Goal: Task Accomplishment & Management: Use online tool/utility

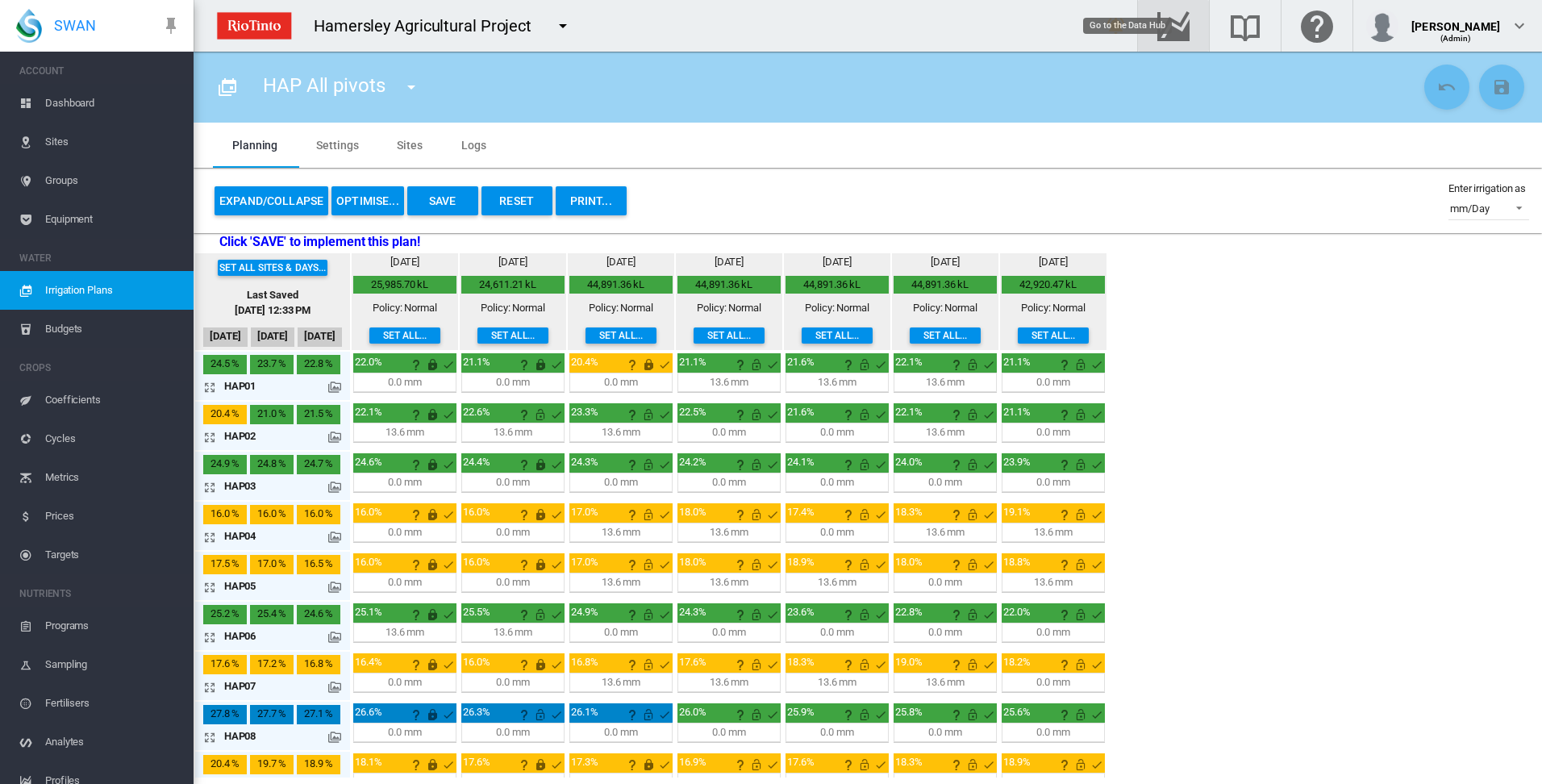
click at [1193, 26] on md-icon "Go to the Data Hub" at bounding box center [1173, 26] width 39 height 20
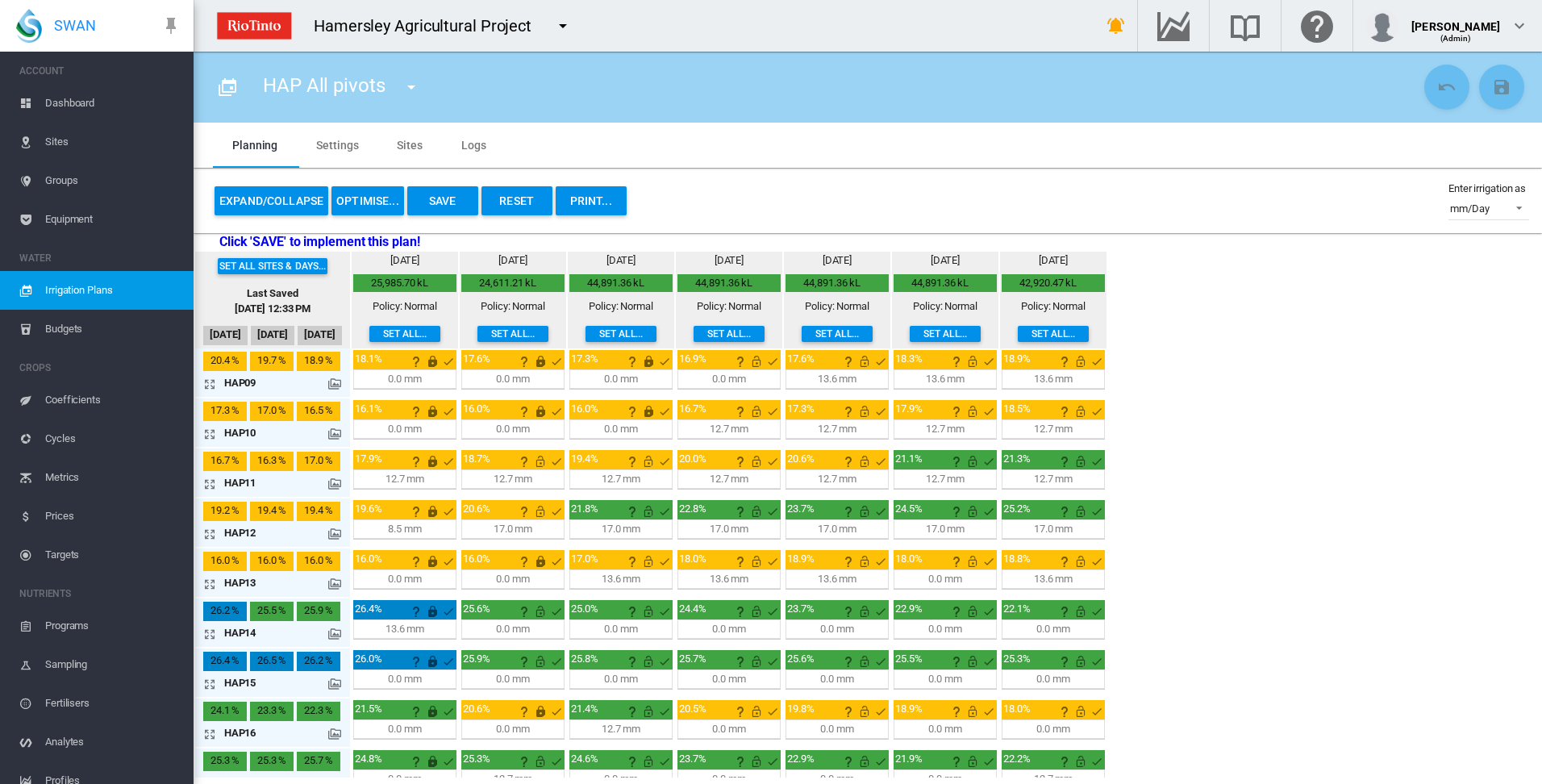
scroll to position [424, 0]
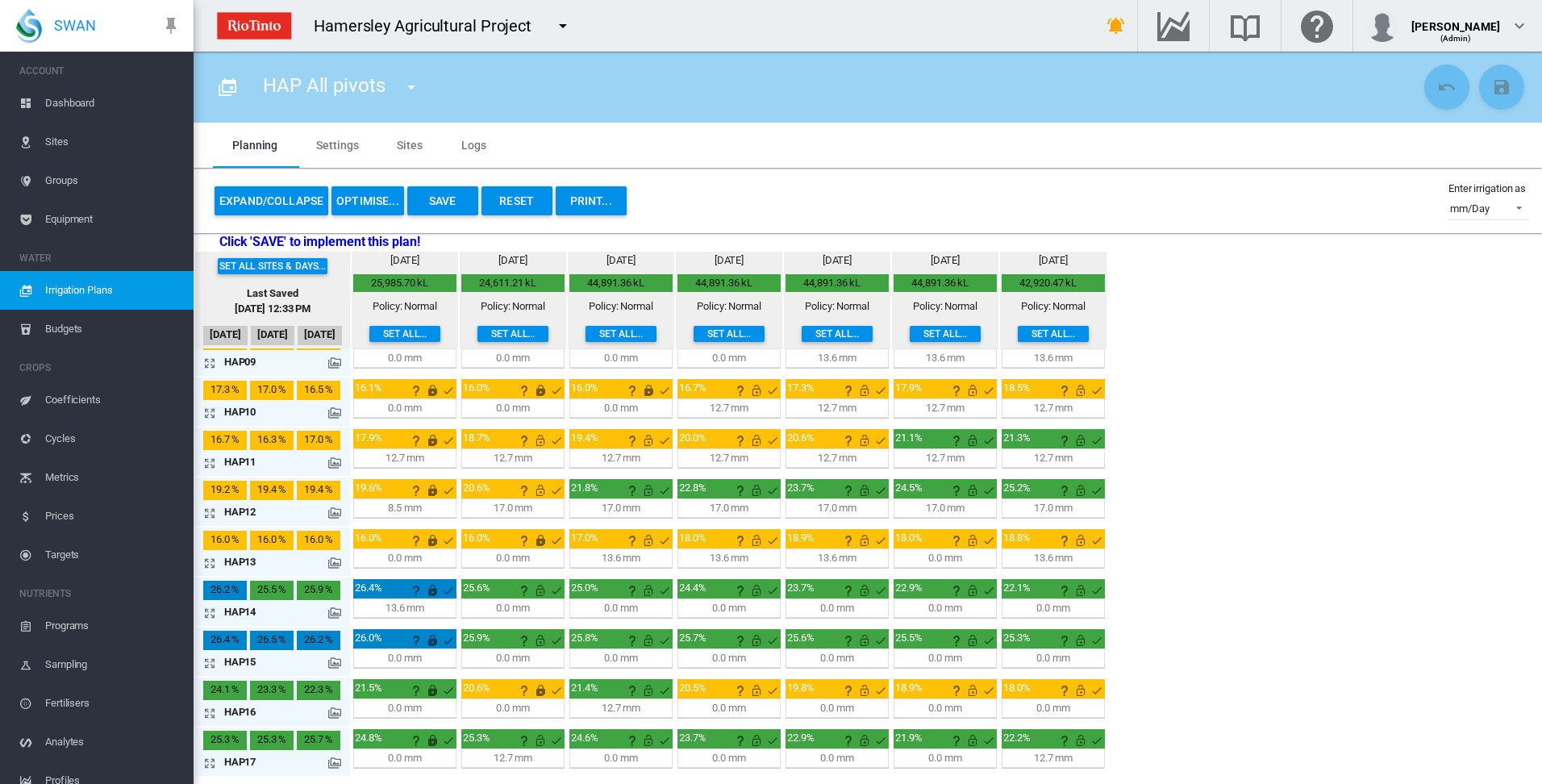
click at [209, 610] on md-icon "icon-arrow-expand" at bounding box center [213, 612] width 20 height 20
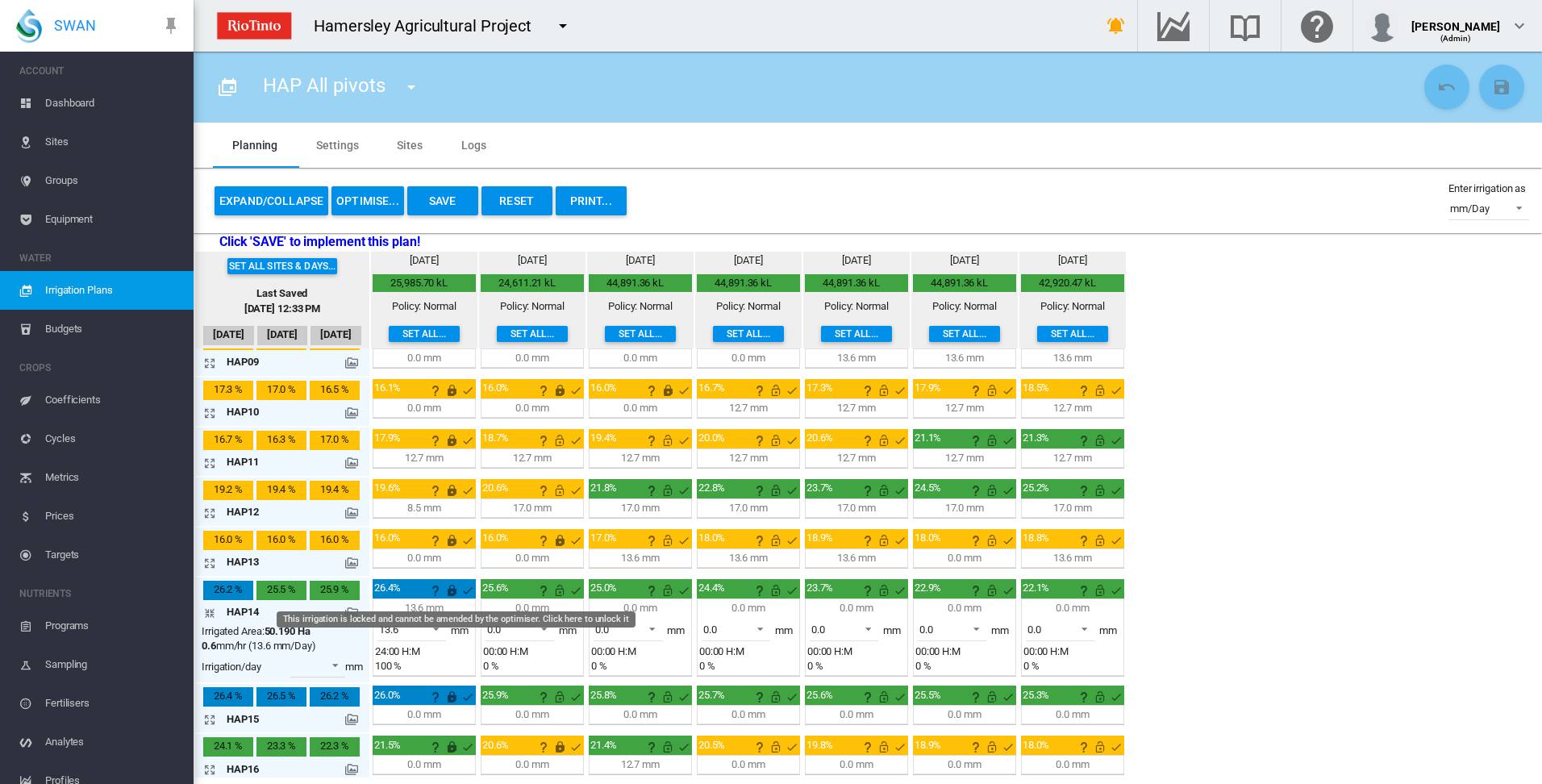
click at [451, 590] on md-icon "This irrigation is locked and cannot be amended by the optimiser. Click here to…" at bounding box center [452, 590] width 20 height 20
click at [435, 626] on span at bounding box center [431, 627] width 20 height 15
click at [416, 602] on md-option "0.0" at bounding box center [420, 590] width 109 height 39
click at [450, 593] on md-icon "This irrigation is unlocked and so can be amended by the optimiser. Click here …" at bounding box center [452, 590] width 20 height 20
click at [212, 612] on md-icon "icon-arrow-collapse" at bounding box center [213, 612] width 20 height 20
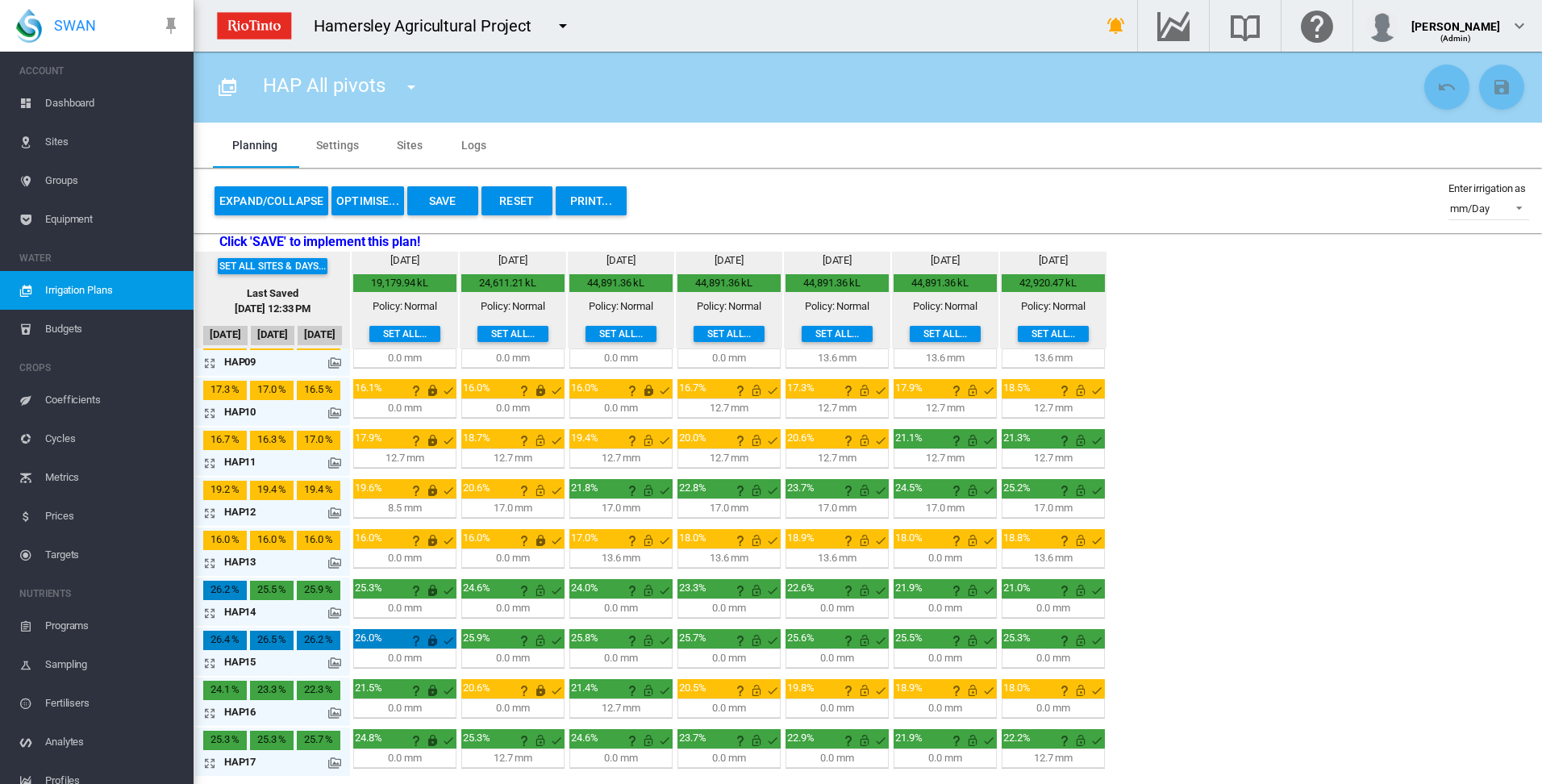
click at [366, 198] on button "OPTIMISE..." at bounding box center [368, 201] width 72 height 29
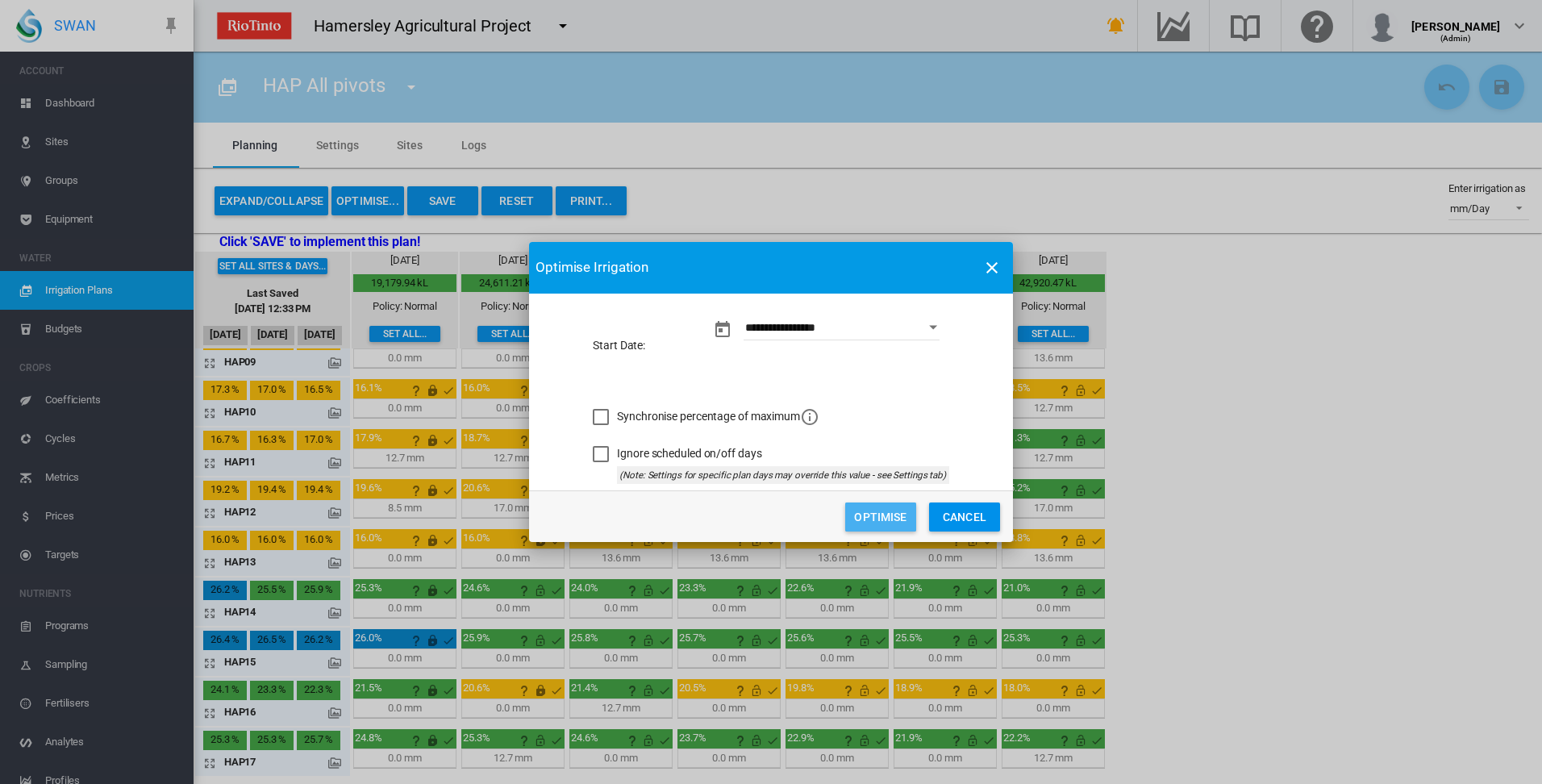
click at [878, 519] on button "Optimise" at bounding box center [880, 517] width 71 height 29
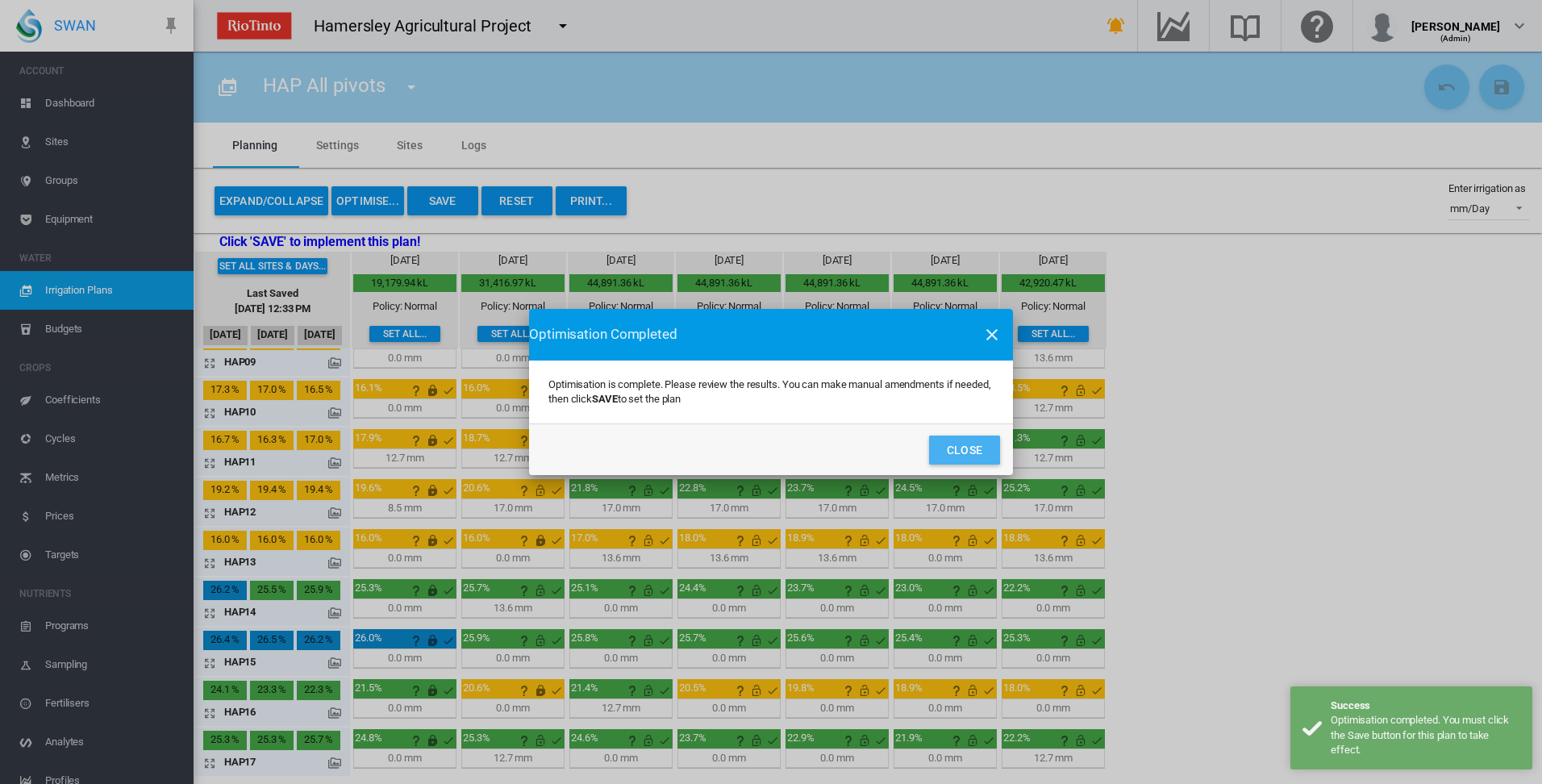
click at [962, 450] on button "Close" at bounding box center [964, 450] width 71 height 29
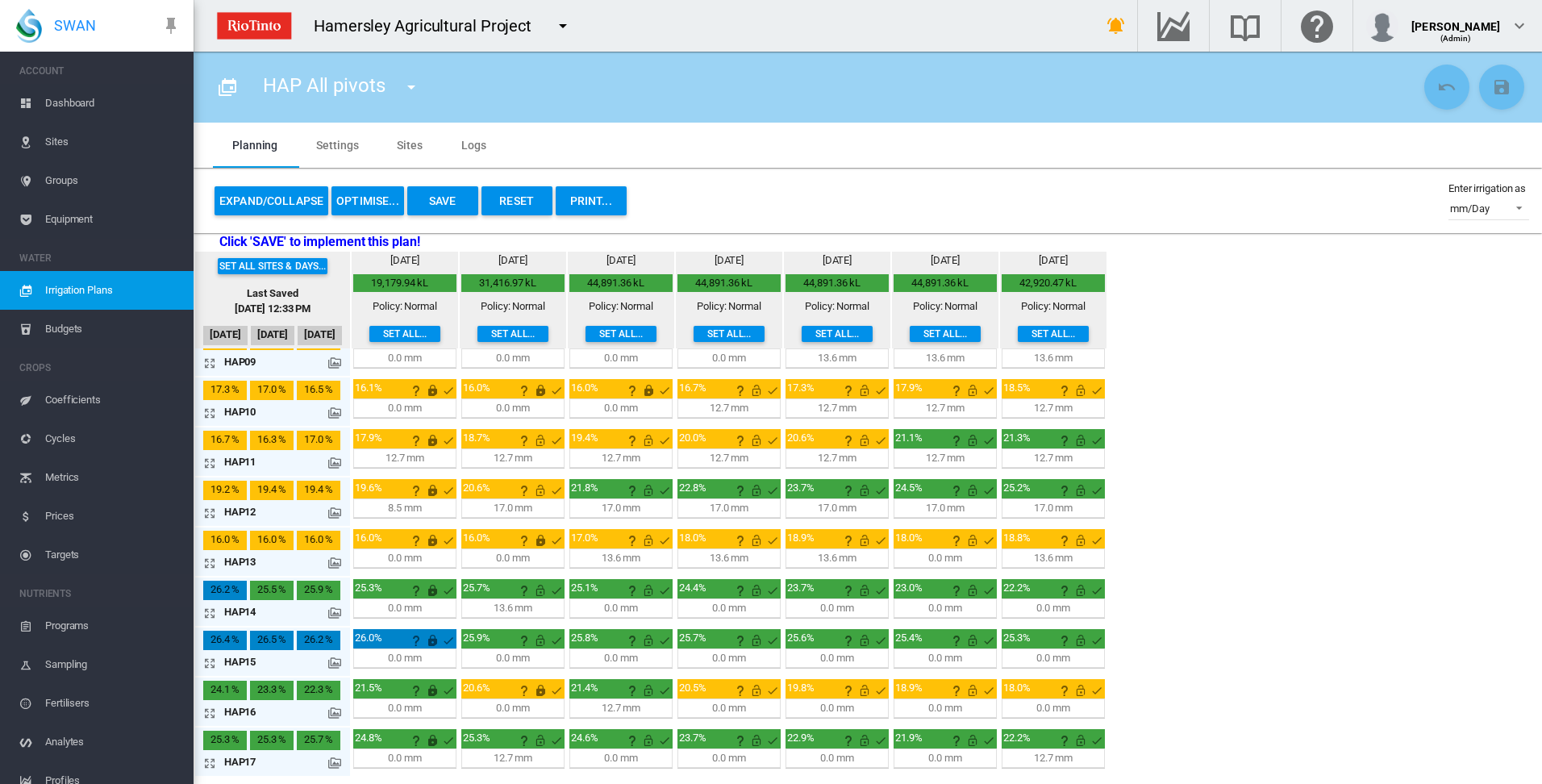
scroll to position [0, 0]
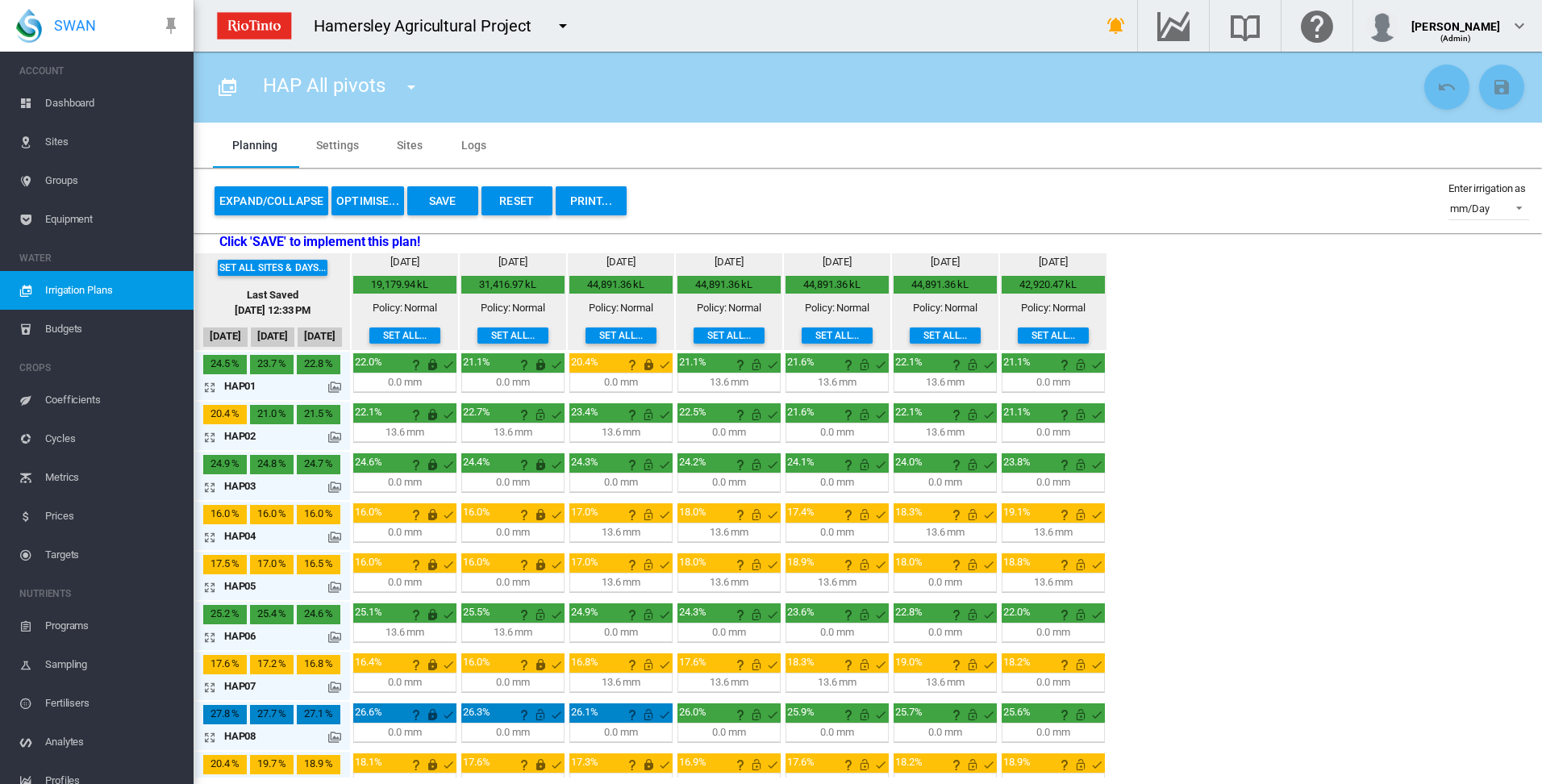
click at [212, 388] on md-icon "icon-arrow-expand" at bounding box center [213, 387] width 20 height 20
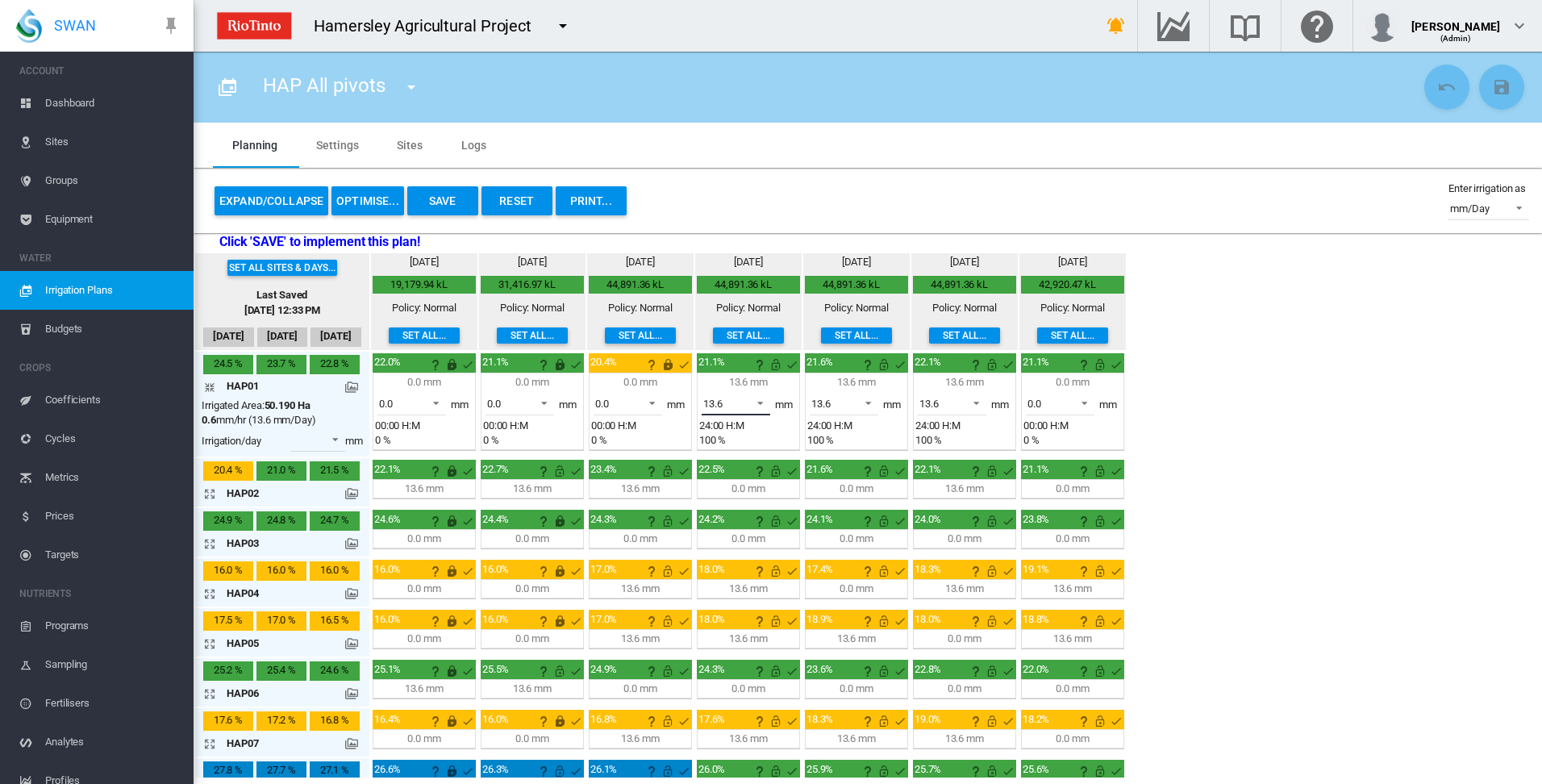
click at [761, 403] on span at bounding box center [756, 401] width 20 height 15
click at [755, 370] on md-option "0.0" at bounding box center [745, 365] width 109 height 39
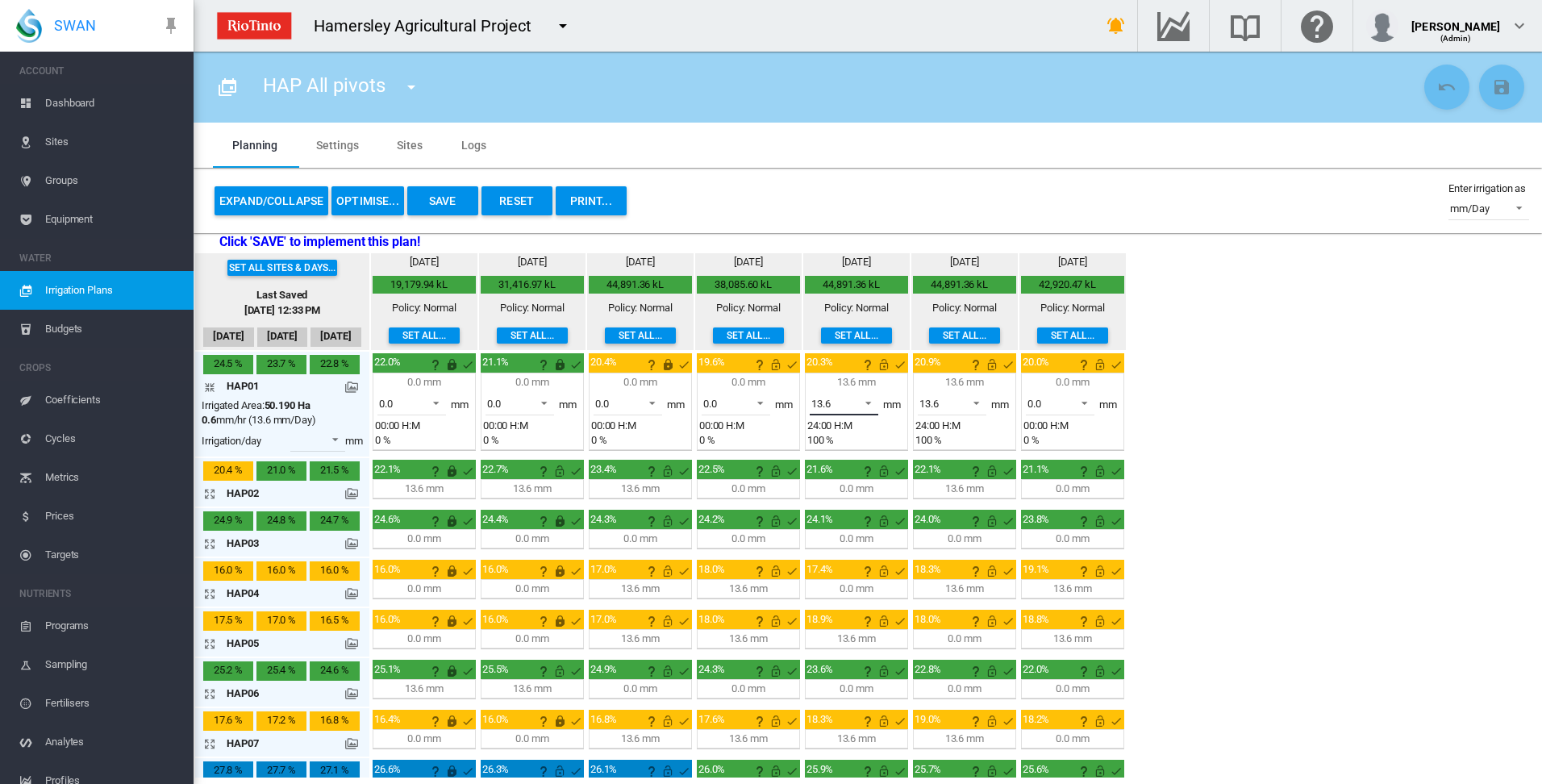
click at [868, 403] on span at bounding box center [864, 401] width 20 height 15
click at [864, 370] on md-option "0.0" at bounding box center [852, 365] width 109 height 39
click at [976, 403] on span at bounding box center [971, 401] width 20 height 15
click at [965, 374] on md-option "0.0" at bounding box center [961, 365] width 109 height 39
click at [1083, 402] on span at bounding box center [1080, 401] width 20 height 15
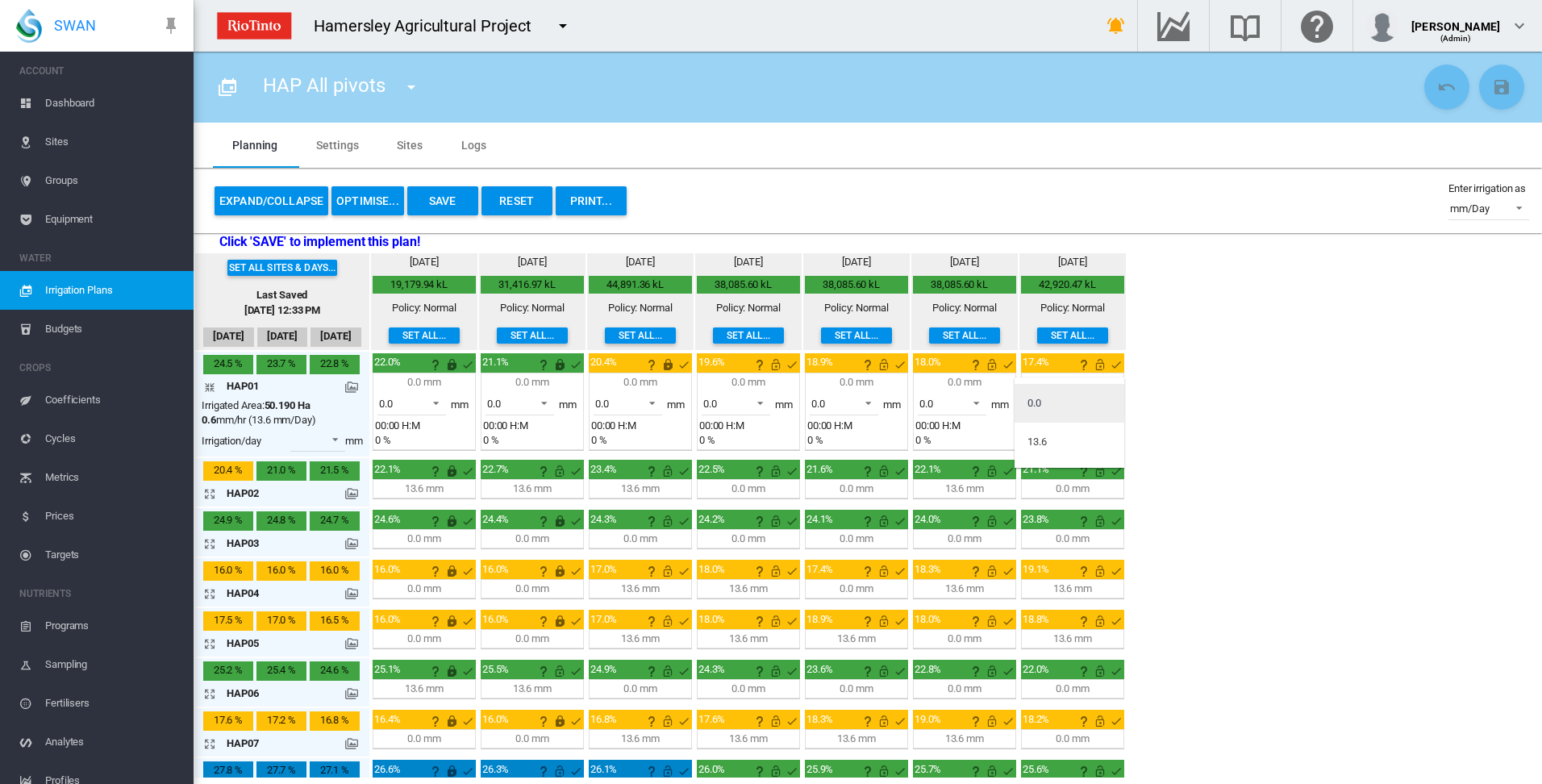
click at [1065, 400] on md-option "0.0" at bounding box center [1069, 404] width 109 height 39
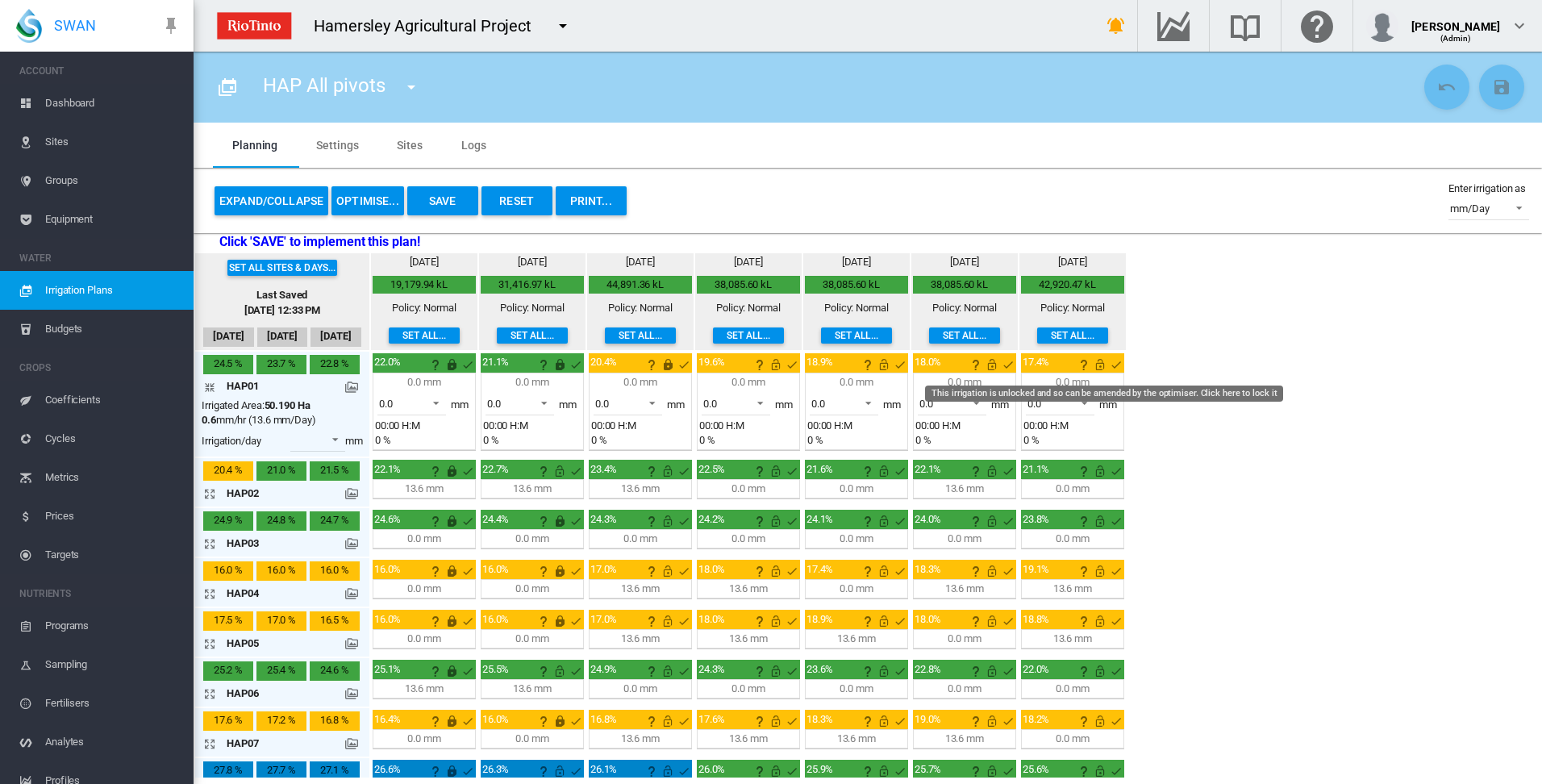
click at [1098, 364] on md-icon "This irrigation is unlocked and so can be amended by the optimiser. Click here …" at bounding box center [1100, 365] width 20 height 20
click at [987, 366] on md-icon "This irrigation is unlocked and so can be amended by the optimiser. Click here …" at bounding box center [992, 365] width 20 height 20
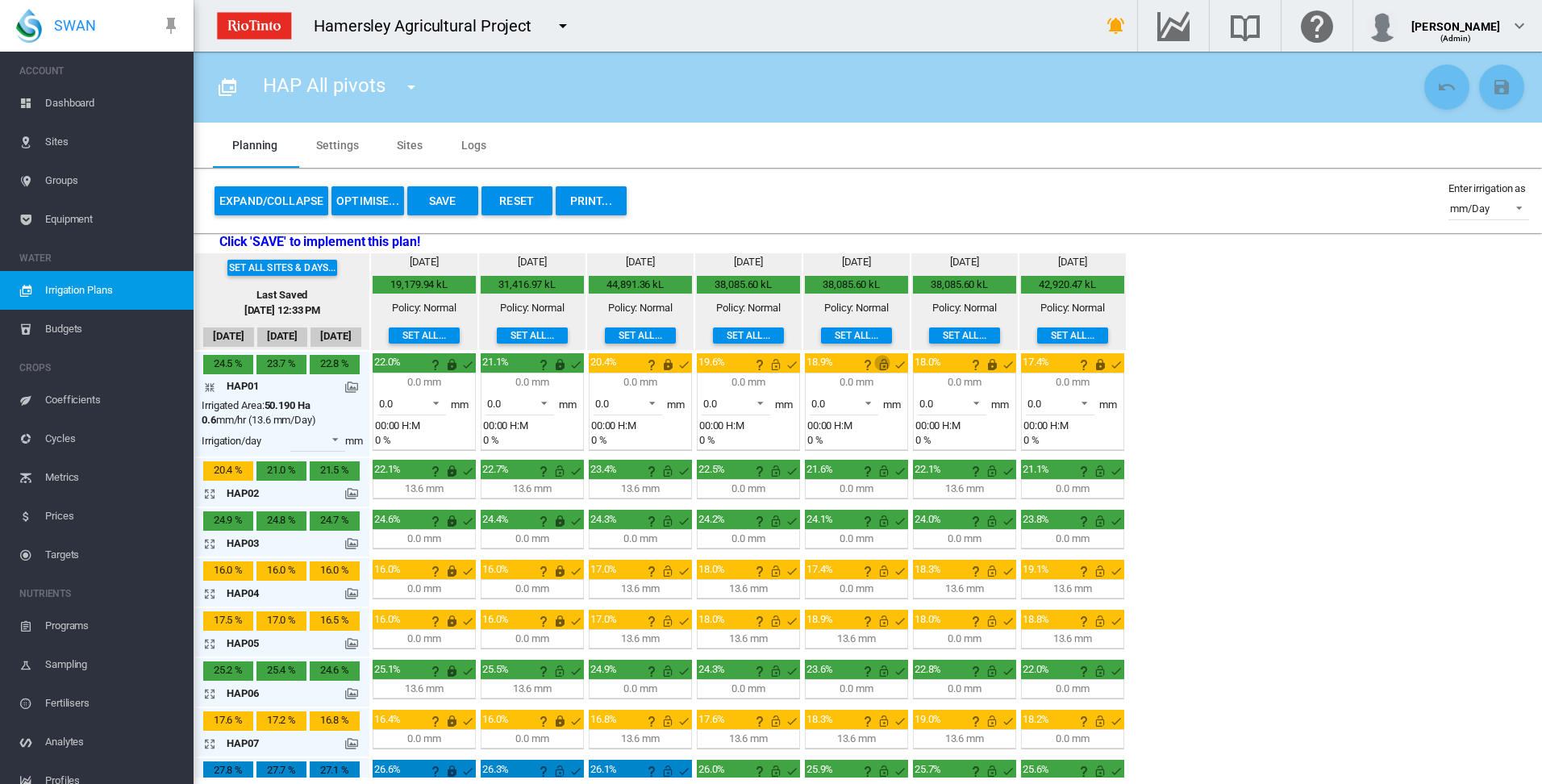
click at [888, 366] on md-icon "This irrigation is unlocked and so can be amended by the optimiser. Click here …" at bounding box center [884, 365] width 20 height 20
drag, startPoint x: 772, startPoint y: 365, endPoint x: 775, endPoint y: 373, distance: 8.5
click at [774, 366] on md-icon "This irrigation is unlocked and so can be amended by the optimiser. Click here …" at bounding box center [775, 365] width 20 height 20
click at [210, 384] on md-icon "icon-arrow-collapse" at bounding box center [213, 387] width 20 height 20
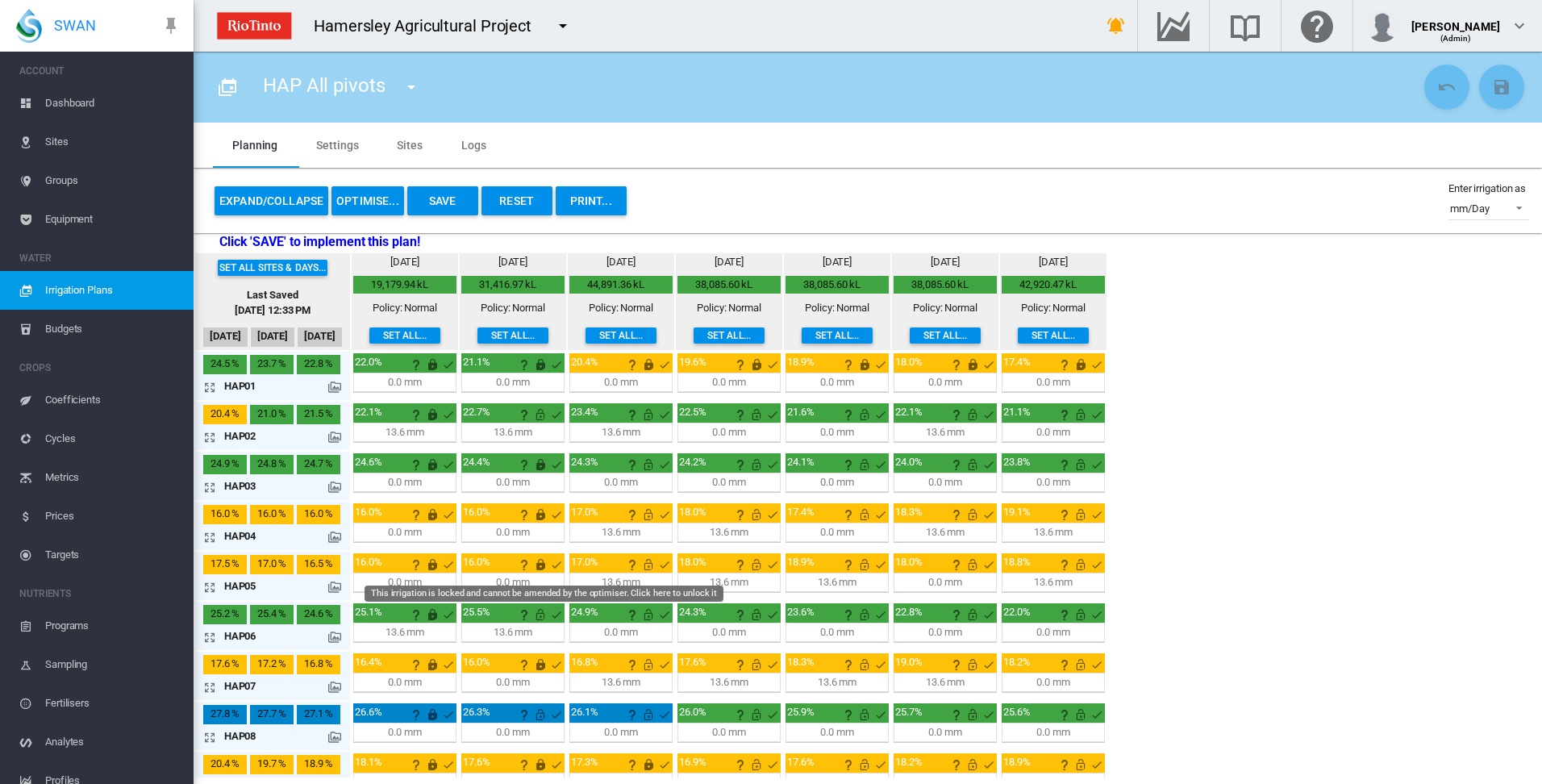
click at [539, 567] on md-icon "This irrigation is locked and cannot be amended by the optimiser. Click here to…" at bounding box center [540, 565] width 20 height 20
click at [214, 687] on md-icon "icon-arrow-expand" at bounding box center [213, 686] width 20 height 20
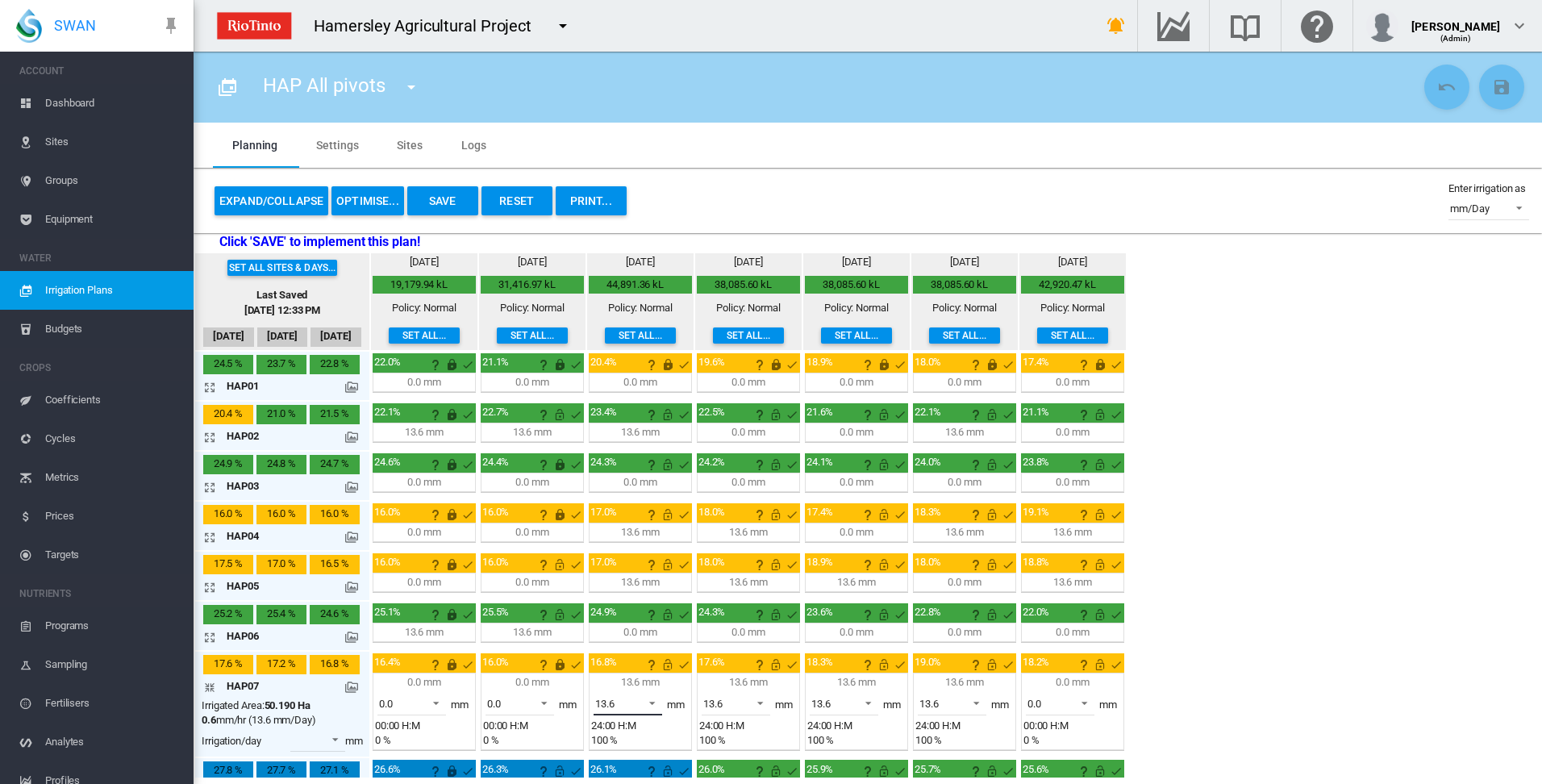
click at [654, 702] on span at bounding box center [648, 701] width 20 height 15
click at [648, 673] on md-option "0.0" at bounding box center [637, 664] width 109 height 39
click at [664, 668] on md-icon "This irrigation is unlocked and so can be amended by the optimiser. Click here …" at bounding box center [668, 664] width 20 height 20
click at [210, 688] on md-icon "icon-arrow-collapse" at bounding box center [213, 686] width 20 height 20
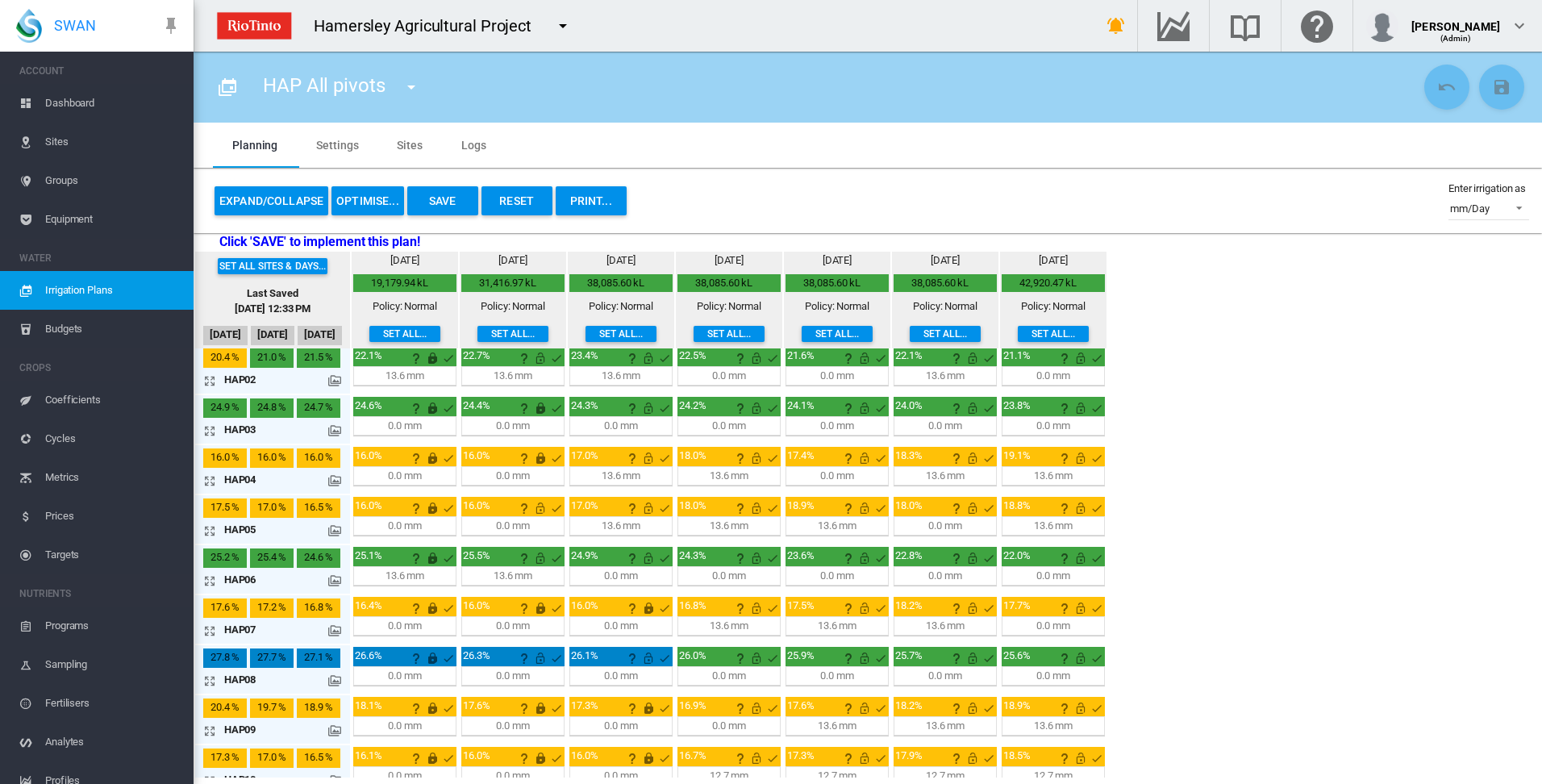
scroll to position [81, 0]
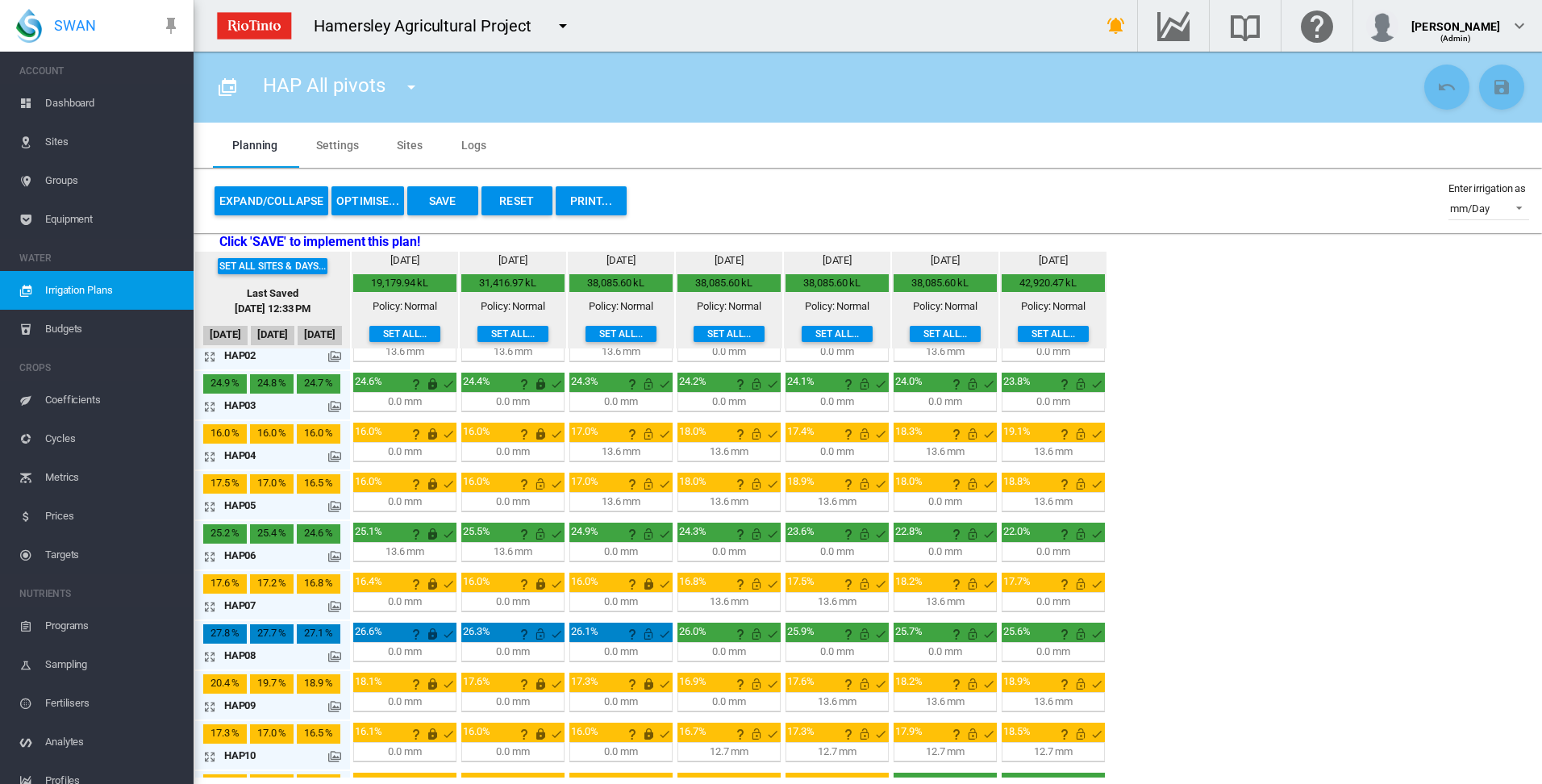
click at [213, 706] on md-icon "icon-arrow-expand" at bounding box center [213, 706] width 20 height 20
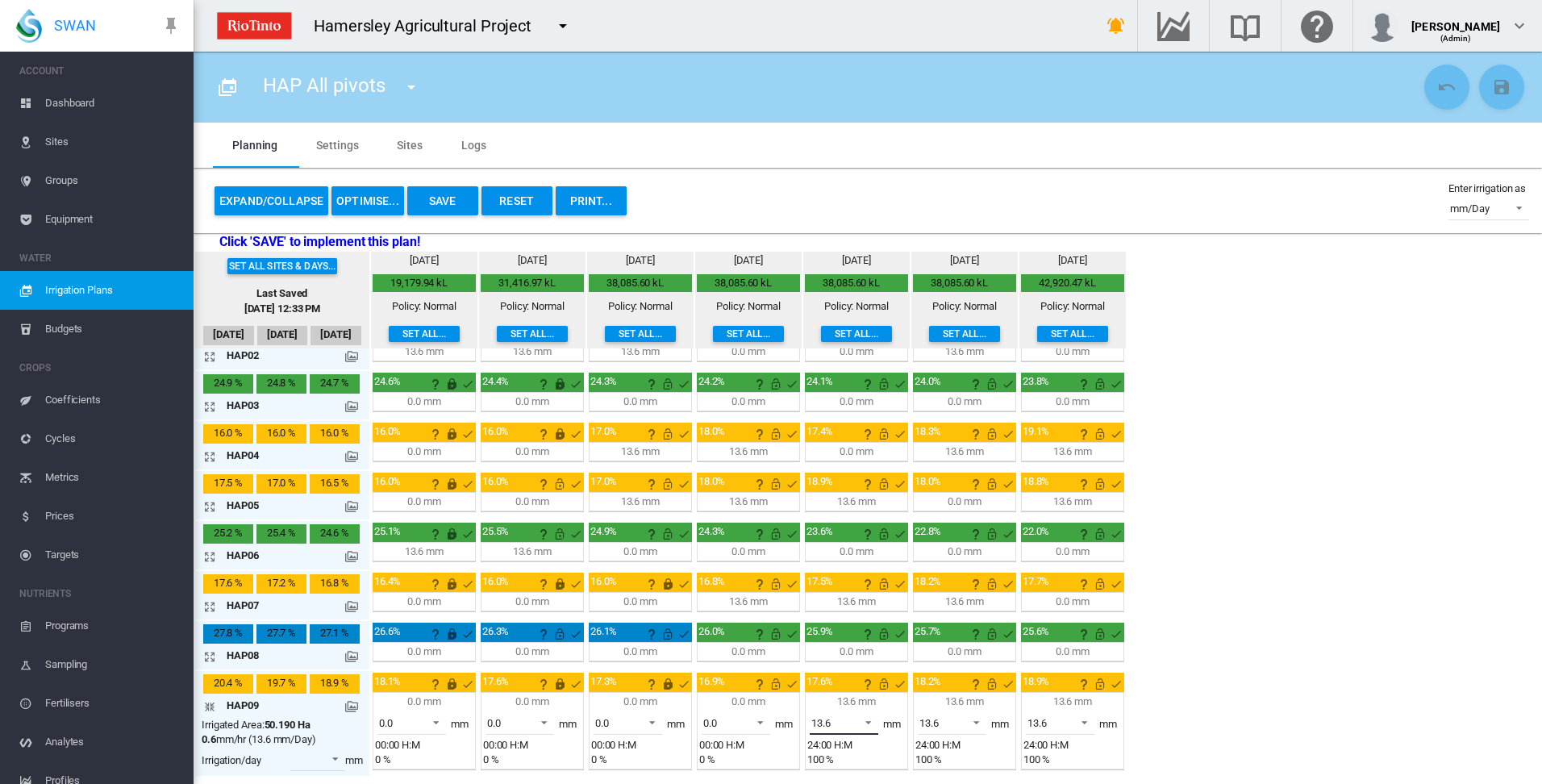
click at [873, 722] on span at bounding box center [864, 721] width 20 height 15
click at [872, 696] on md-option "0.0" at bounding box center [852, 684] width 109 height 39
click at [970, 723] on span at bounding box center [971, 721] width 20 height 15
click at [973, 700] on md-option "0.0" at bounding box center [961, 684] width 109 height 39
click at [1087, 723] on span at bounding box center [1080, 721] width 20 height 15
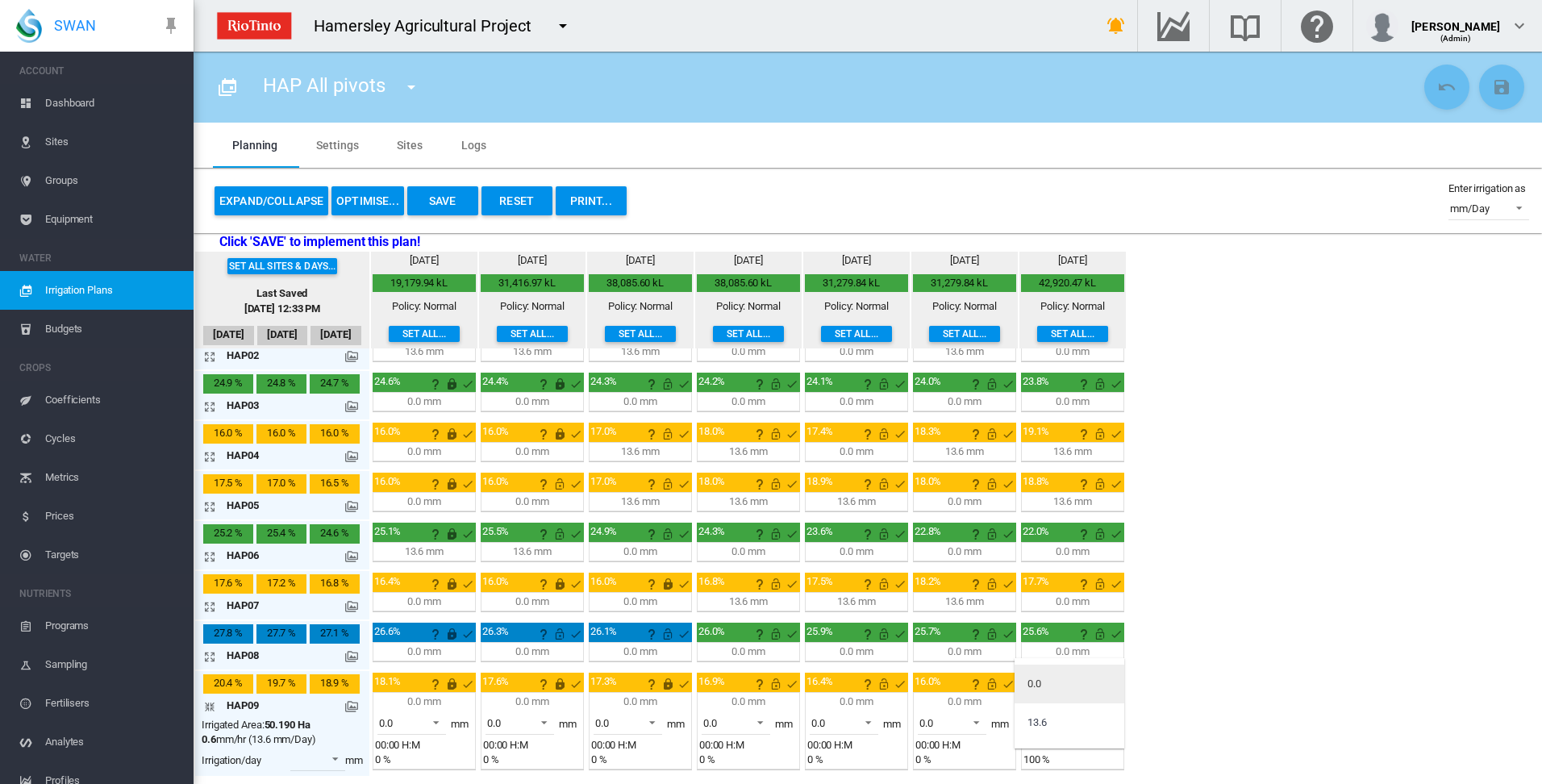
click at [1088, 695] on md-option "0.0" at bounding box center [1069, 684] width 109 height 39
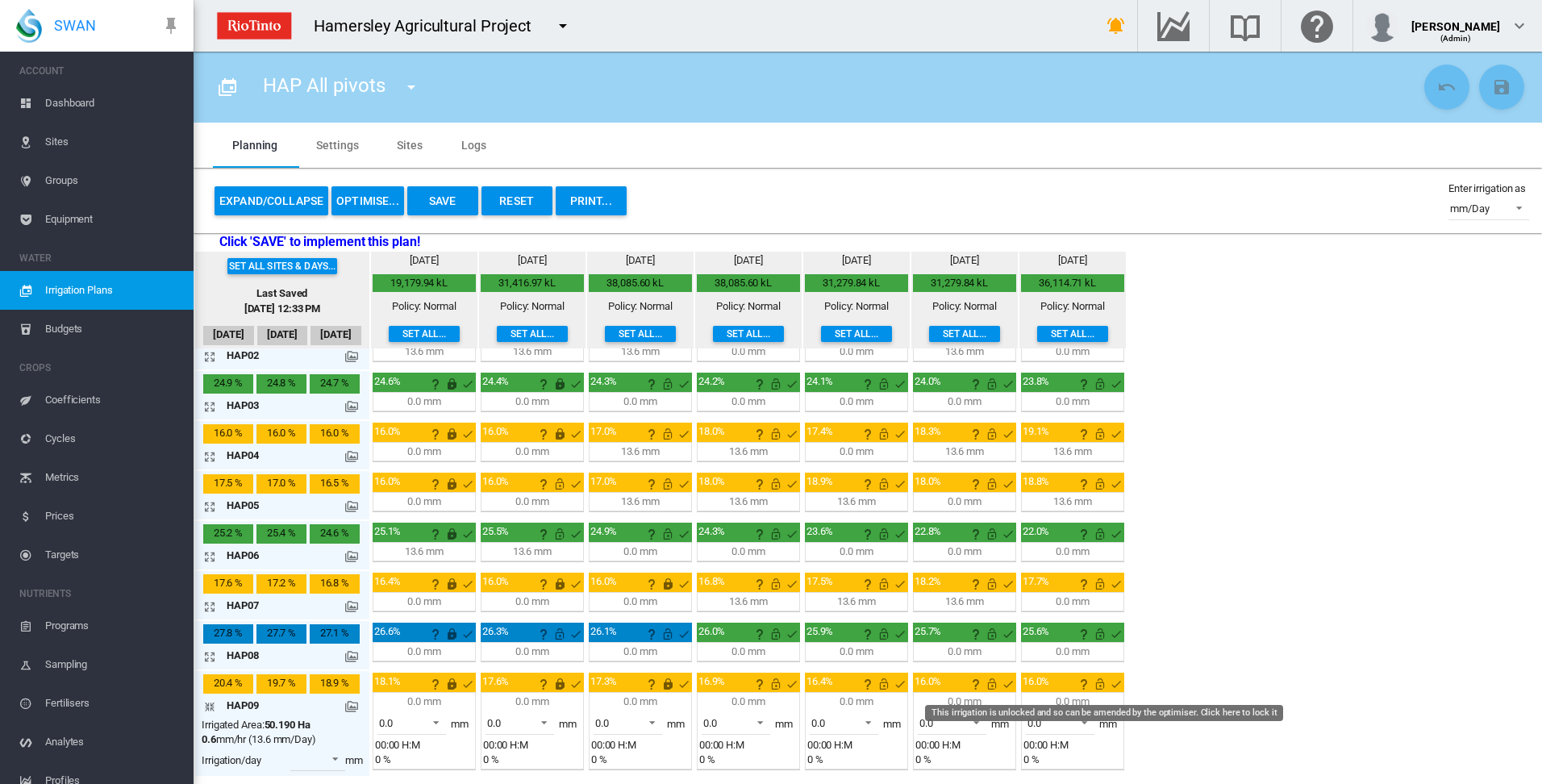
click at [1103, 681] on md-icon "This irrigation is unlocked and so can be amended by the optimiser. Click here …" at bounding box center [1100, 684] width 20 height 20
click at [988, 684] on md-icon "This irrigation is unlocked and so can be amended by the optimiser. Click here …" at bounding box center [992, 684] width 20 height 20
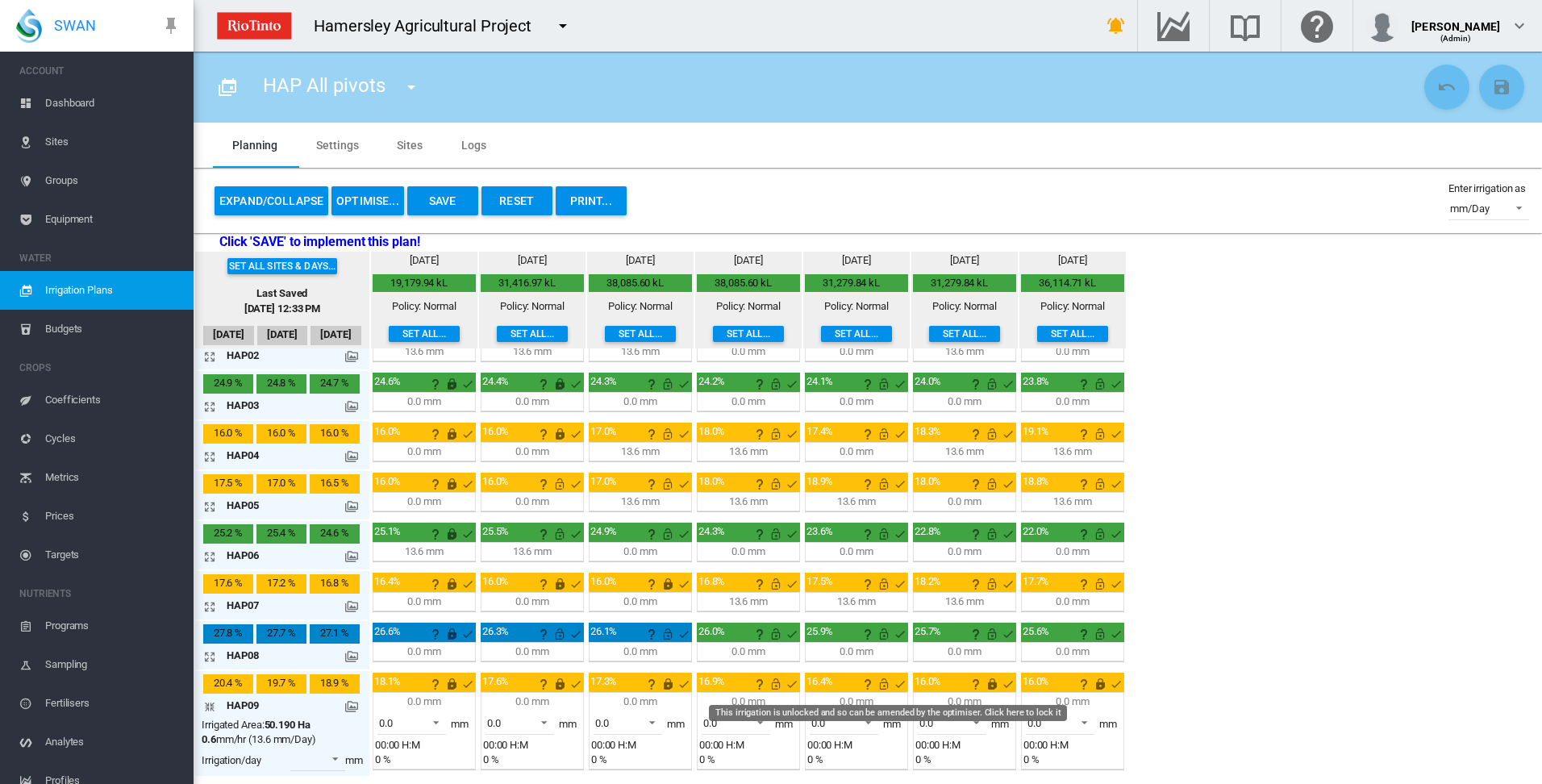
click at [884, 687] on md-icon "This irrigation is unlocked and so can be amended by the optimiser. Click here …" at bounding box center [884, 684] width 20 height 20
click at [774, 686] on md-icon "This irrigation is unlocked and so can be amended by the optimiser. Click here …" at bounding box center [775, 684] width 20 height 20
click at [209, 705] on md-icon "icon-arrow-collapse" at bounding box center [213, 706] width 20 height 20
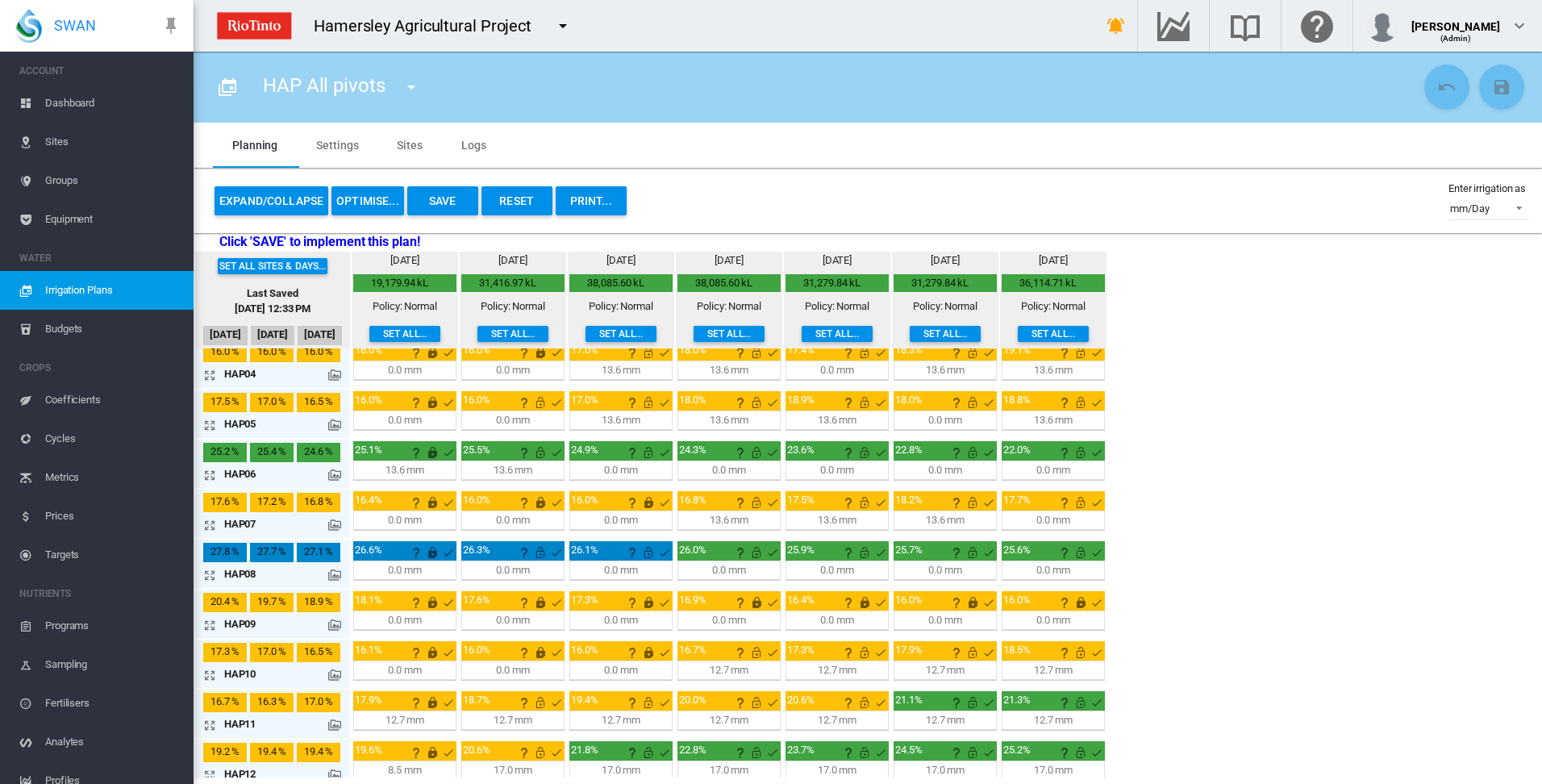
scroll to position [242, 0]
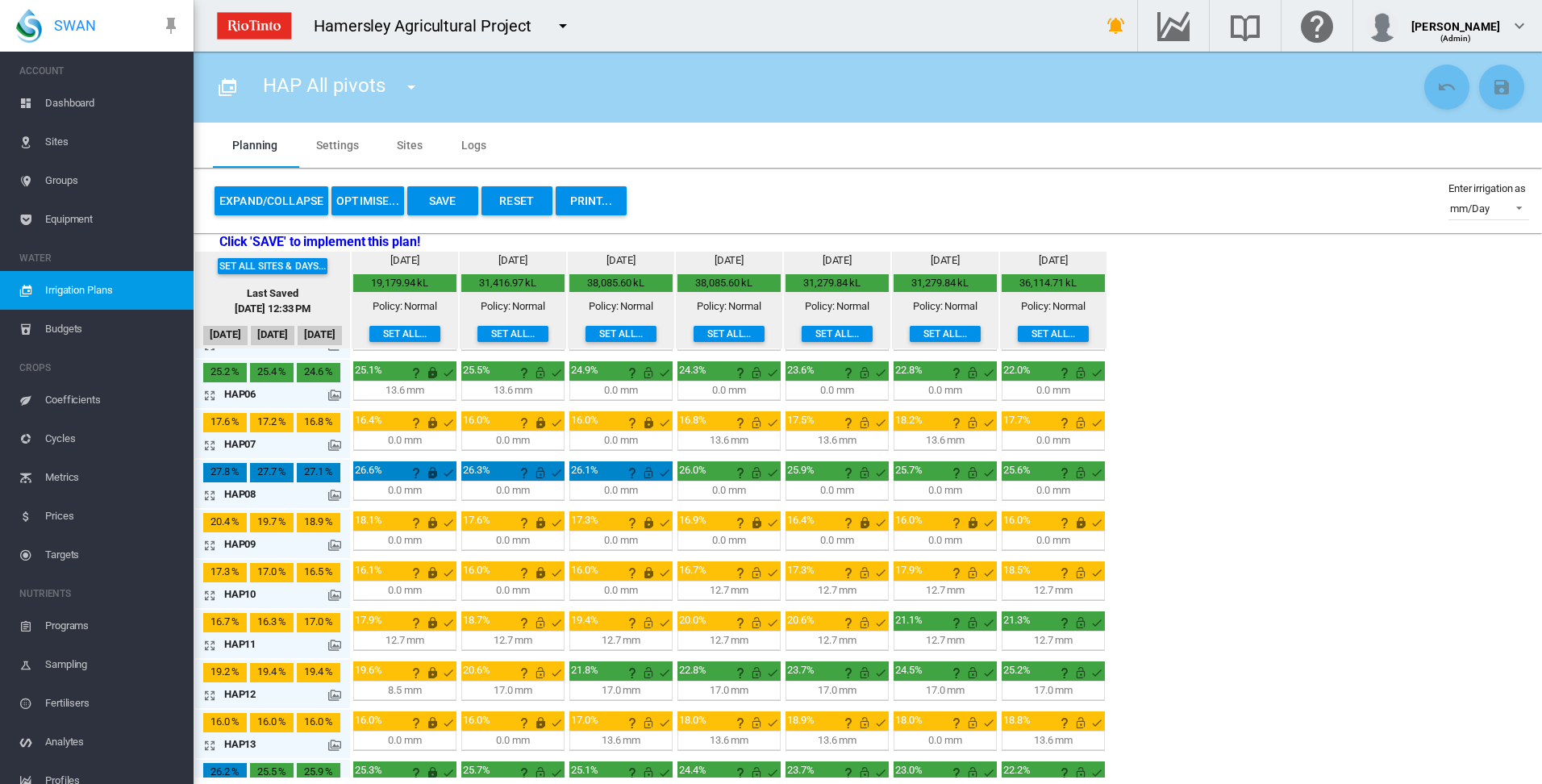
click at [215, 597] on md-icon "icon-arrow-expand" at bounding box center [213, 595] width 20 height 20
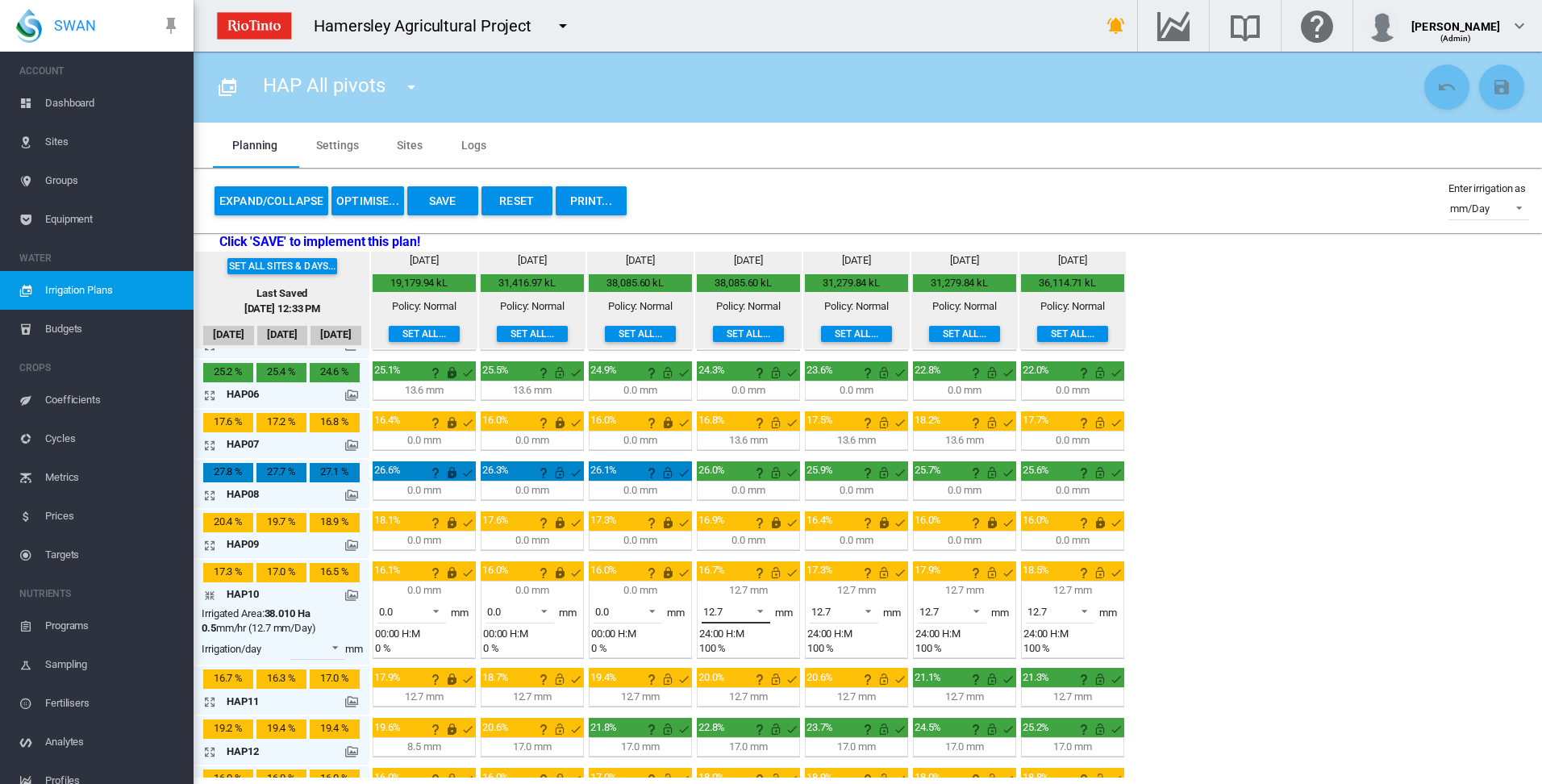
click at [761, 609] on span at bounding box center [756, 609] width 20 height 15
click at [761, 580] on md-option "0.0" at bounding box center [745, 572] width 109 height 39
click at [867, 612] on span at bounding box center [864, 609] width 20 height 15
click at [867, 584] on md-option "0.0" at bounding box center [852, 572] width 109 height 39
click at [981, 612] on span at bounding box center [971, 609] width 20 height 15
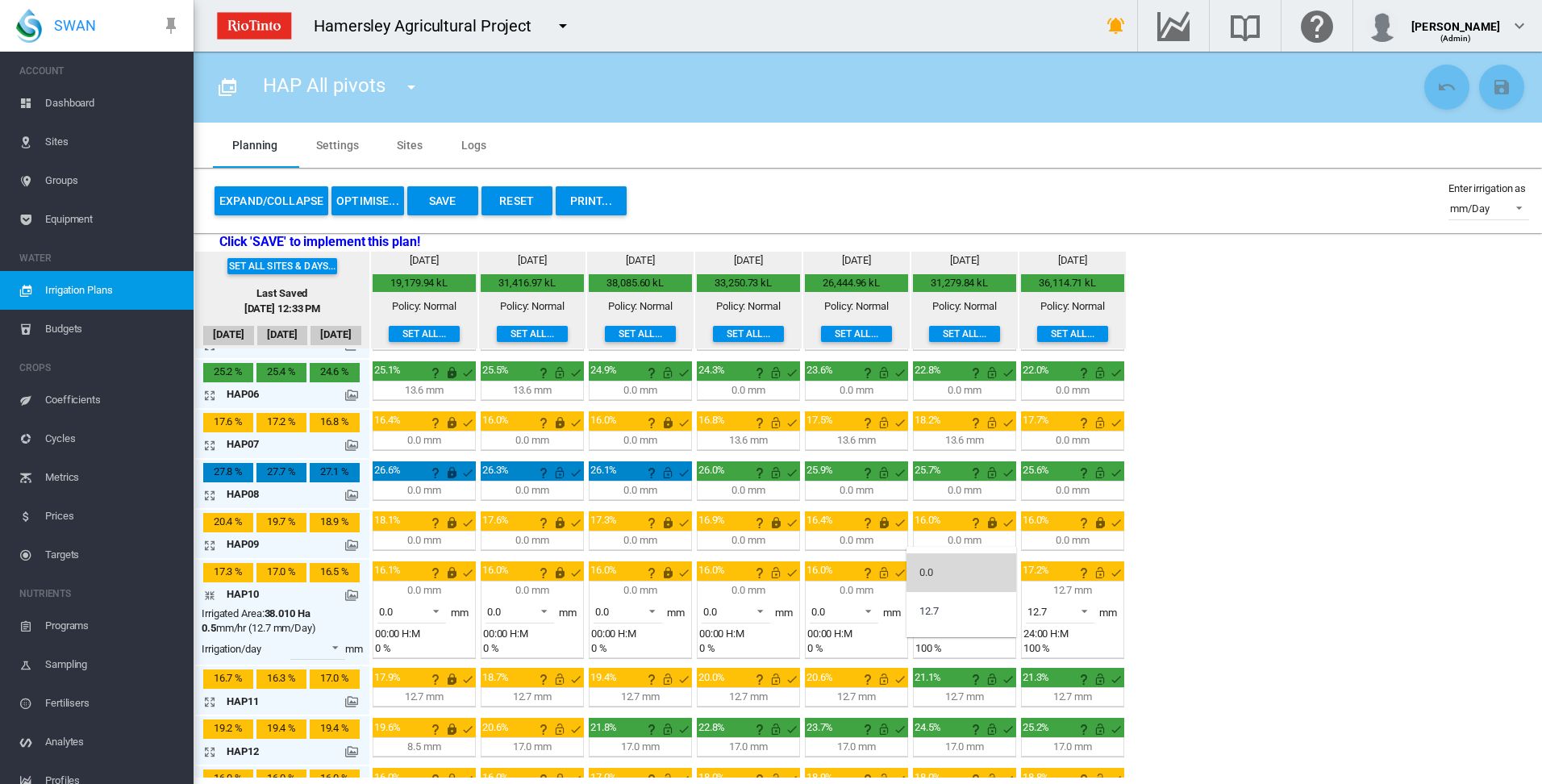
click at [974, 576] on md-option "0.0" at bounding box center [961, 572] width 109 height 39
click at [1080, 609] on span at bounding box center [1080, 609] width 20 height 15
click at [1073, 577] on md-option "0.0" at bounding box center [1069, 572] width 109 height 39
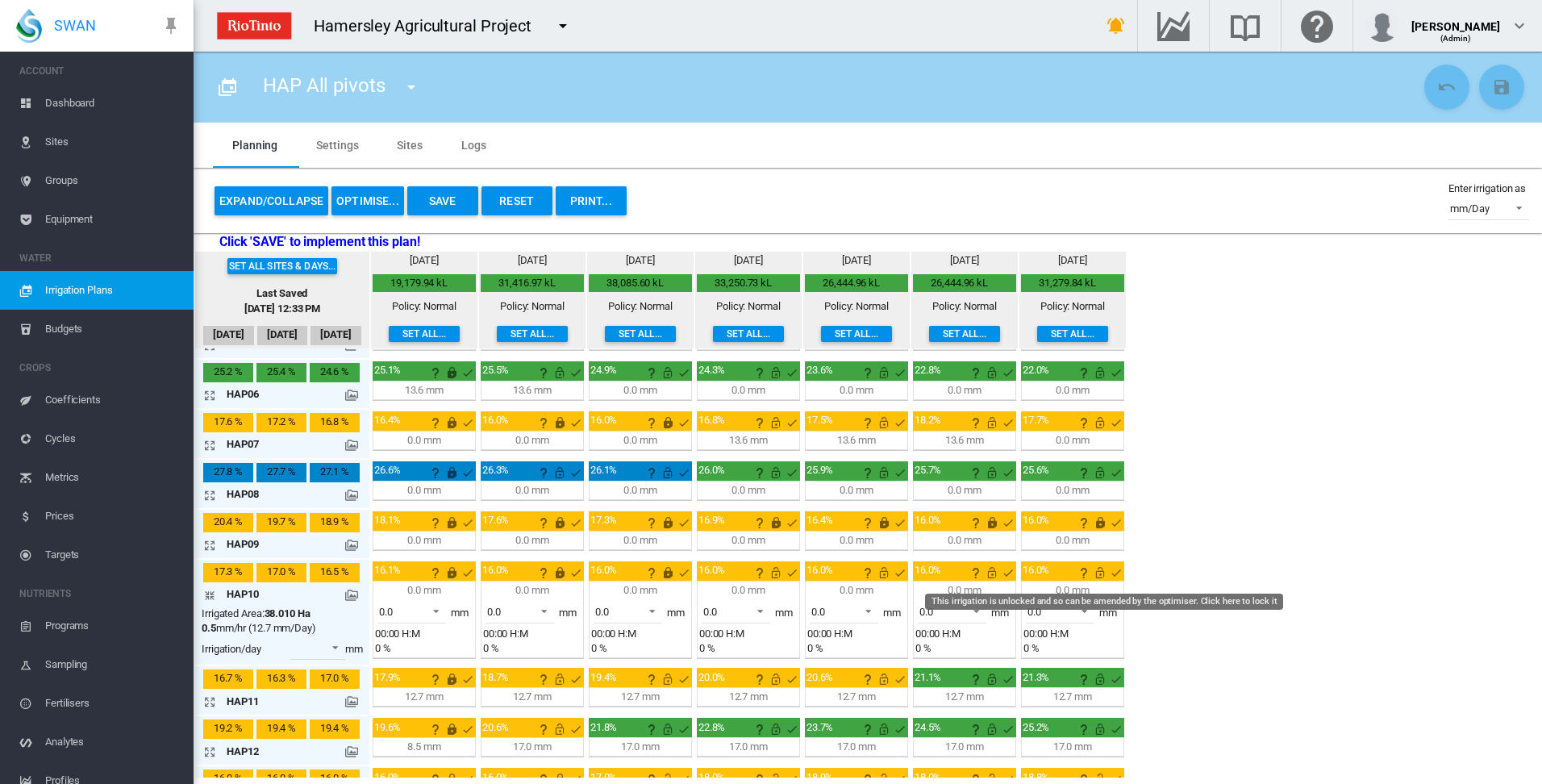
click at [1096, 578] on md-icon "This irrigation is unlocked and so can be amended by the optimiser. Click here …" at bounding box center [1100, 572] width 20 height 20
drag, startPoint x: 993, startPoint y: 574, endPoint x: 963, endPoint y: 575, distance: 30.0
click at [994, 575] on md-icon "This irrigation is unlocked and so can be amended by the optimiser. Click here …" at bounding box center [992, 572] width 20 height 20
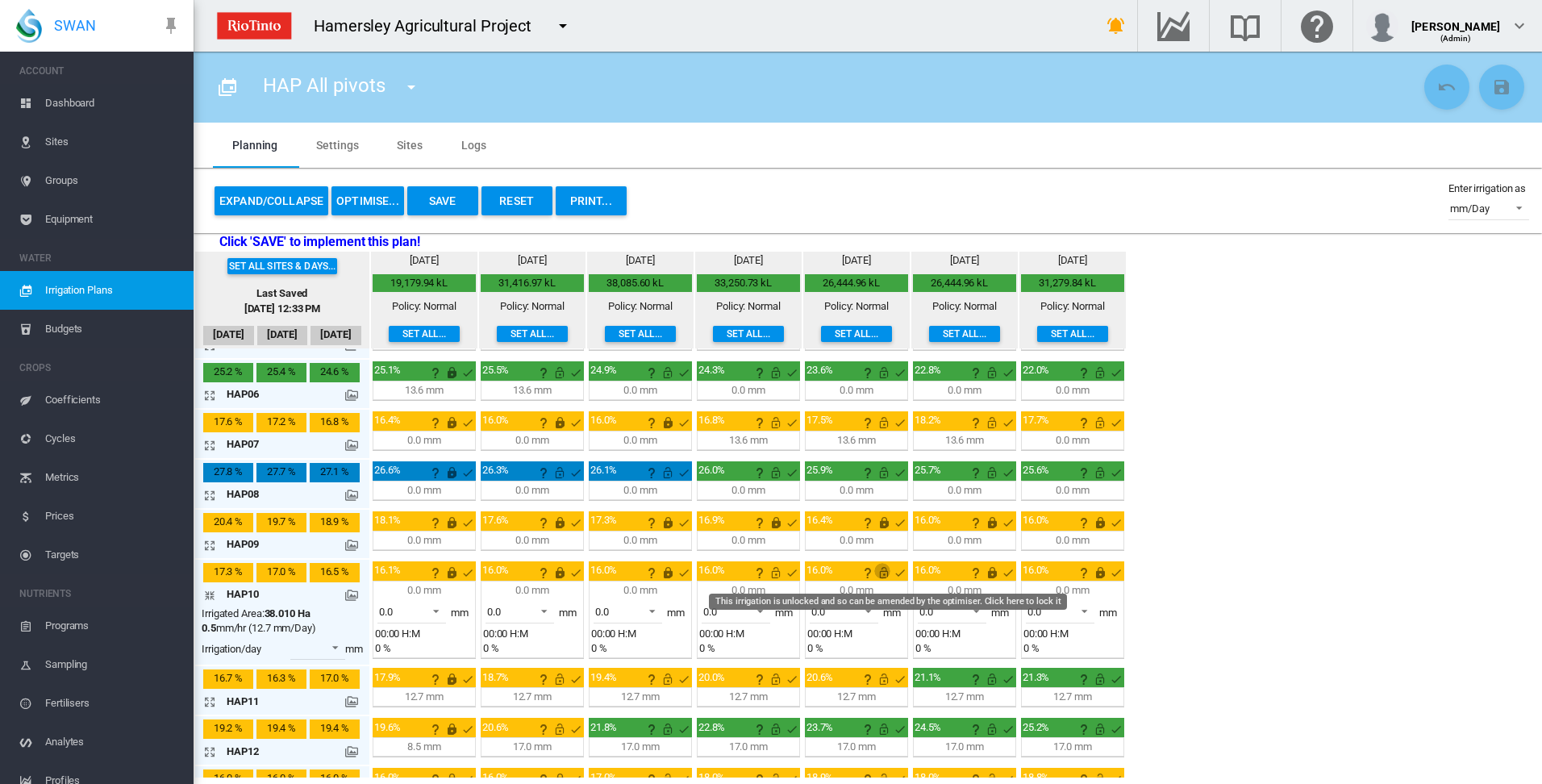
click at [885, 574] on md-icon "This irrigation is unlocked and so can be amended by the optimiser. Click here …" at bounding box center [884, 572] width 20 height 20
click at [777, 576] on md-icon "This irrigation is unlocked and so can be amended by the optimiser. Click here …" at bounding box center [775, 572] width 20 height 20
click at [211, 594] on md-icon "icon-arrow-collapse" at bounding box center [213, 595] width 20 height 20
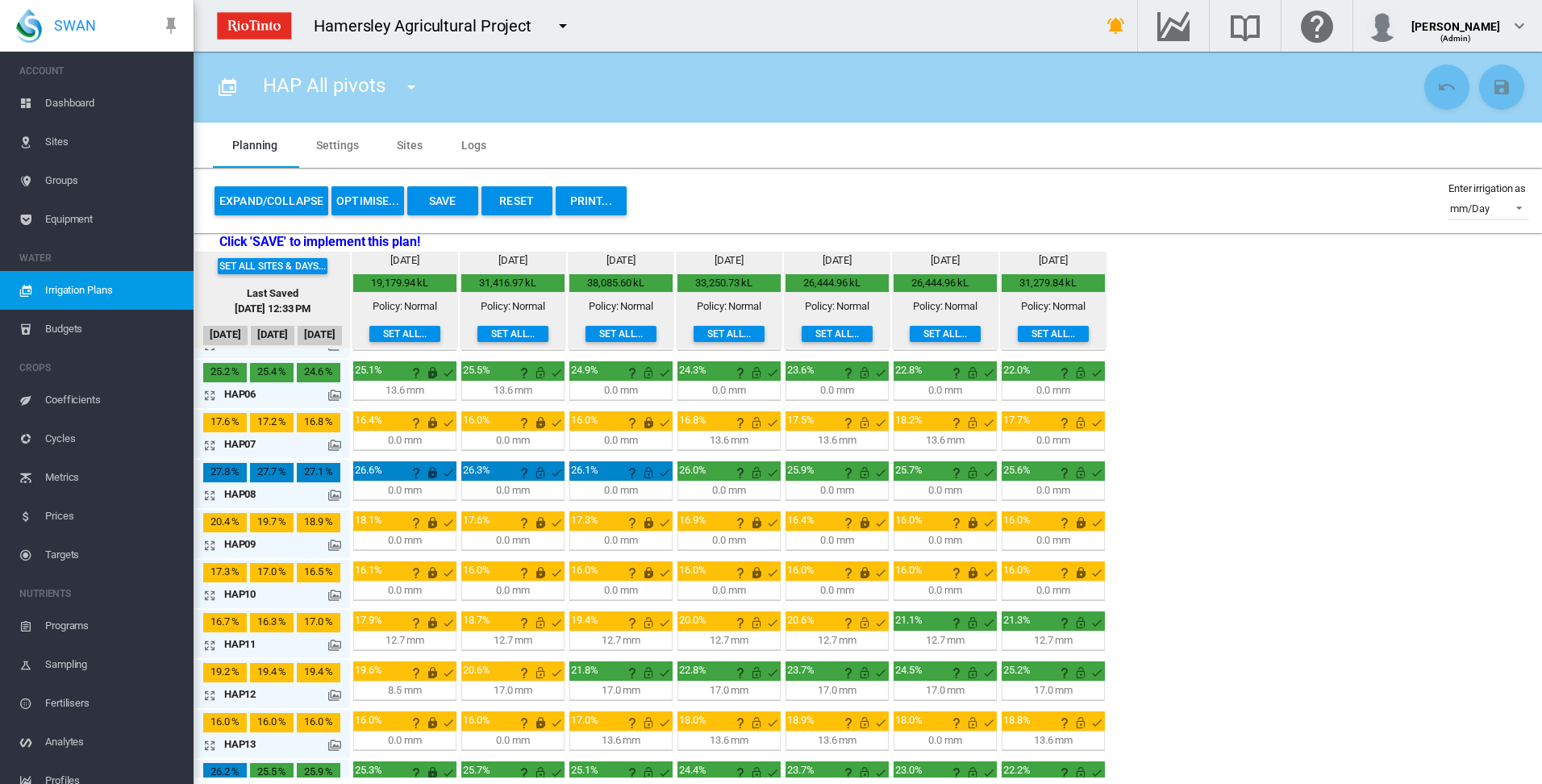
click at [209, 747] on md-icon "icon-arrow-expand" at bounding box center [213, 745] width 20 height 20
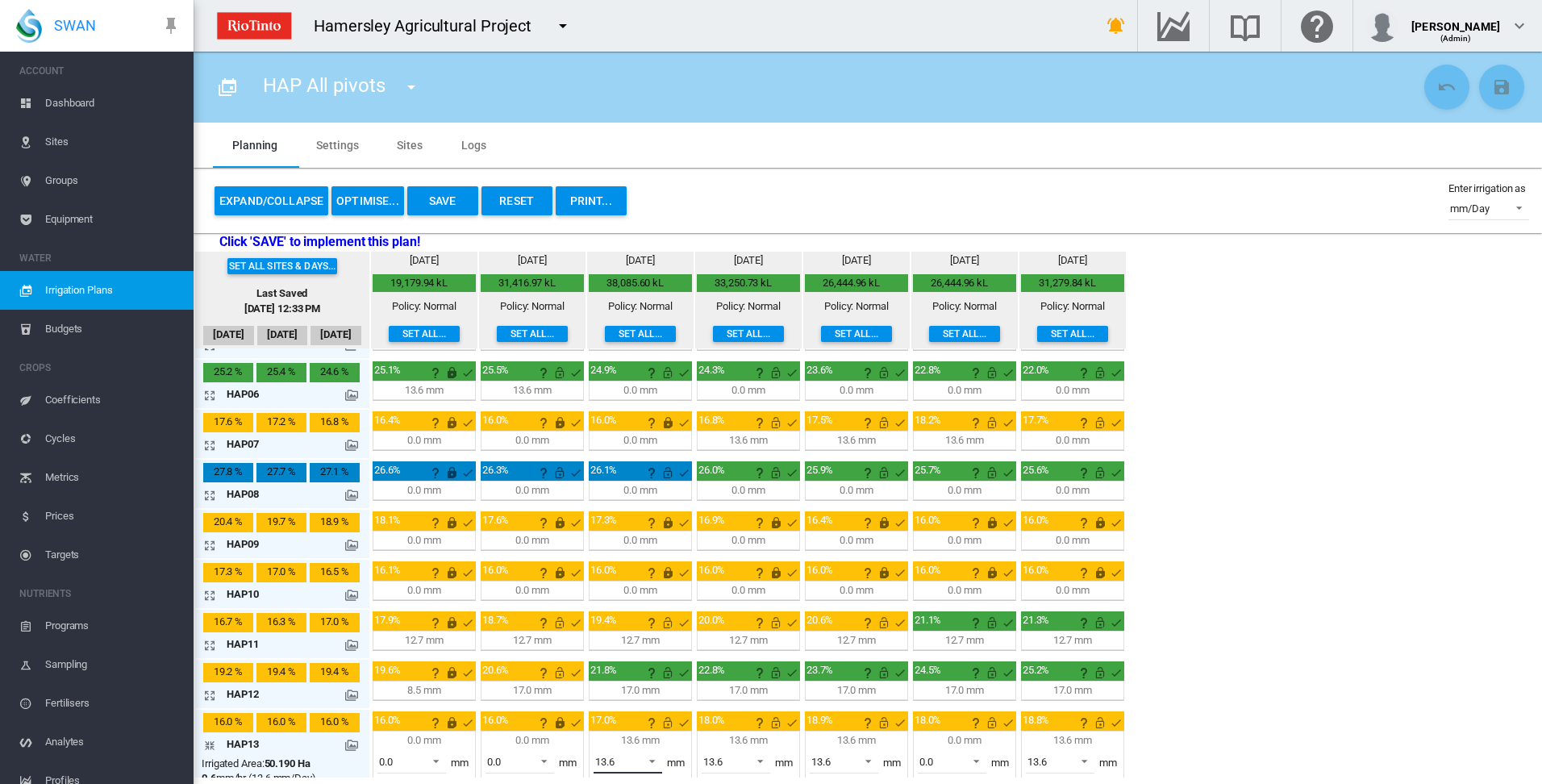
click at [652, 759] on span at bounding box center [648, 759] width 20 height 15
click at [649, 716] on md-option "0.0" at bounding box center [637, 712] width 109 height 39
click at [759, 759] on span at bounding box center [756, 759] width 20 height 15
click at [749, 720] on md-option "0.0" at bounding box center [745, 712] width 109 height 39
click at [867, 758] on span at bounding box center [864, 759] width 20 height 15
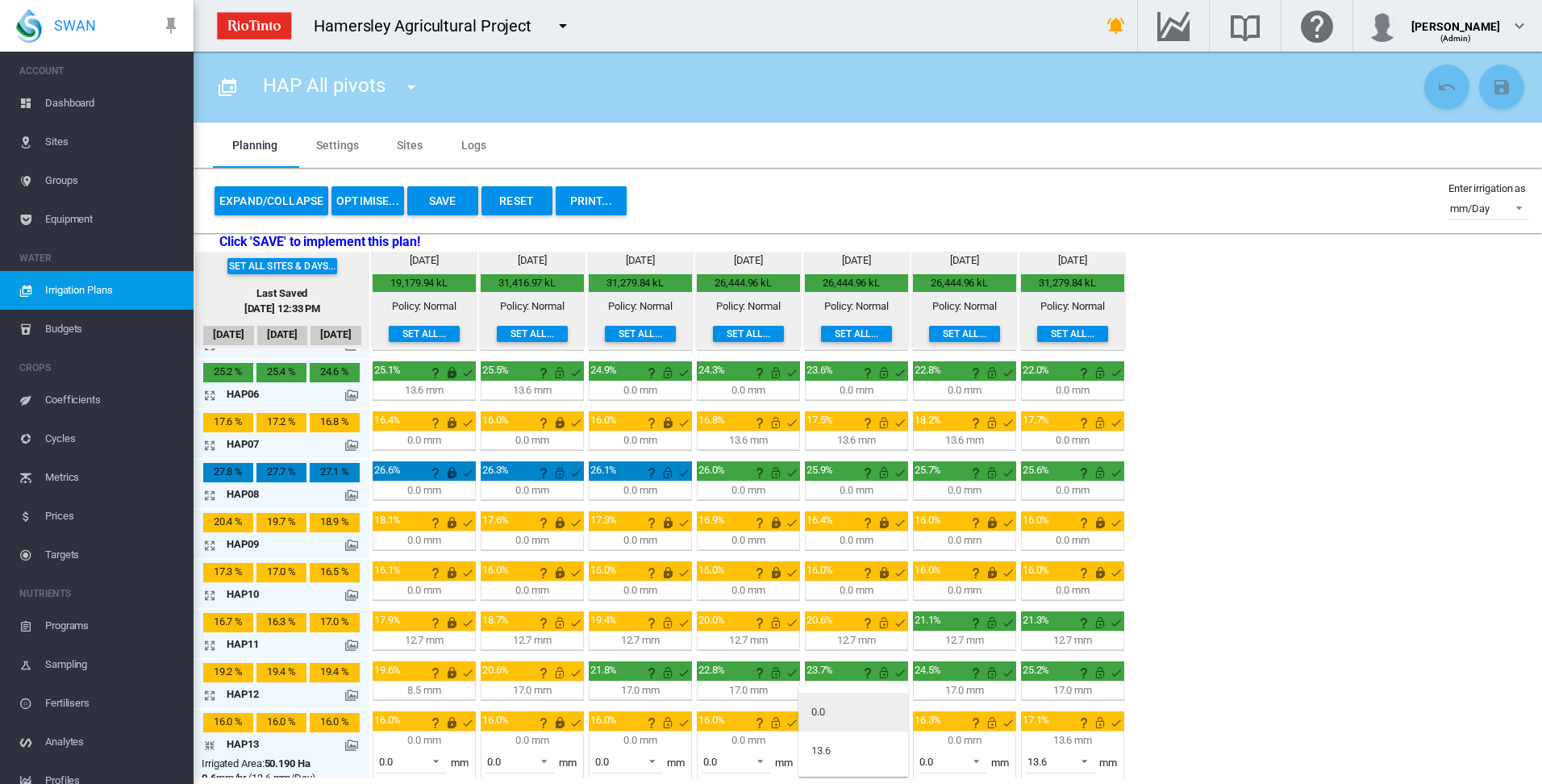
click at [858, 719] on md-option "0.0" at bounding box center [852, 712] width 109 height 39
click at [981, 761] on span at bounding box center [971, 759] width 20 height 15
click at [970, 722] on md-option "0.0" at bounding box center [961, 712] width 109 height 39
click at [1087, 758] on span at bounding box center [1080, 759] width 20 height 15
click at [1066, 720] on md-option "0.0" at bounding box center [1069, 712] width 109 height 39
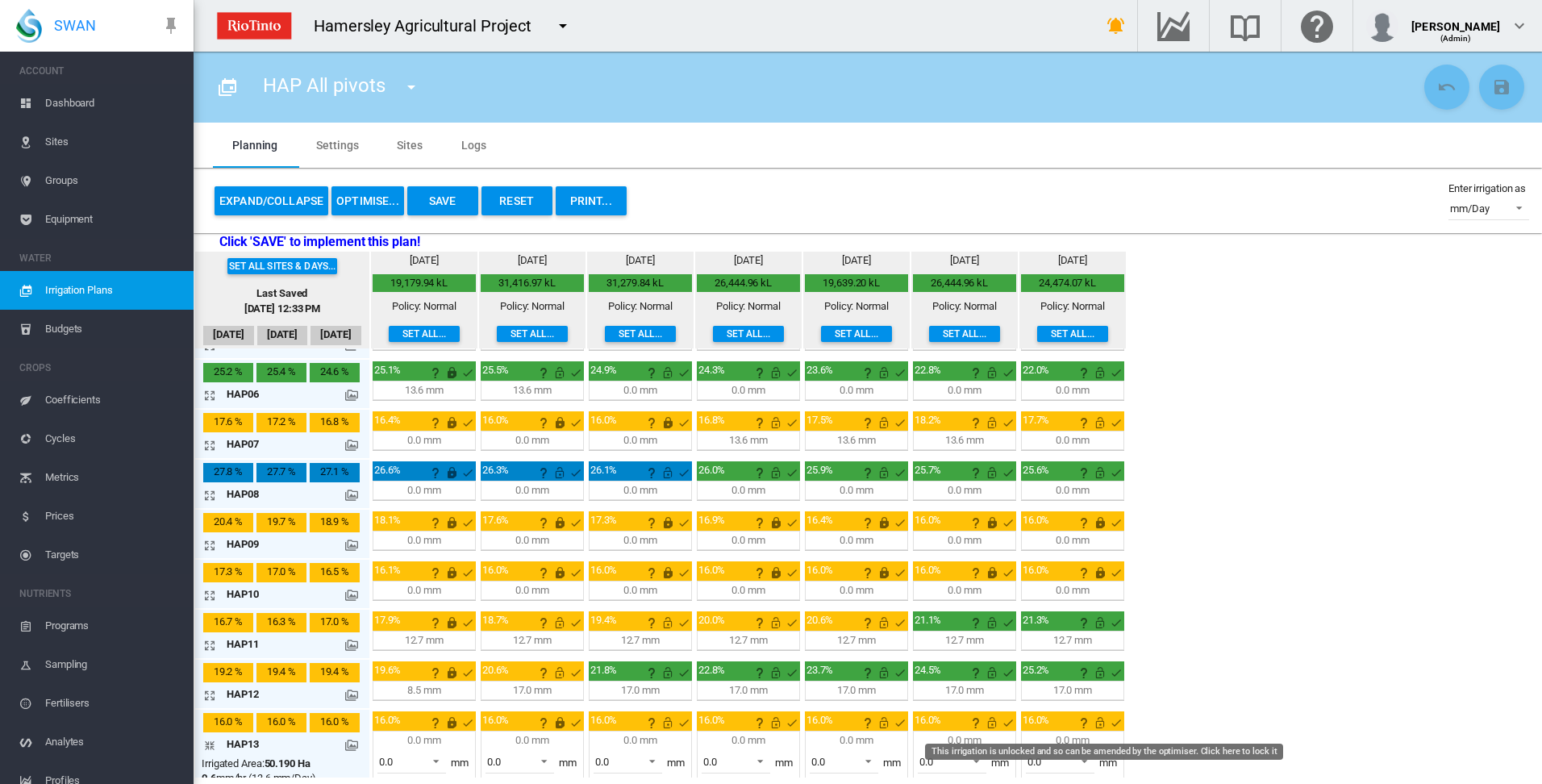
click at [1101, 727] on md-icon "This irrigation is unlocked and so can be amended by the optimiser. Click here …" at bounding box center [1100, 723] width 20 height 20
click at [995, 728] on div at bounding box center [990, 721] width 49 height 17
drag, startPoint x: 882, startPoint y: 728, endPoint x: 896, endPoint y: 727, distance: 14.0
click at [882, 727] on md-icon "This irrigation is unlocked and so can be amended by the optimiser. Click here …" at bounding box center [884, 723] width 20 height 20
click at [991, 724] on md-icon "This irrigation is unlocked and so can be amended by the optimiser. Click here …" at bounding box center [992, 723] width 20 height 20
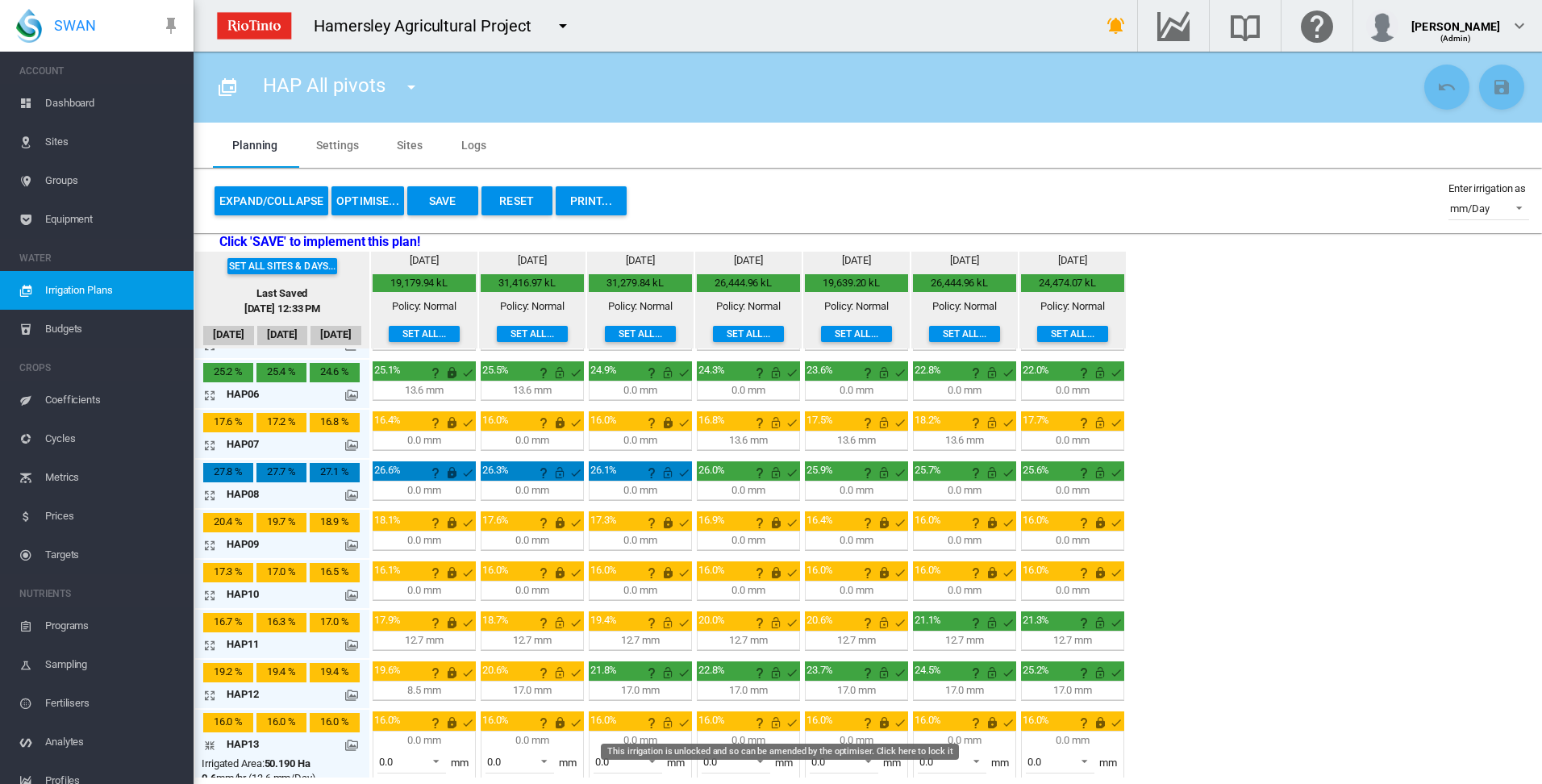
click at [779, 722] on md-icon "This irrigation is unlocked and so can be amended by the optimiser. Click here …" at bounding box center [775, 723] width 20 height 20
click at [666, 724] on md-icon "This irrigation is unlocked and so can be amended by the optimiser. Click here …" at bounding box center [668, 723] width 20 height 20
click at [208, 741] on md-icon "icon-arrow-collapse" at bounding box center [213, 745] width 20 height 20
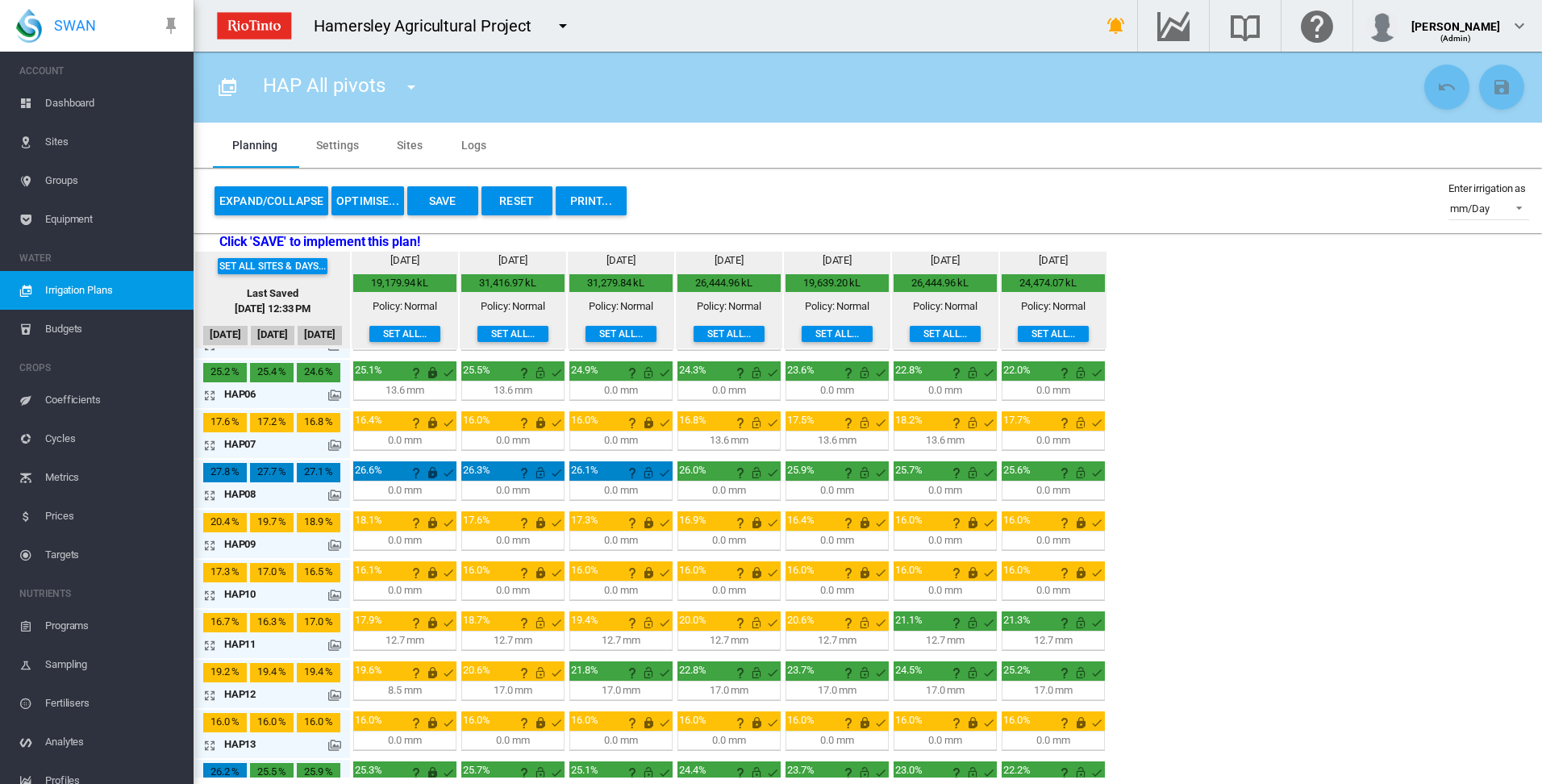
scroll to position [81, 0]
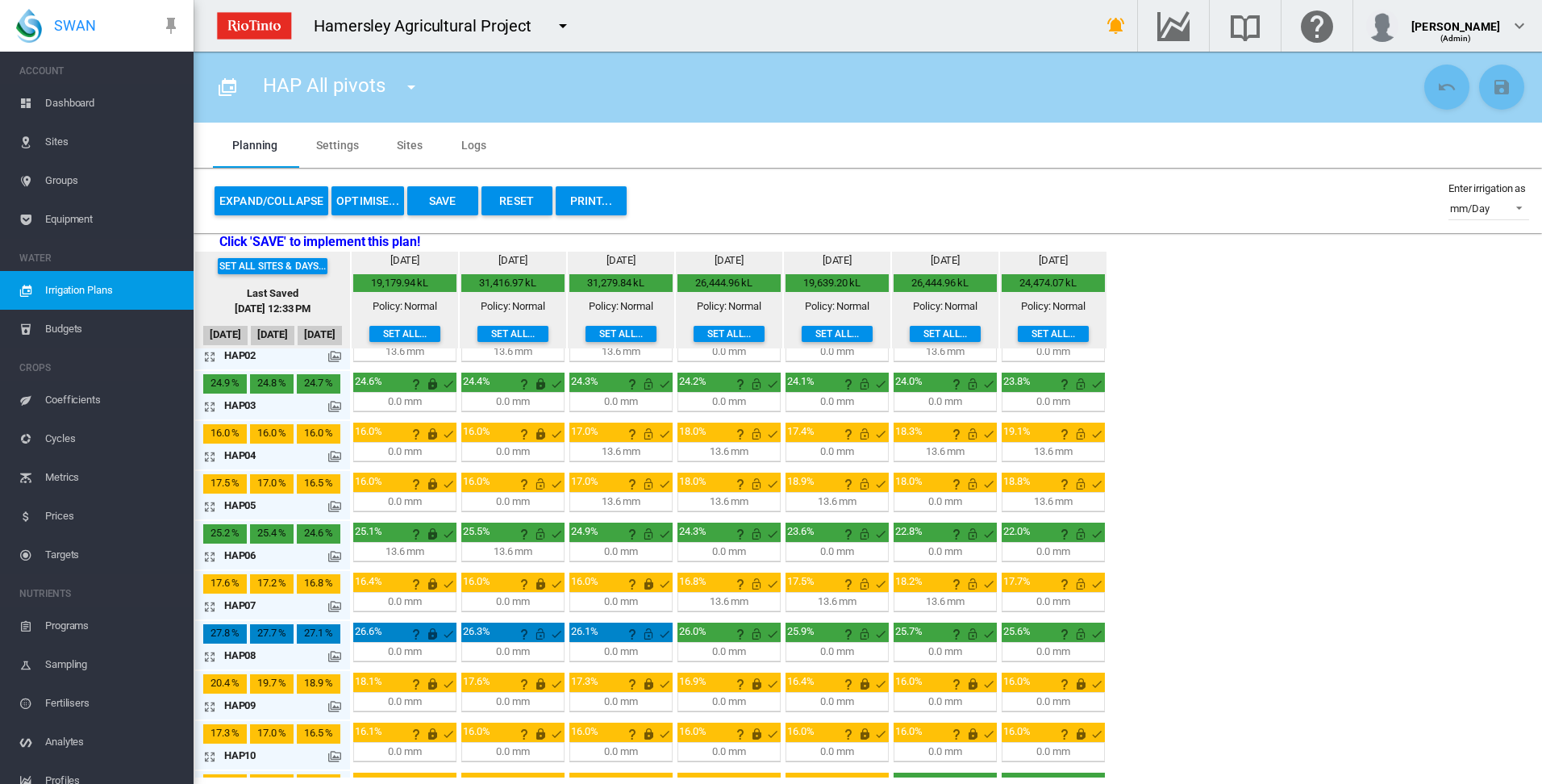
click at [210, 556] on md-icon "icon-arrow-expand" at bounding box center [213, 557] width 20 height 20
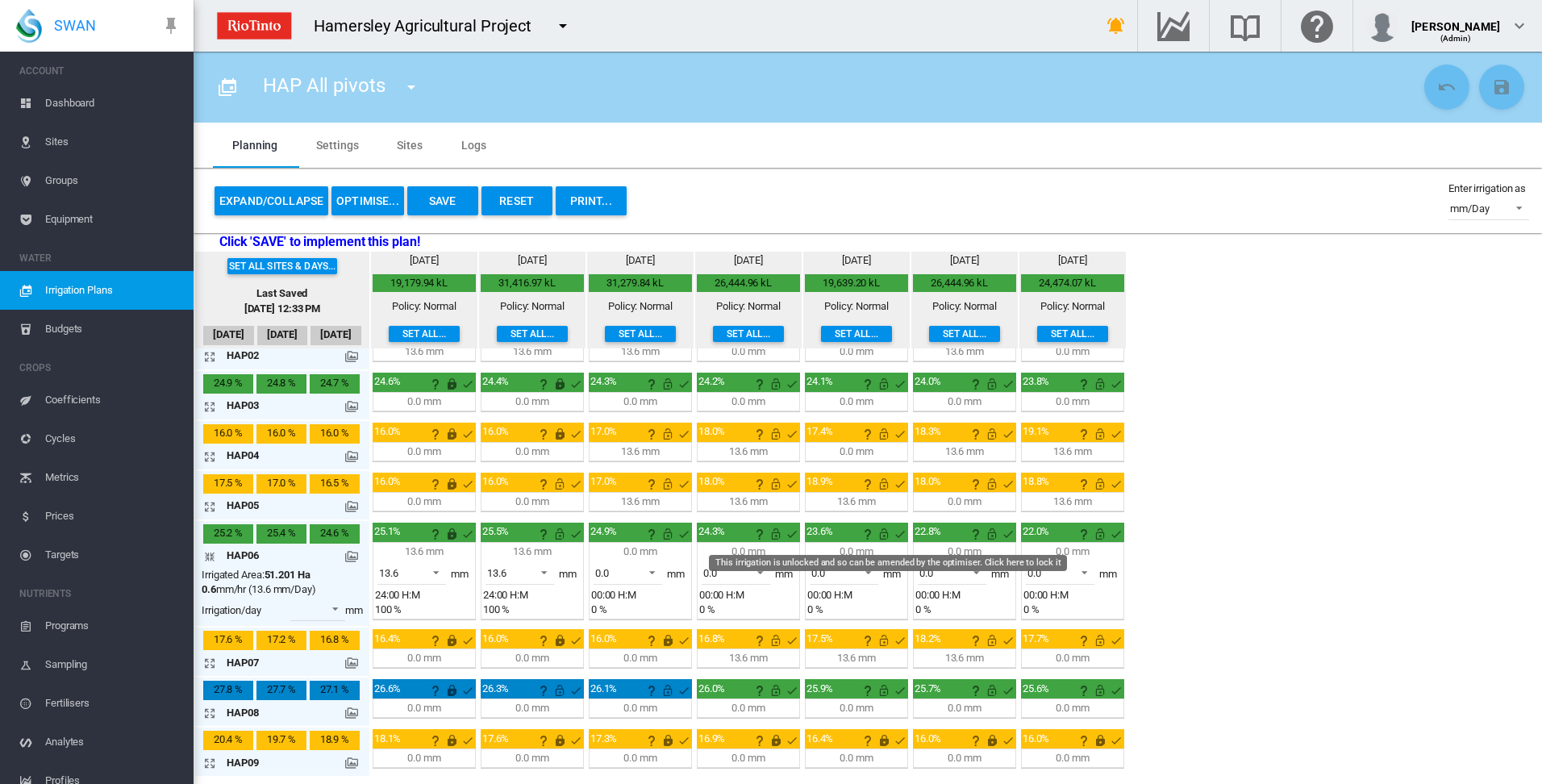
click at [885, 536] on md-icon "This irrigation is unlocked and so can be amended by the optimiser. Click here …" at bounding box center [884, 533] width 20 height 20
drag, startPoint x: 994, startPoint y: 532, endPoint x: 1016, endPoint y: 537, distance: 22.6
click at [994, 534] on md-icon "This irrigation is unlocked and so can be amended by the optimiser. Click here …" at bounding box center [992, 533] width 20 height 20
click at [1097, 537] on md-icon "This irrigation is unlocked and so can be amended by the optimiser. Click here …" at bounding box center [1100, 533] width 20 height 20
click at [210, 556] on md-icon "icon-arrow-collapse" at bounding box center [213, 557] width 20 height 20
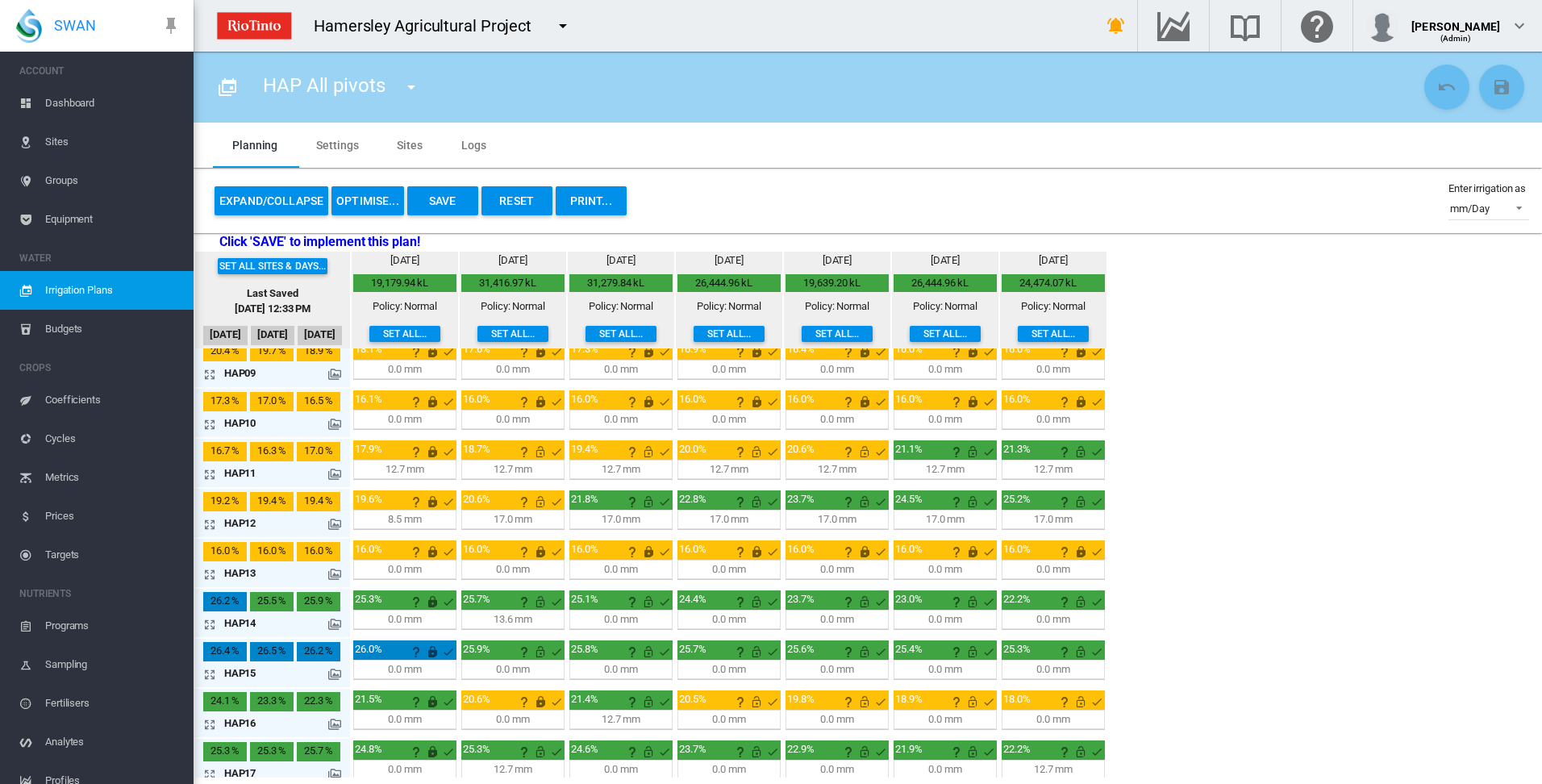
scroll to position [424, 0]
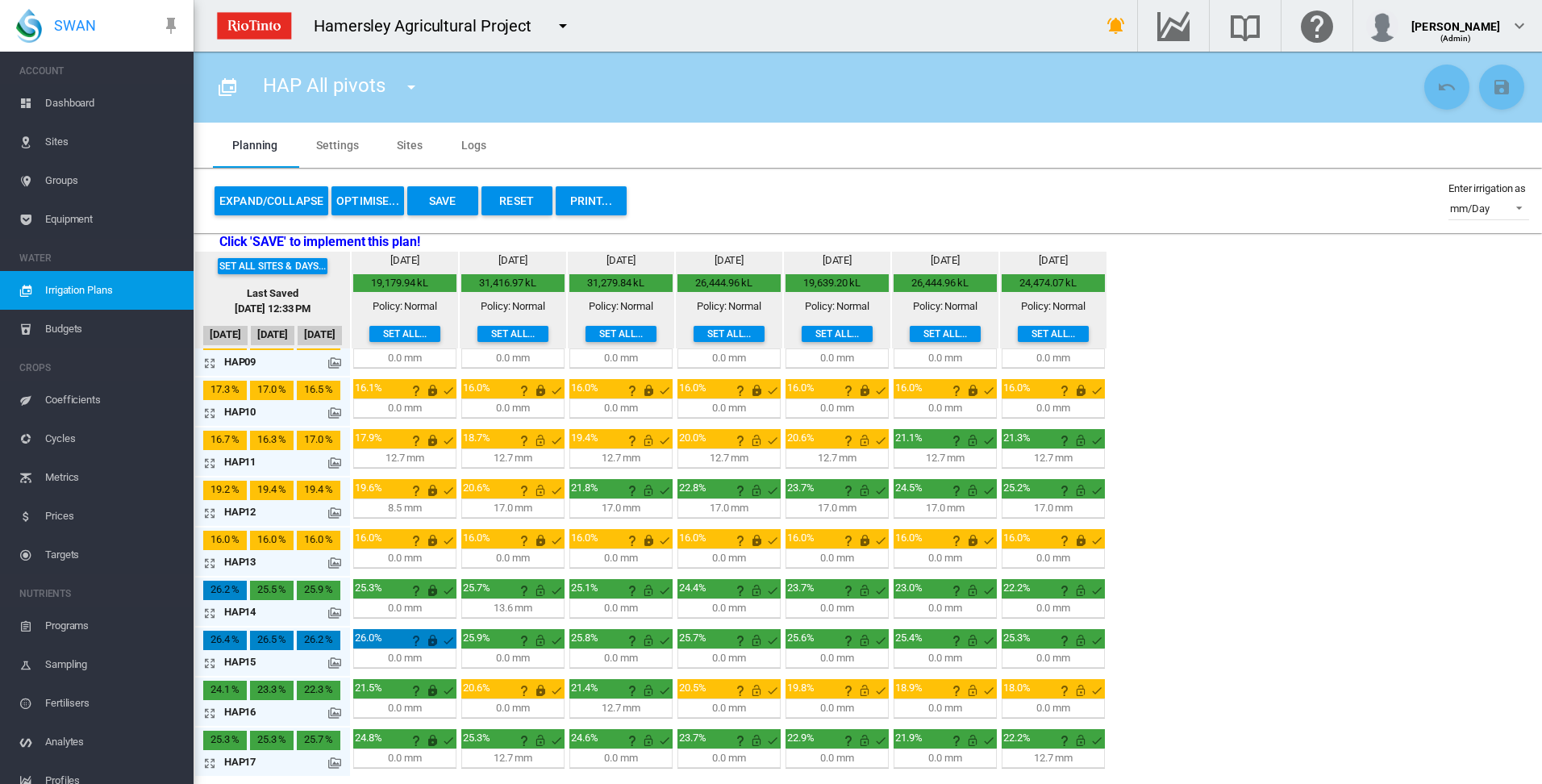
click at [445, 201] on button "Save" at bounding box center [443, 201] width 71 height 29
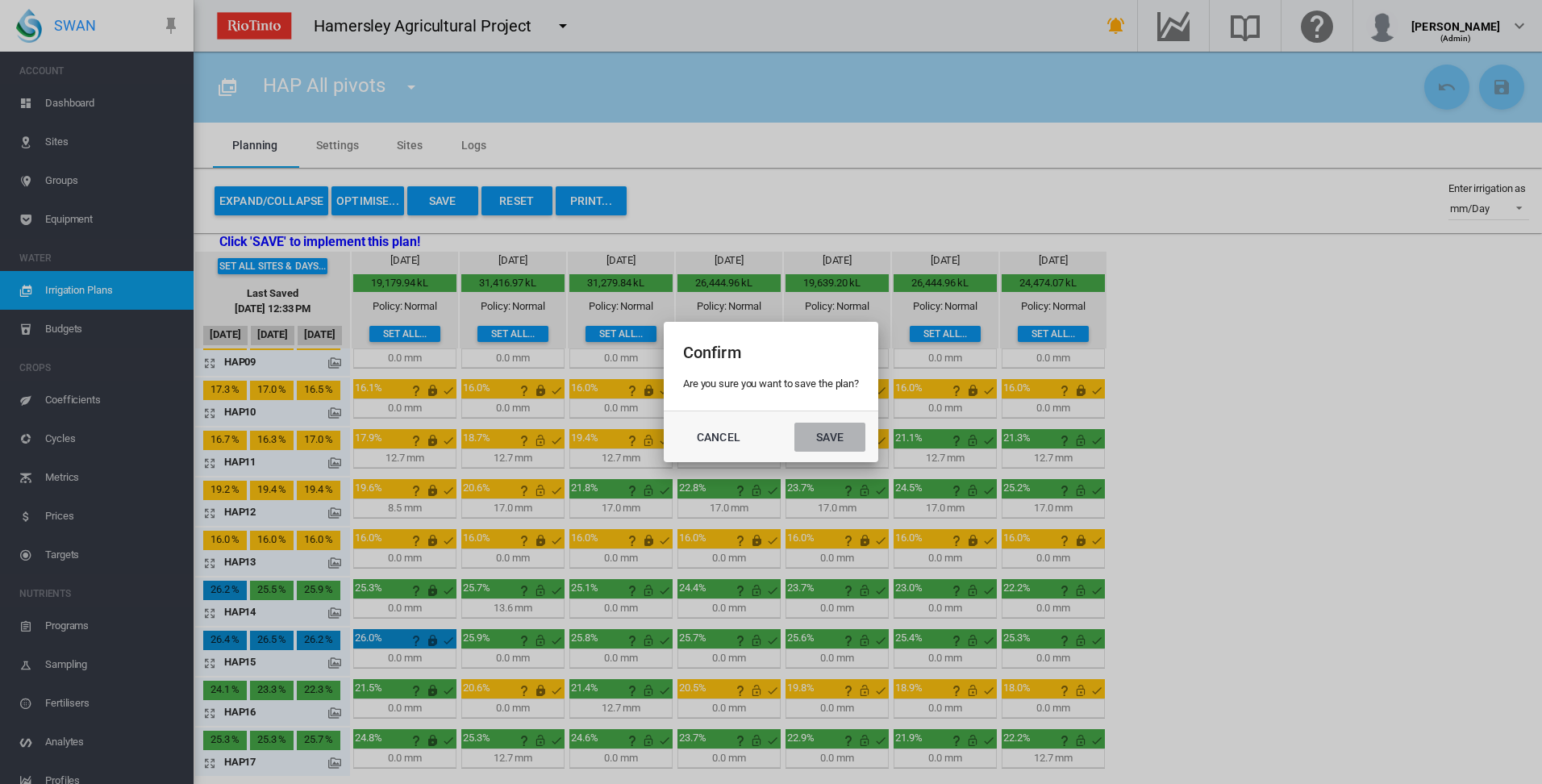
click at [845, 435] on button "Save" at bounding box center [829, 437] width 71 height 29
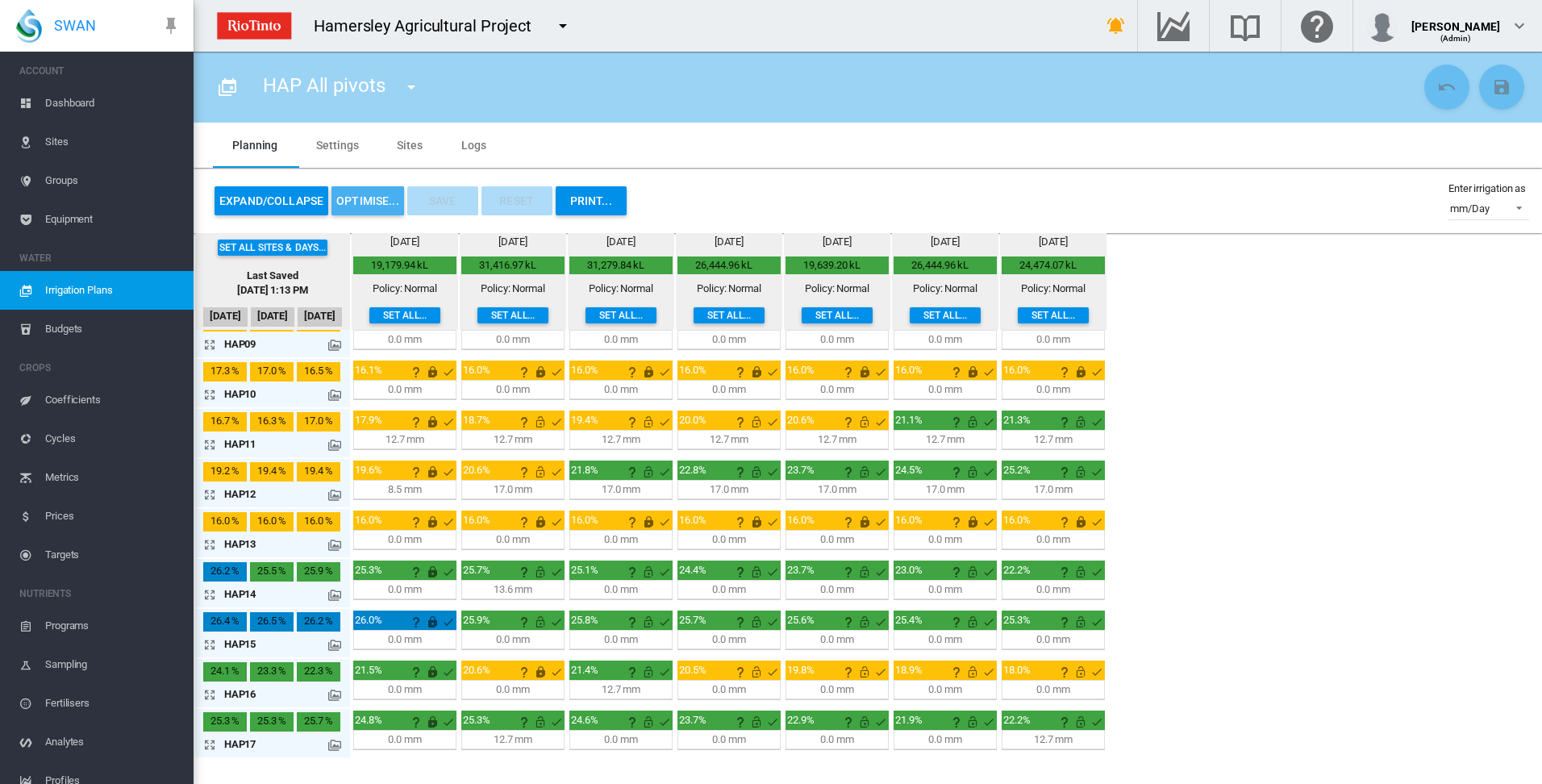
click at [365, 201] on button "OPTIMISE..." at bounding box center [368, 201] width 72 height 29
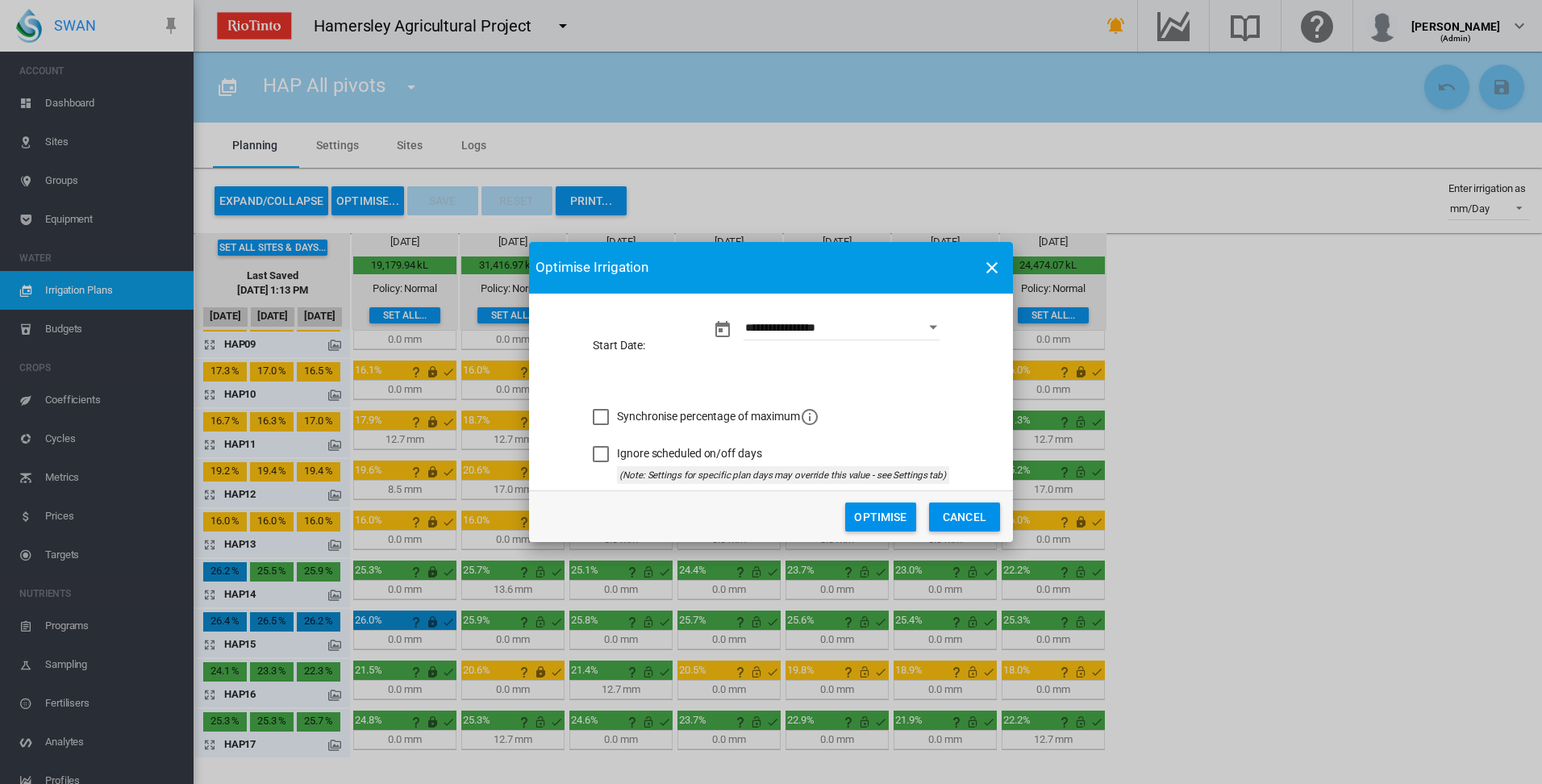
click at [891, 519] on button "Optimise" at bounding box center [880, 517] width 71 height 29
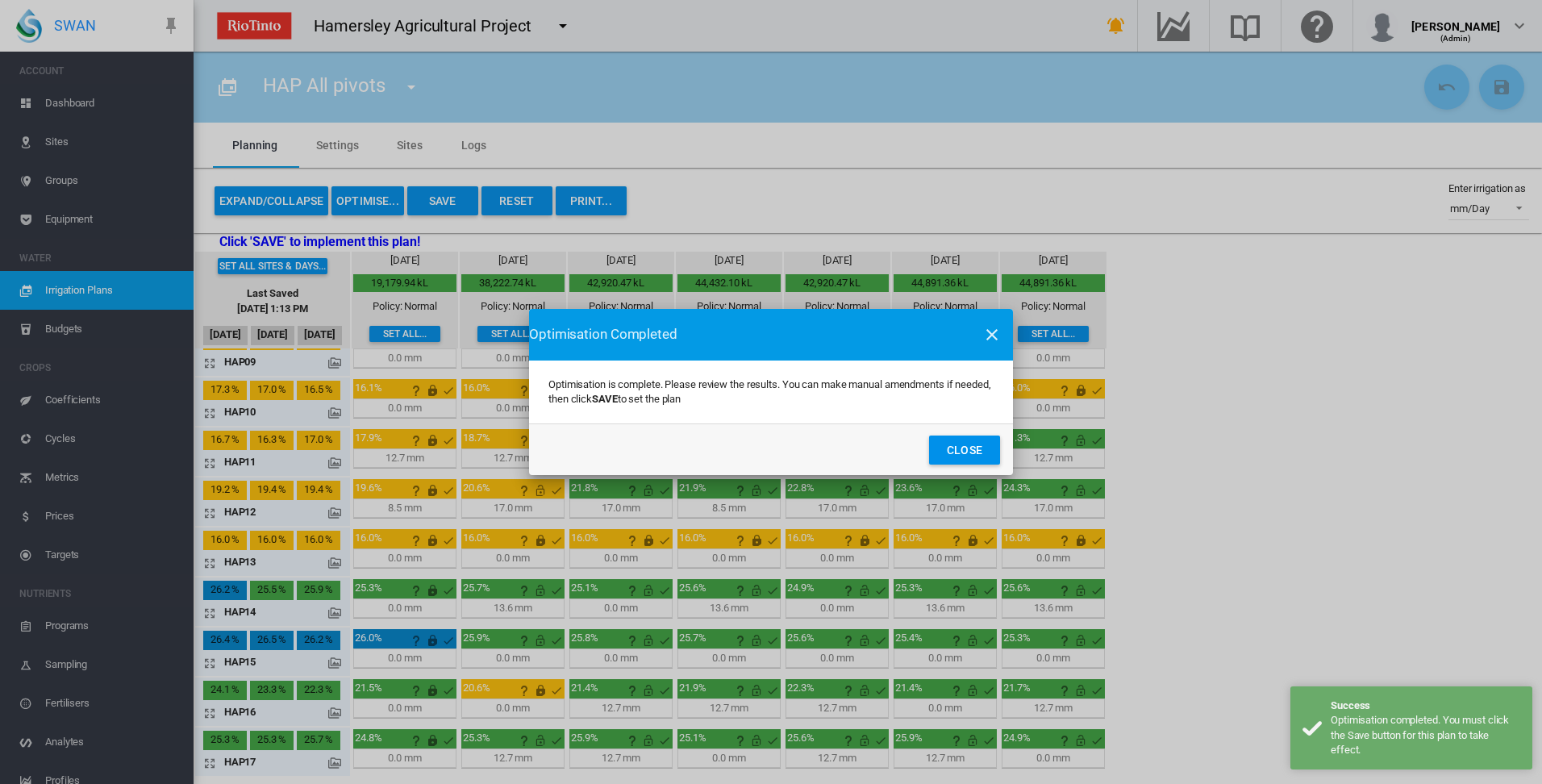
click at [959, 453] on button "Close" at bounding box center [964, 450] width 71 height 29
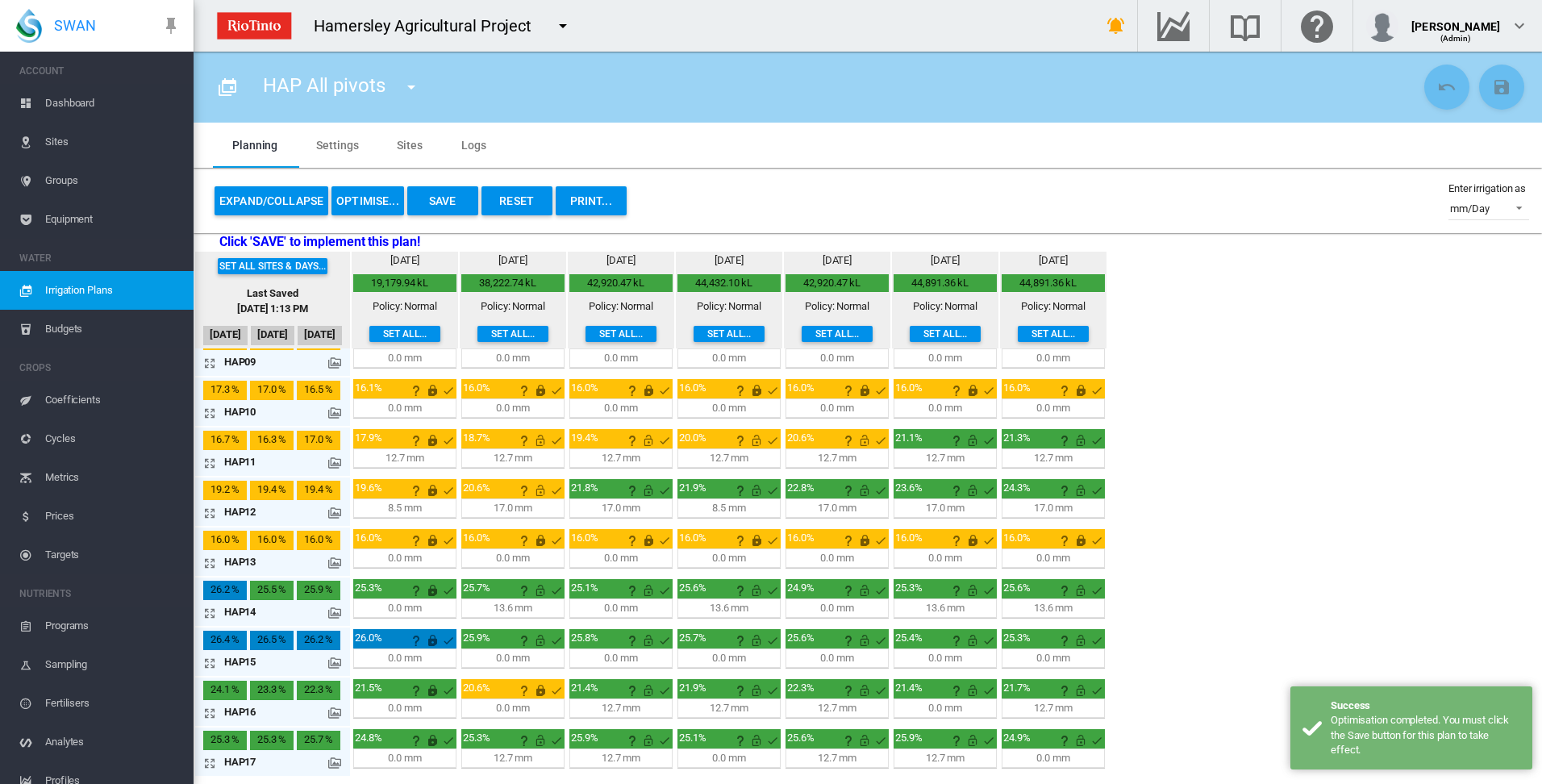
click at [445, 203] on button "Save" at bounding box center [443, 201] width 71 height 29
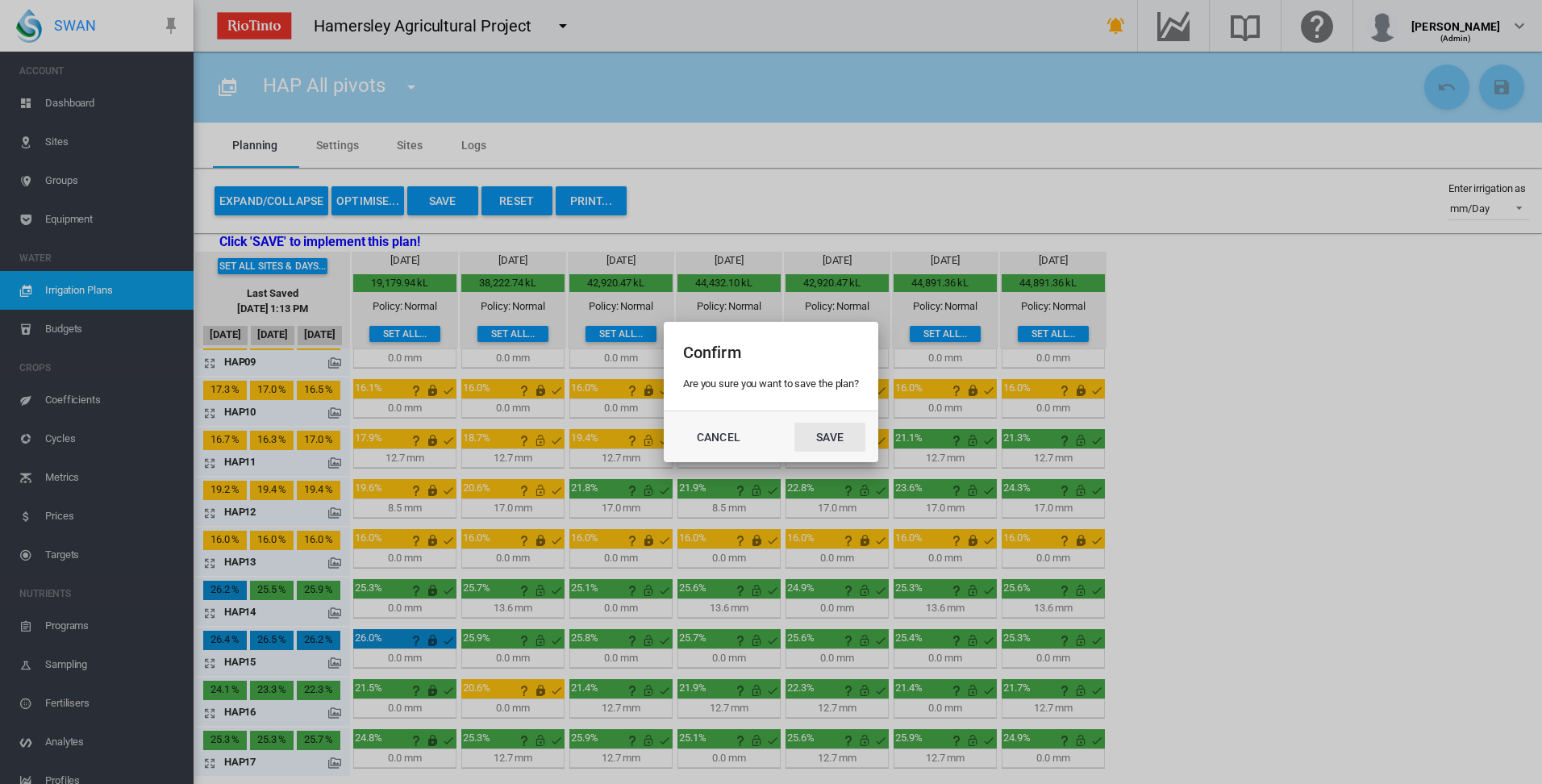
click at [842, 431] on button "Save" at bounding box center [829, 437] width 71 height 29
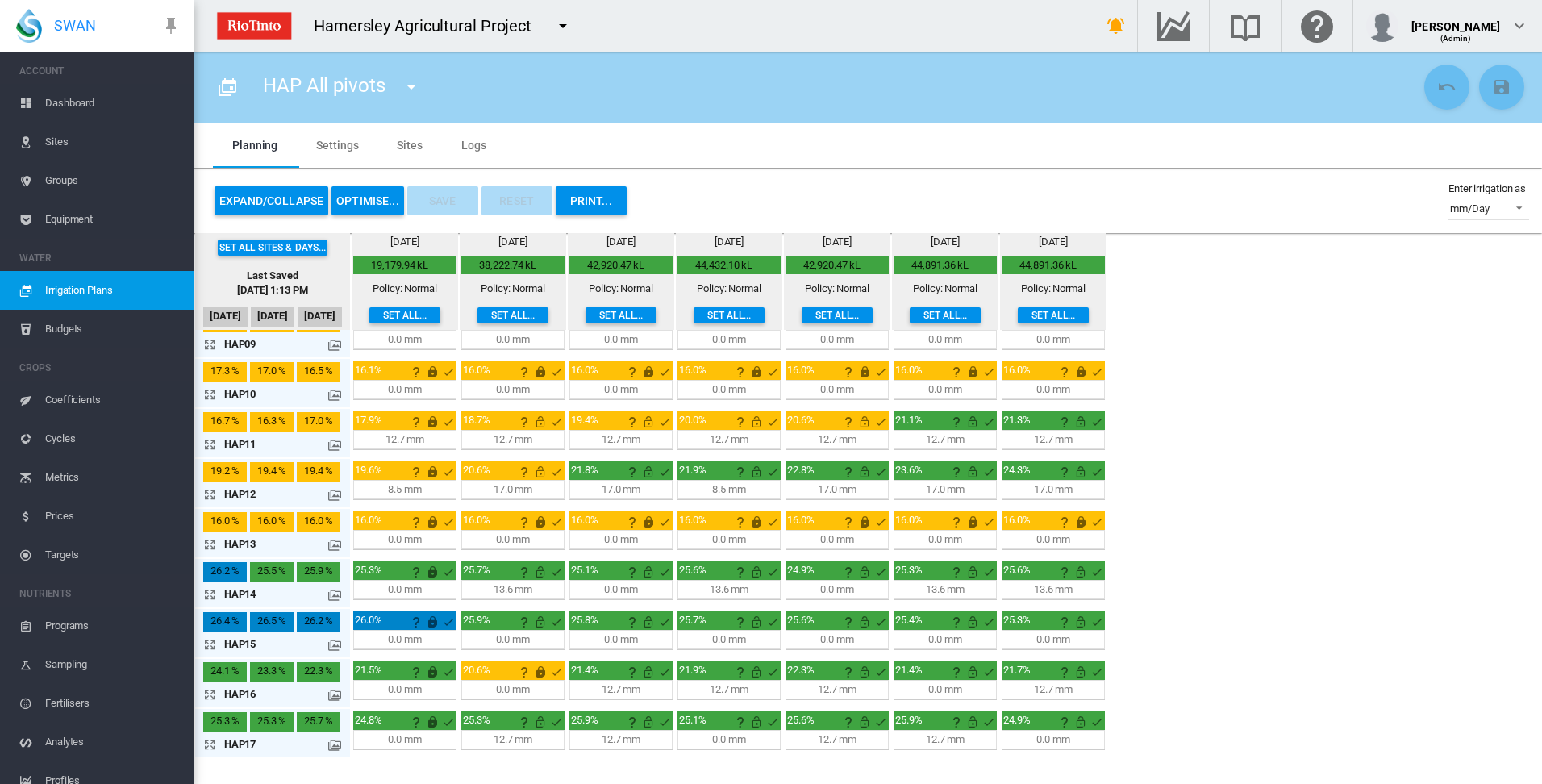
click at [212, 692] on md-icon "icon-arrow-expand" at bounding box center [213, 694] width 20 height 20
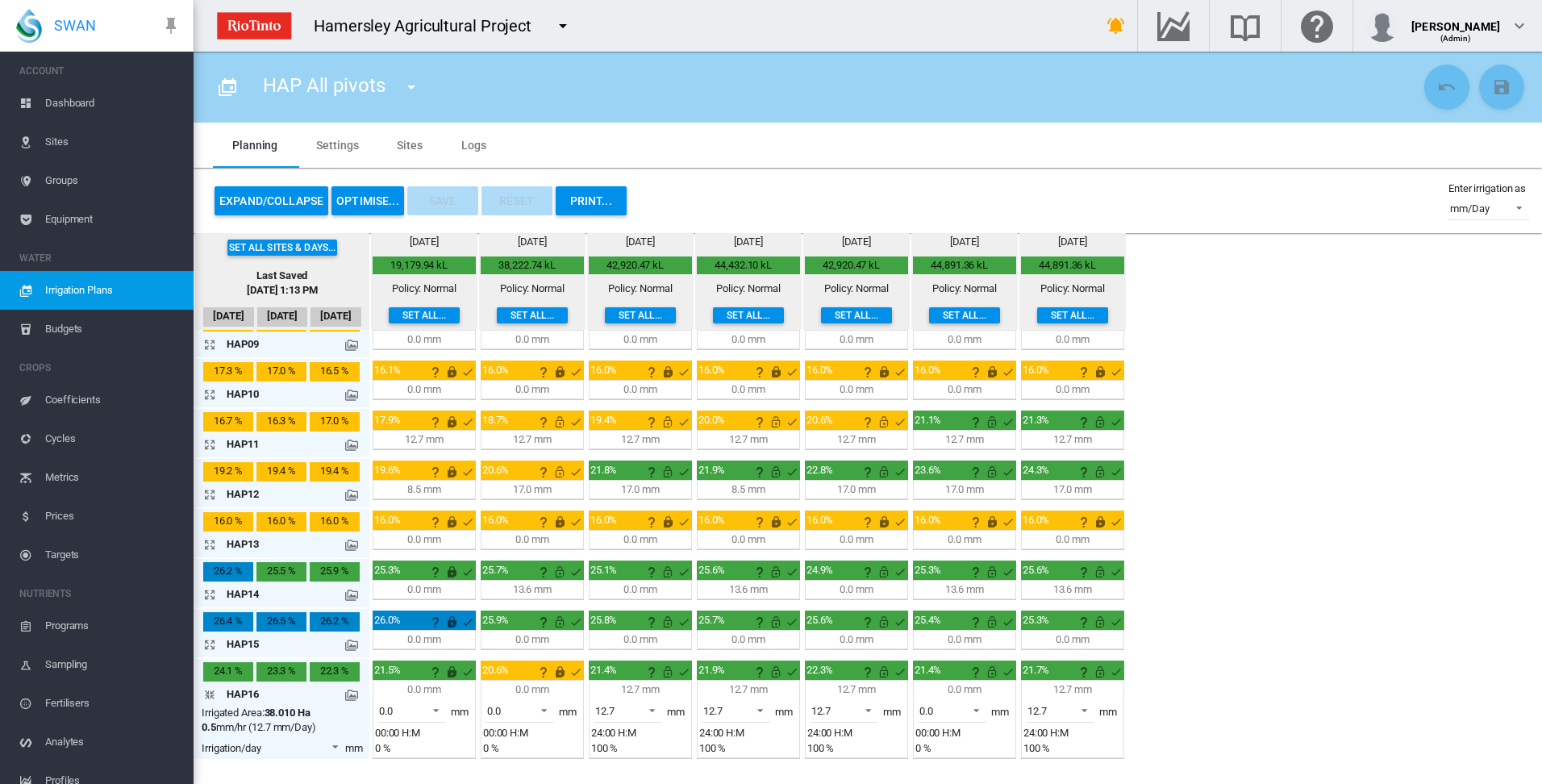
scroll to position [481, 0]
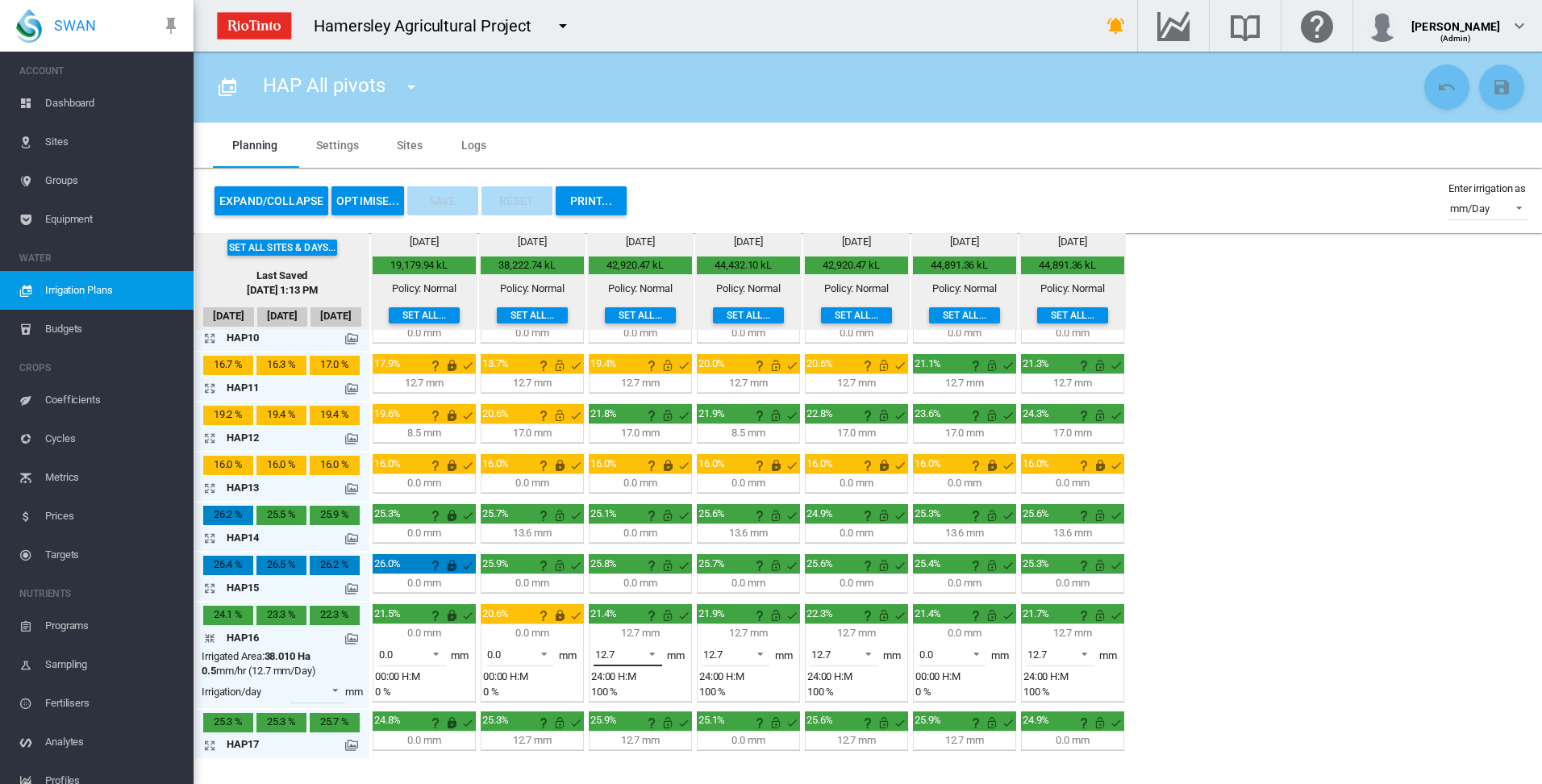
click at [653, 649] on span at bounding box center [648, 651] width 20 height 15
click at [652, 620] on md-option "0.0" at bounding box center [637, 616] width 109 height 39
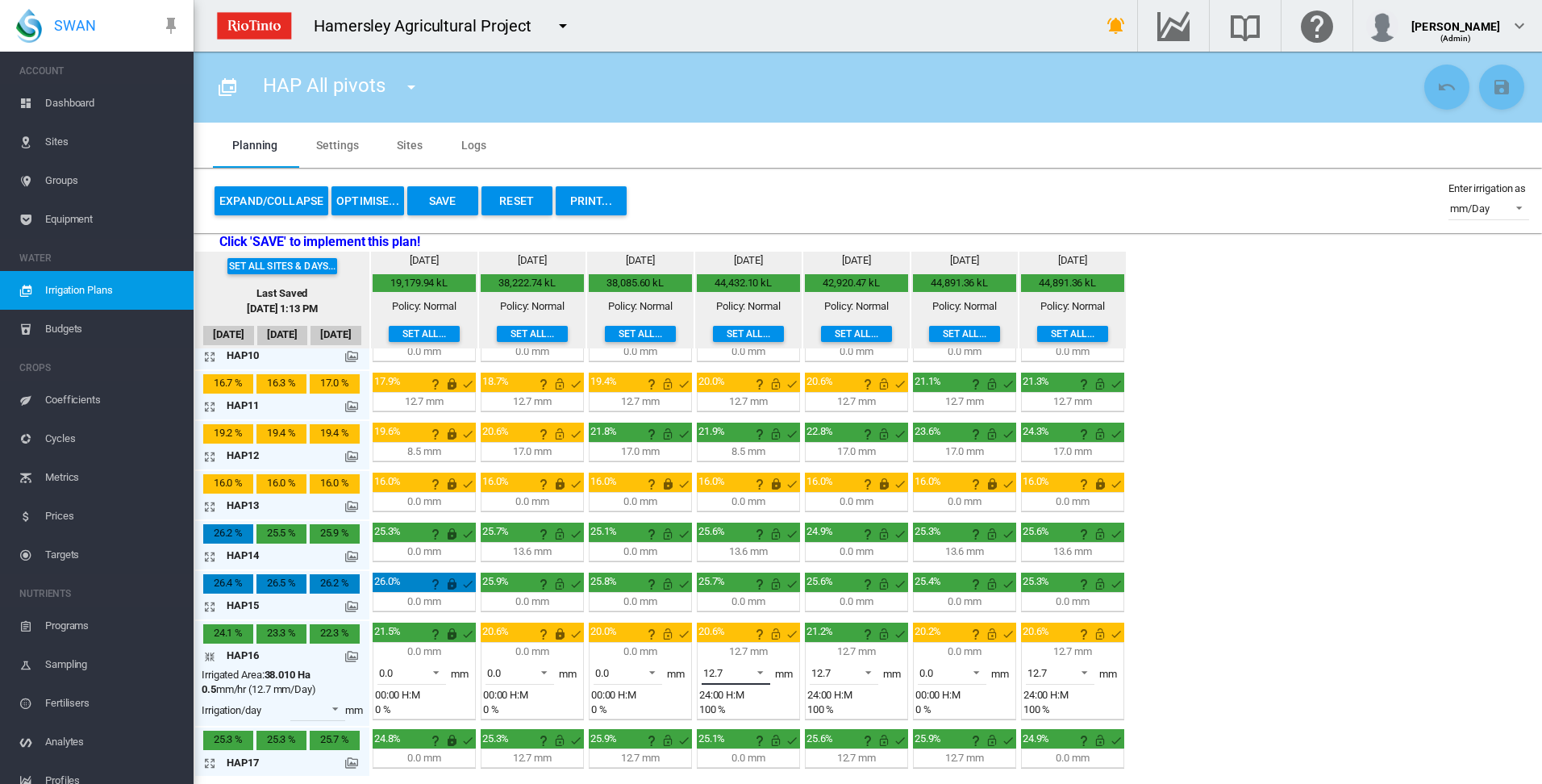
click at [761, 671] on span at bounding box center [756, 670] width 20 height 15
click at [751, 645] on md-option "0.0" at bounding box center [745, 634] width 109 height 39
click at [868, 671] on span at bounding box center [864, 670] width 20 height 15
click at [863, 647] on md-option "0.0" at bounding box center [852, 634] width 109 height 39
click at [1086, 671] on span at bounding box center [1080, 670] width 20 height 15
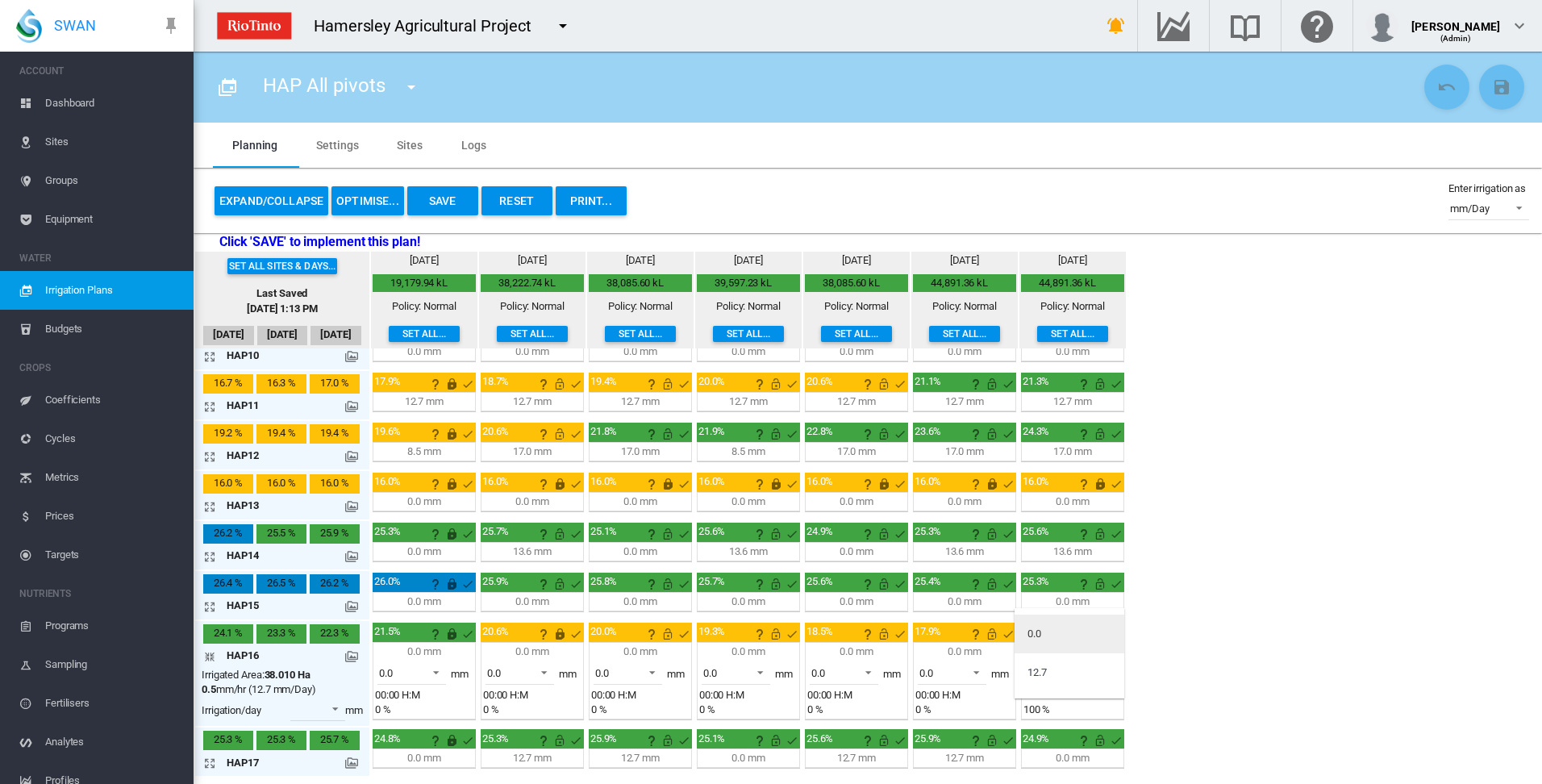
click at [1084, 639] on md-option "0.0" at bounding box center [1069, 634] width 109 height 39
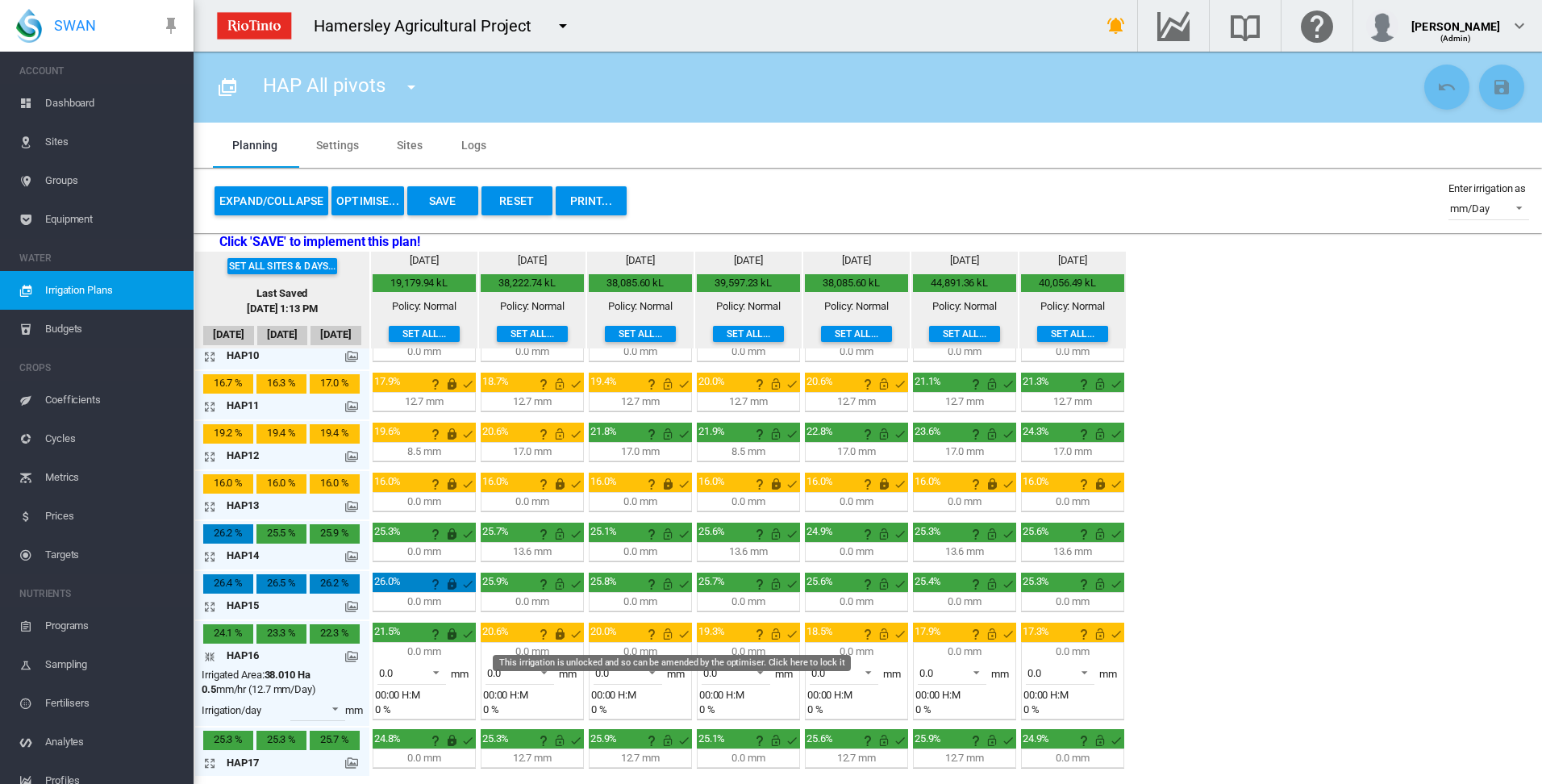
click at [666, 635] on md-icon "This irrigation is unlocked and so can be amended by the optimiser. Click here …" at bounding box center [668, 634] width 20 height 20
click at [777, 635] on md-icon "This irrigation is unlocked and so can be amended by the optimiser. Click here …" at bounding box center [775, 634] width 20 height 20
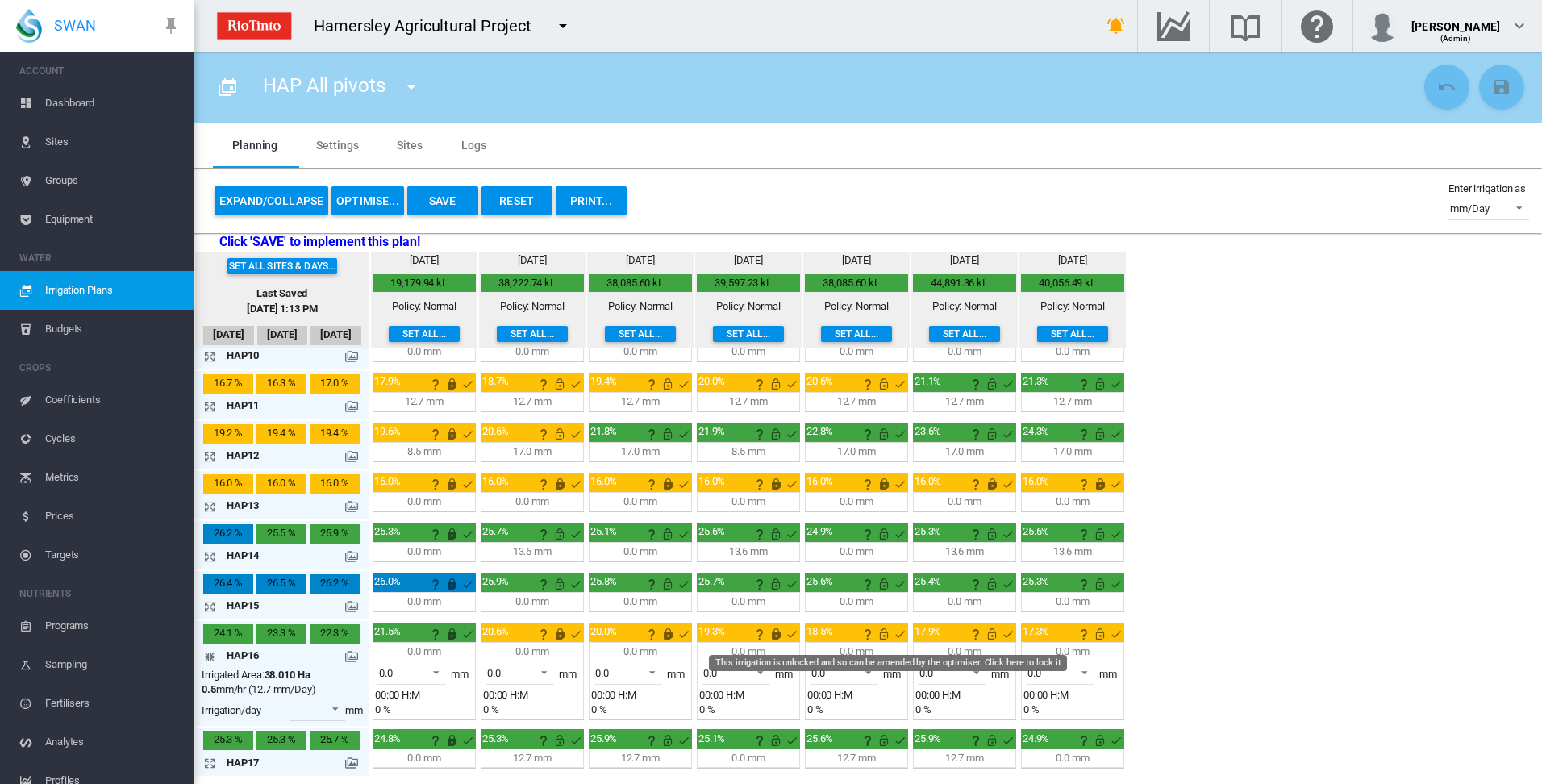
click at [888, 637] on md-icon "This irrigation is unlocked and so can be amended by the optimiser. Click here …" at bounding box center [884, 634] width 20 height 20
click at [988, 632] on md-icon "This irrigation is unlocked and so can be amended by the optimiser. Click here …" at bounding box center [992, 634] width 20 height 20
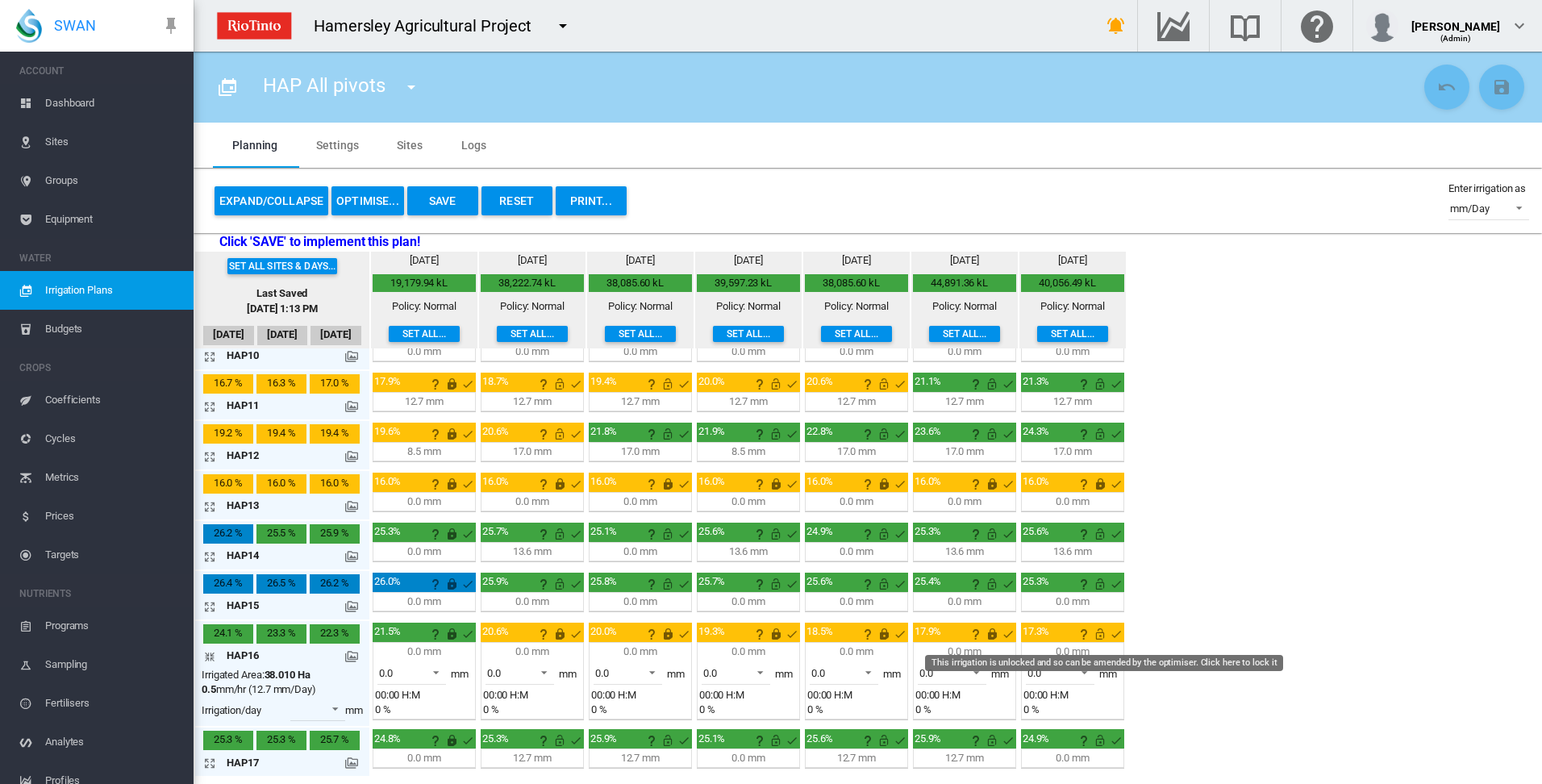
click at [1101, 637] on md-icon "This irrigation is unlocked and so can be amended by the optimiser. Click here …" at bounding box center [1100, 634] width 20 height 20
click at [207, 653] on md-icon "icon-arrow-collapse" at bounding box center [213, 656] width 20 height 20
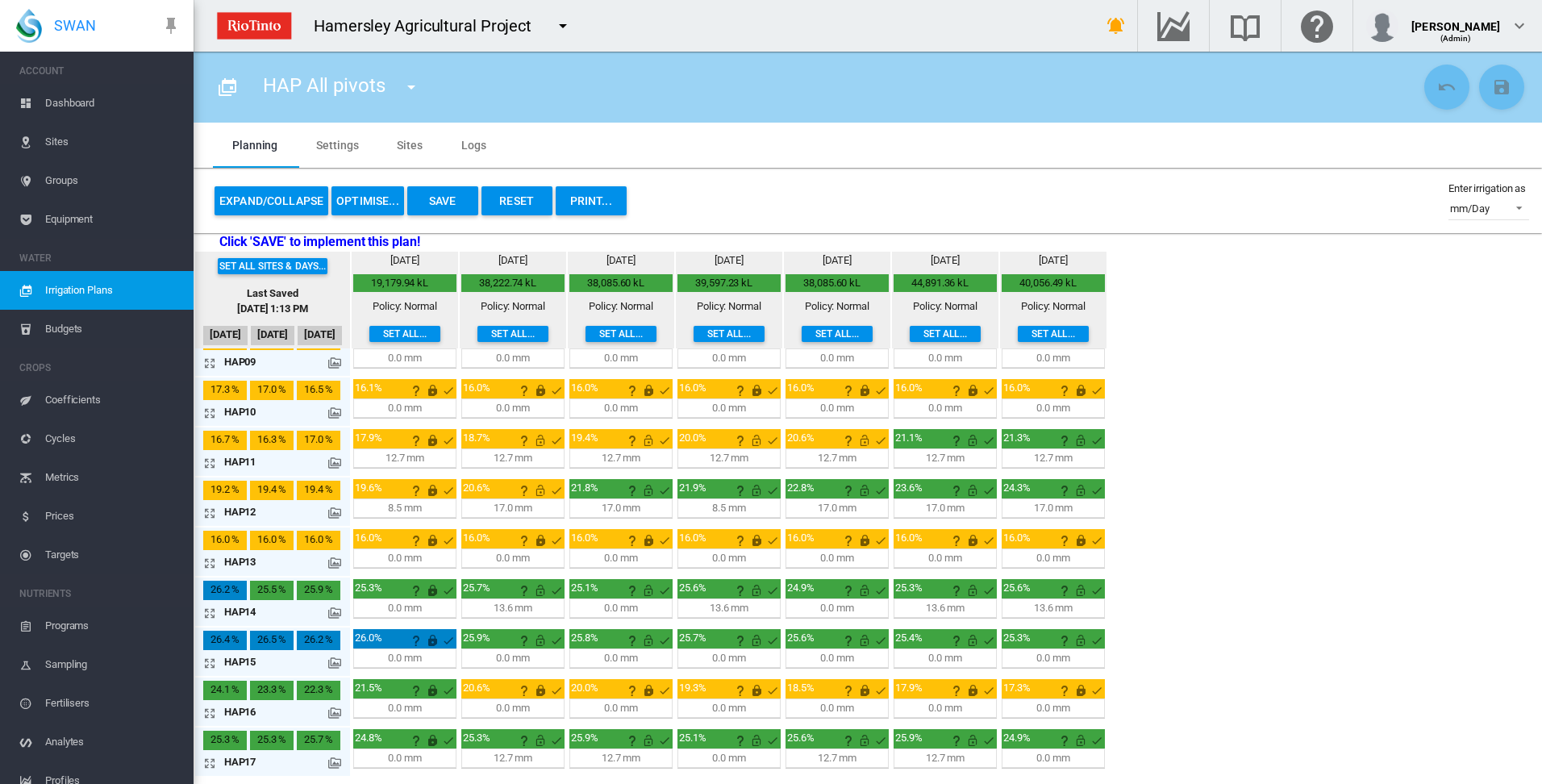
scroll to position [424, 0]
click at [453, 198] on button "Save" at bounding box center [443, 201] width 71 height 29
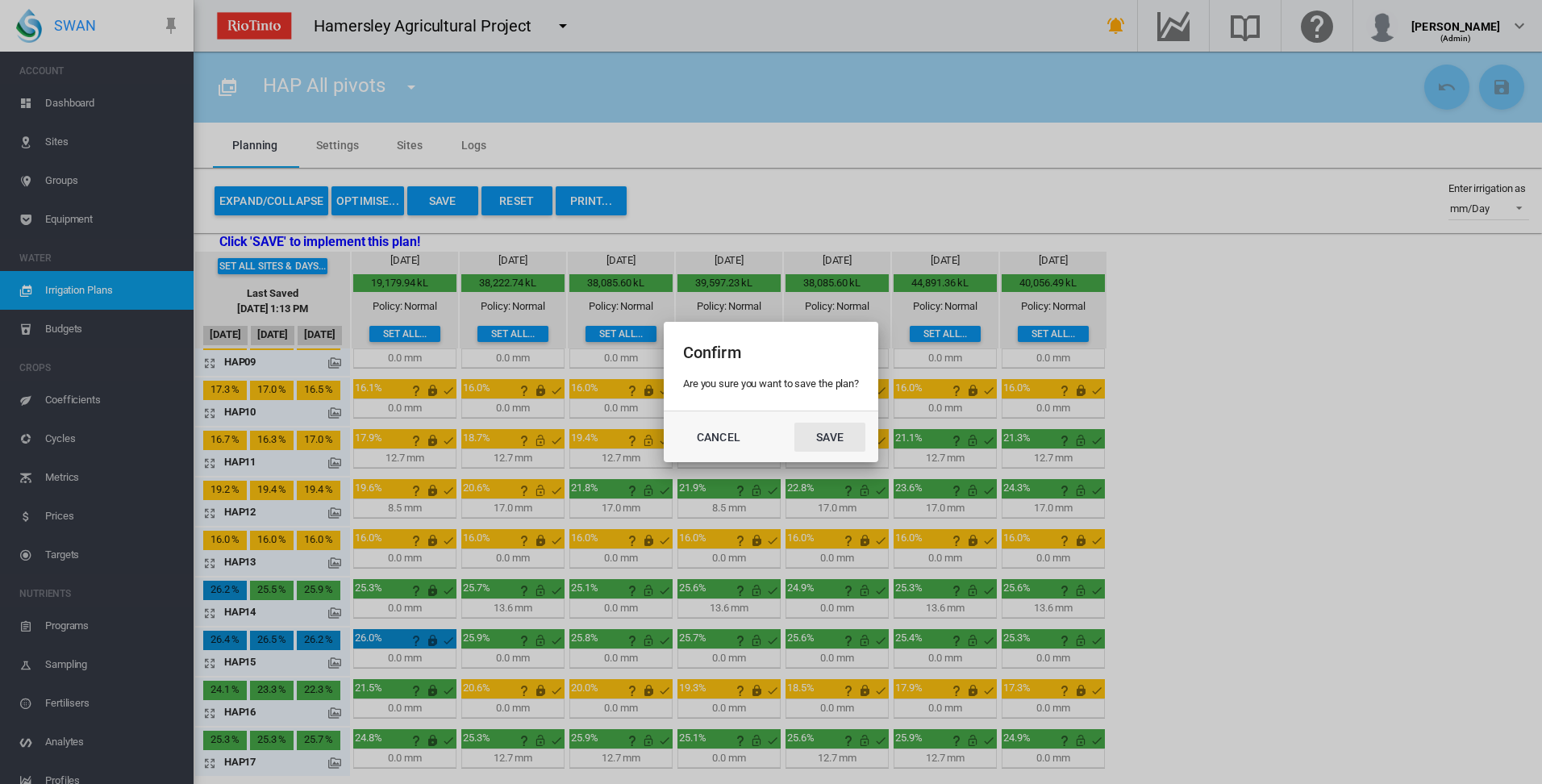
click at [820, 433] on button "Save" at bounding box center [829, 437] width 71 height 29
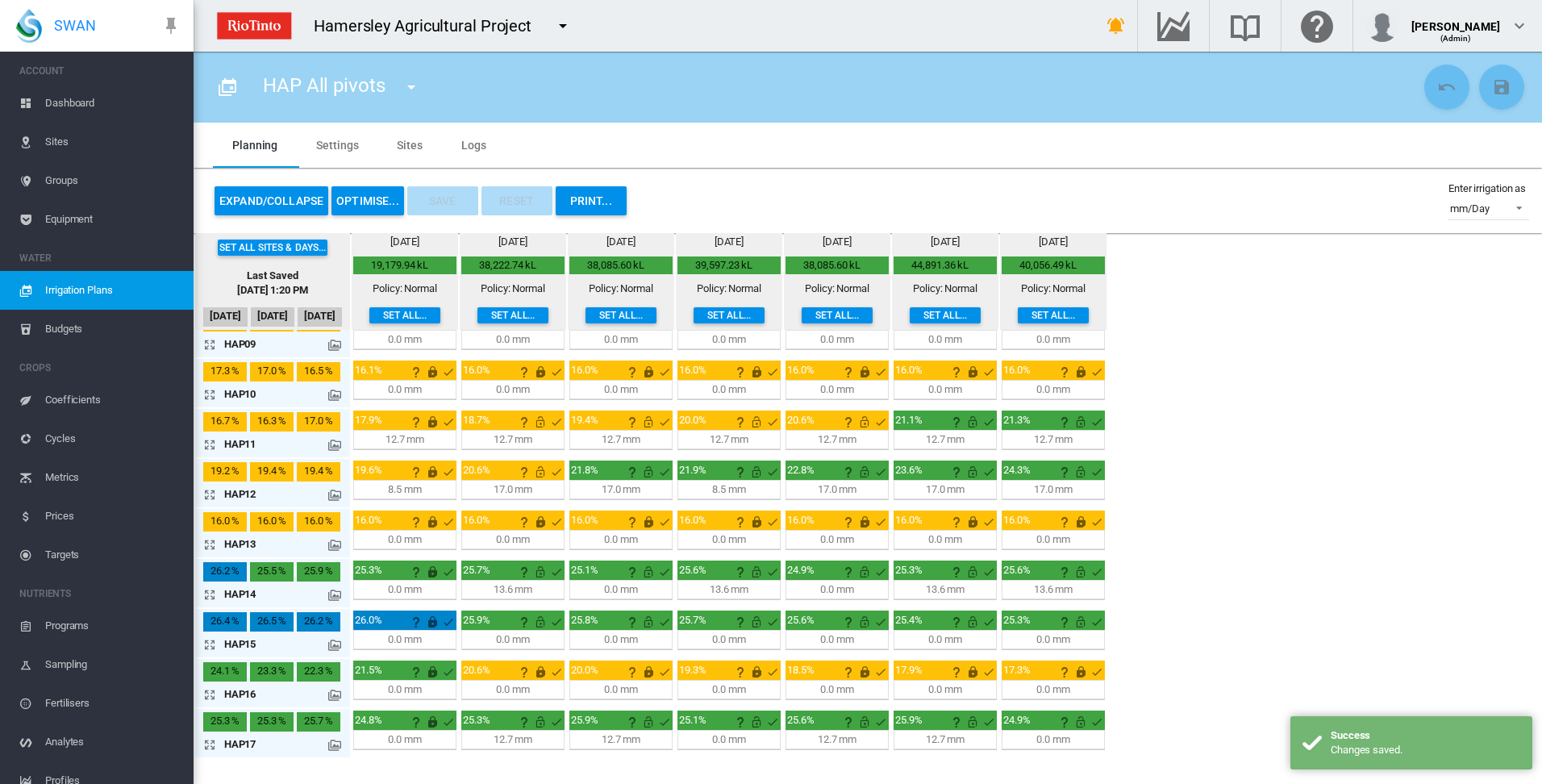
click at [376, 202] on button "OPTIMISE..." at bounding box center [368, 201] width 72 height 29
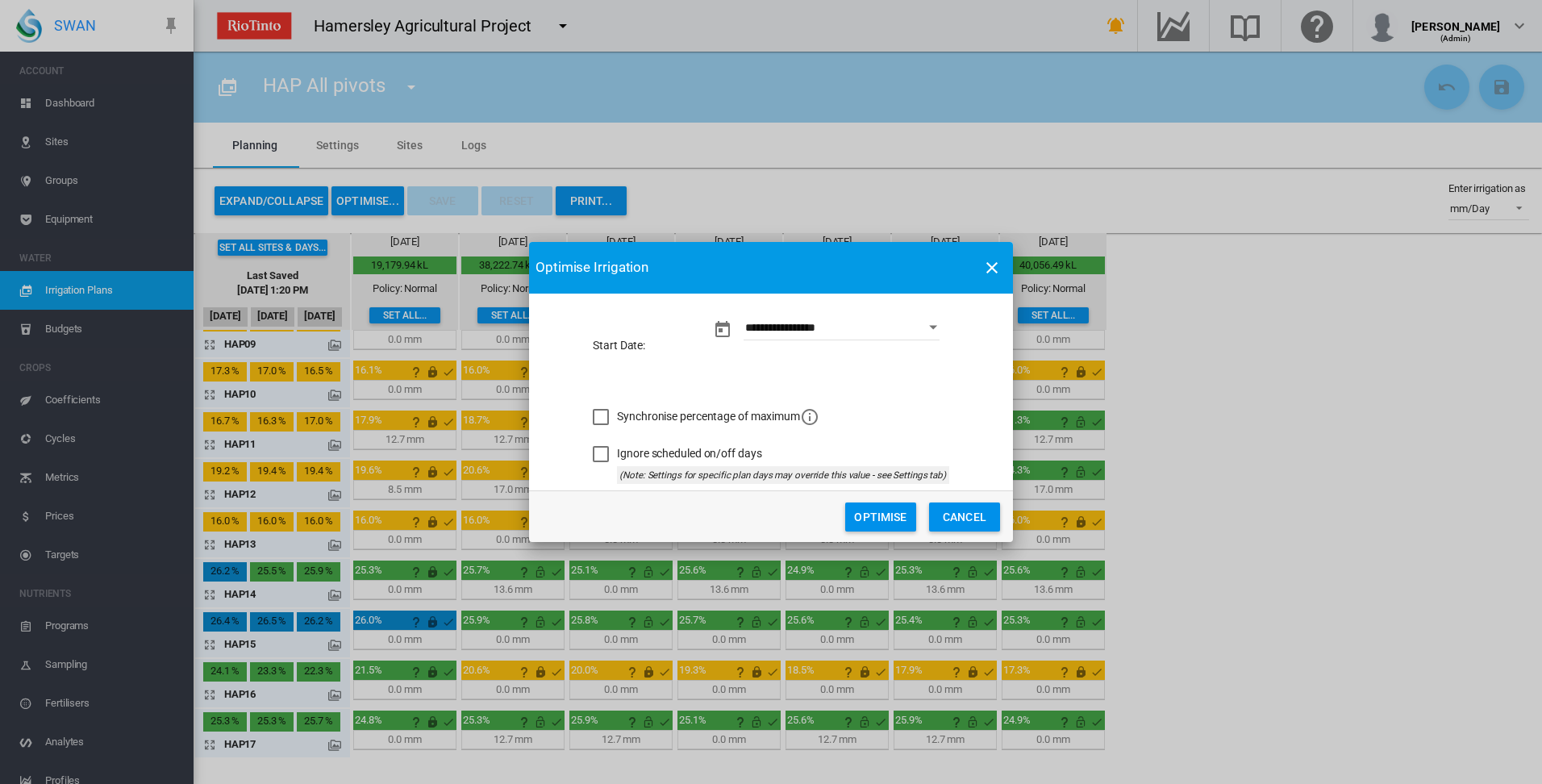
click at [869, 516] on button "Optimise" at bounding box center [880, 517] width 71 height 29
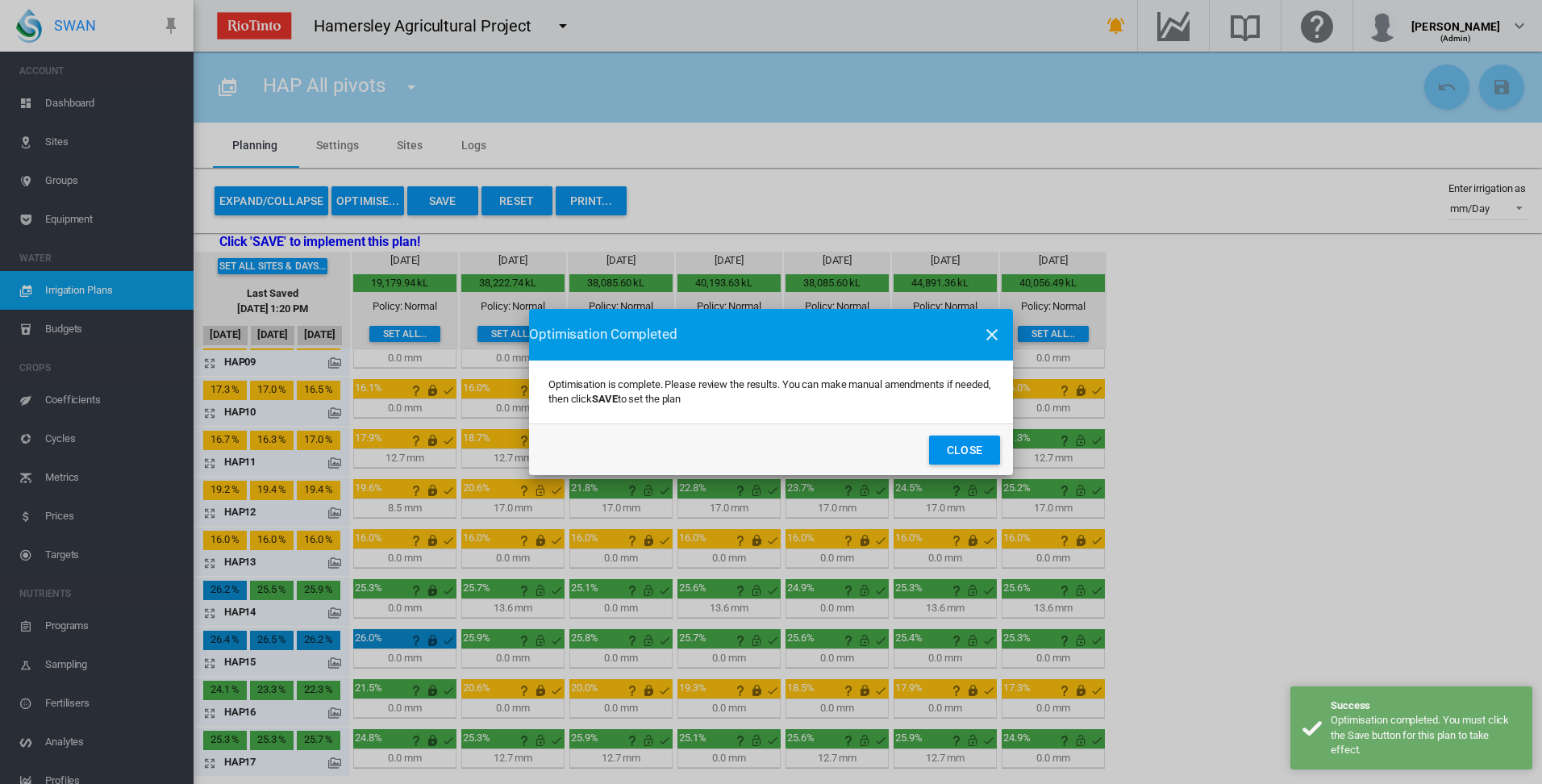
click at [957, 451] on button "Close" at bounding box center [964, 450] width 71 height 29
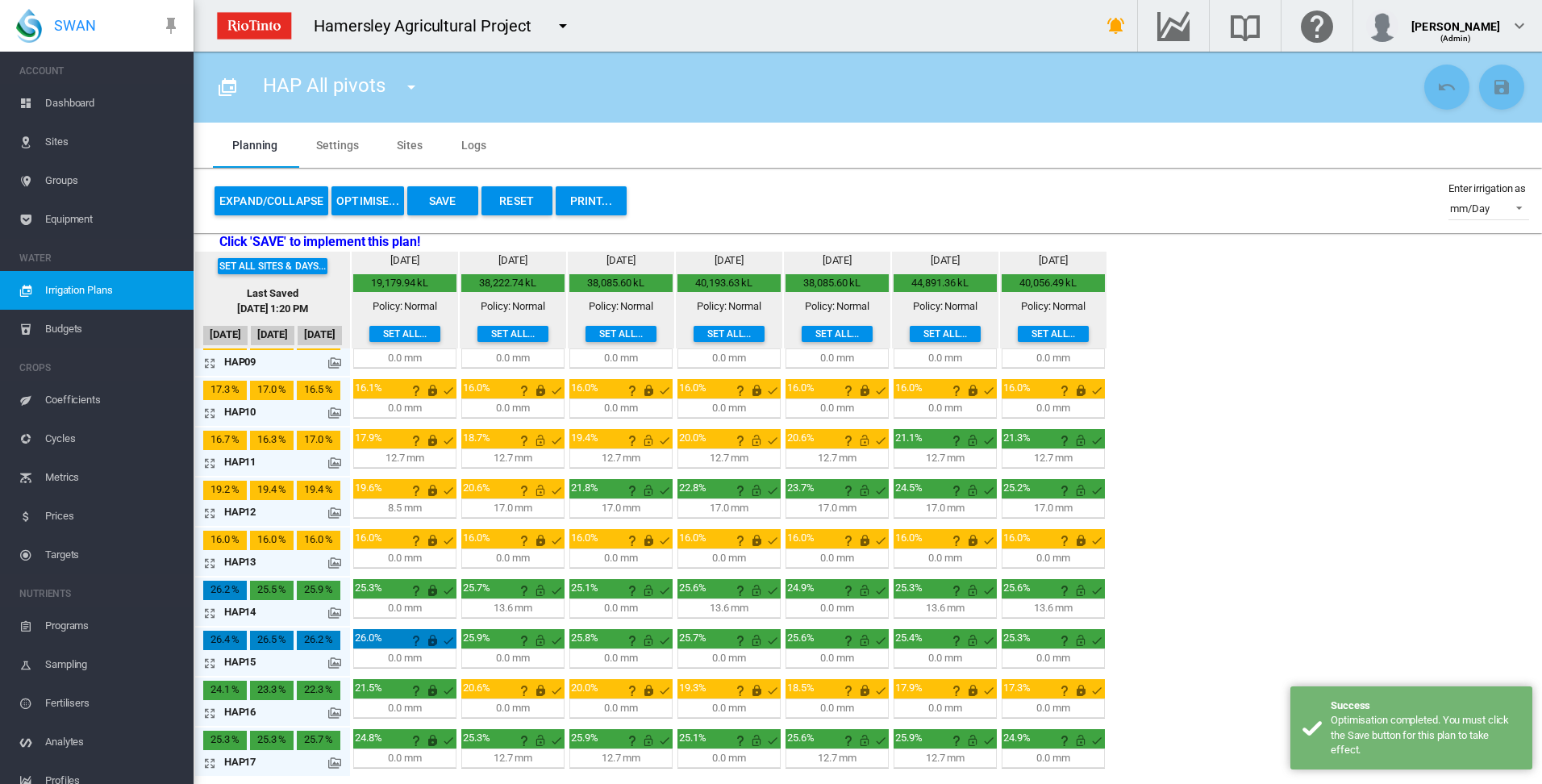
click at [442, 201] on button "Save" at bounding box center [443, 201] width 71 height 29
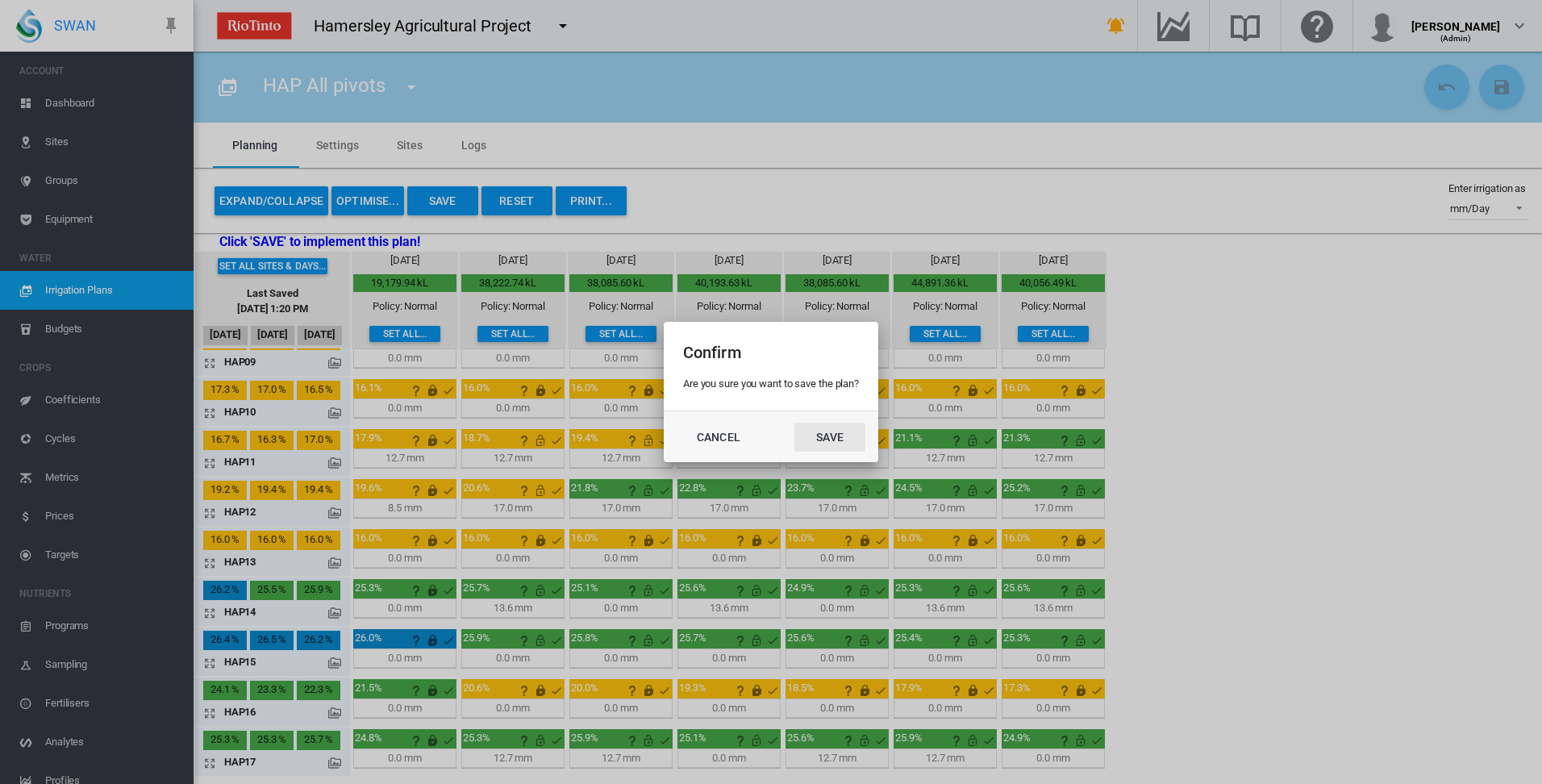
click at [831, 438] on button "Save" at bounding box center [829, 437] width 71 height 29
